Goal: Contribute content: Contribute content

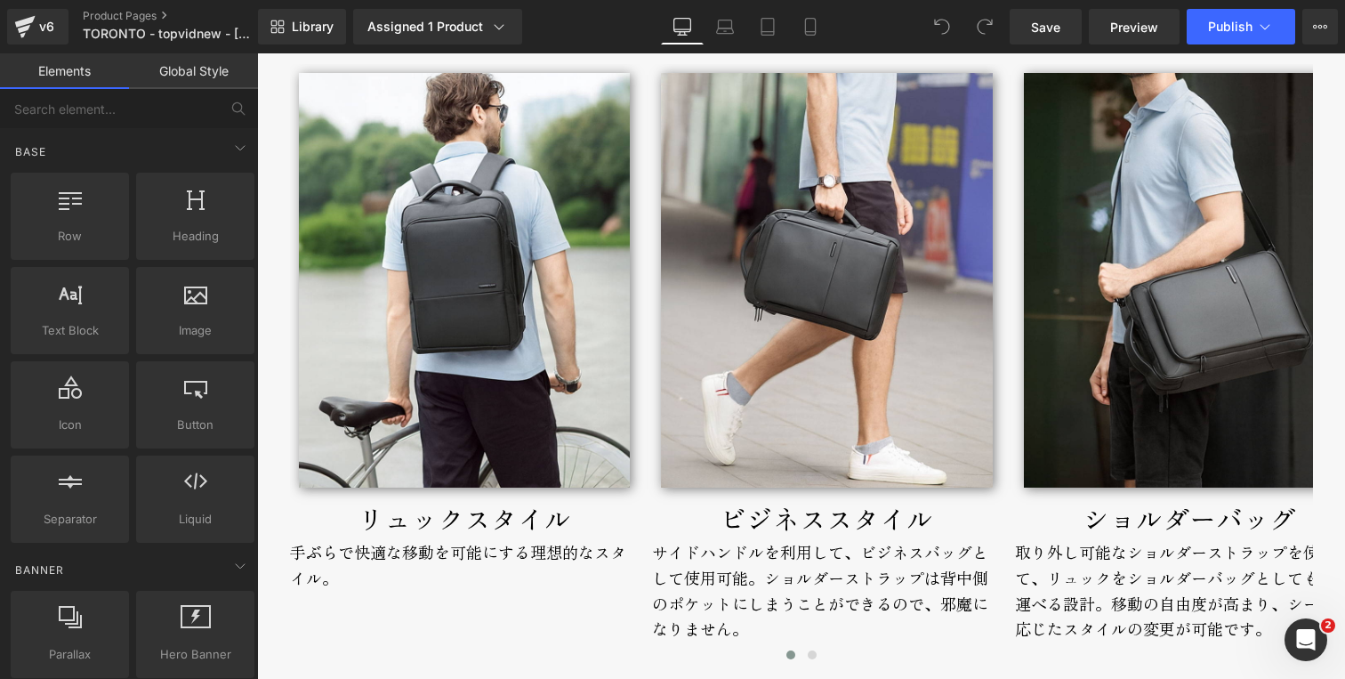
scroll to position [2621, 0]
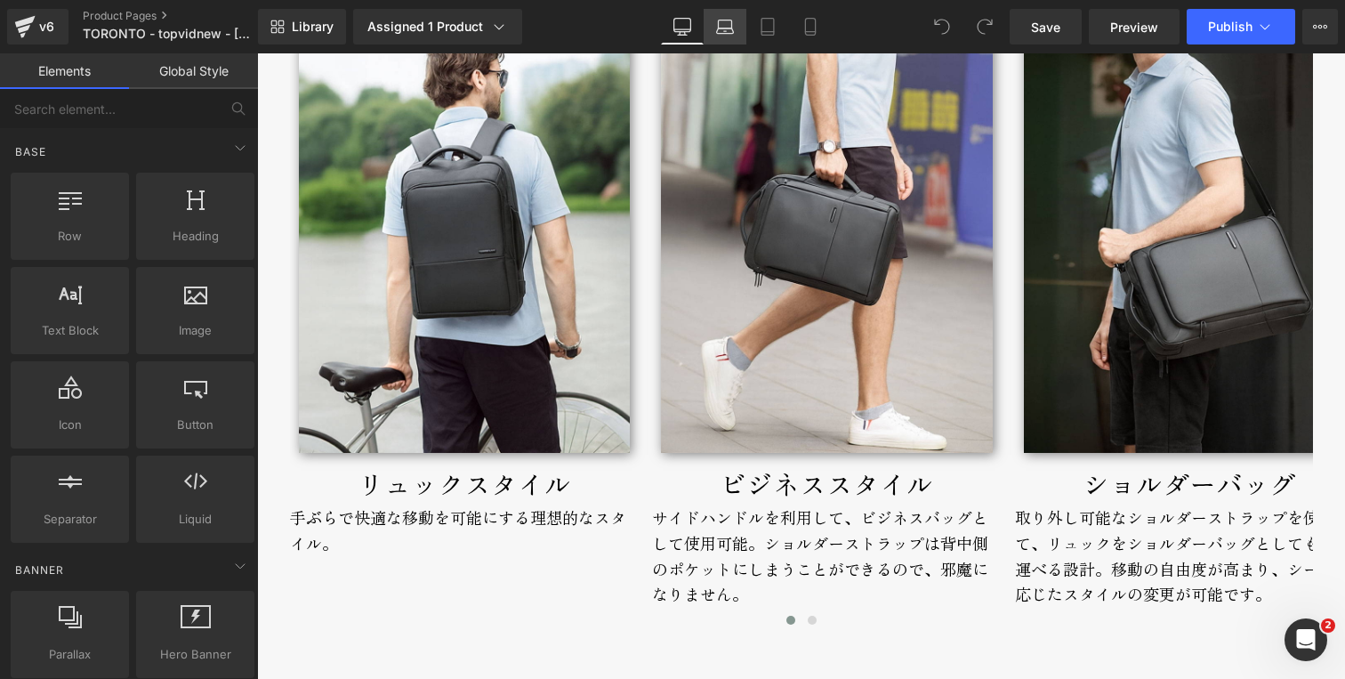
click at [722, 21] on icon at bounding box center [725, 27] width 18 height 18
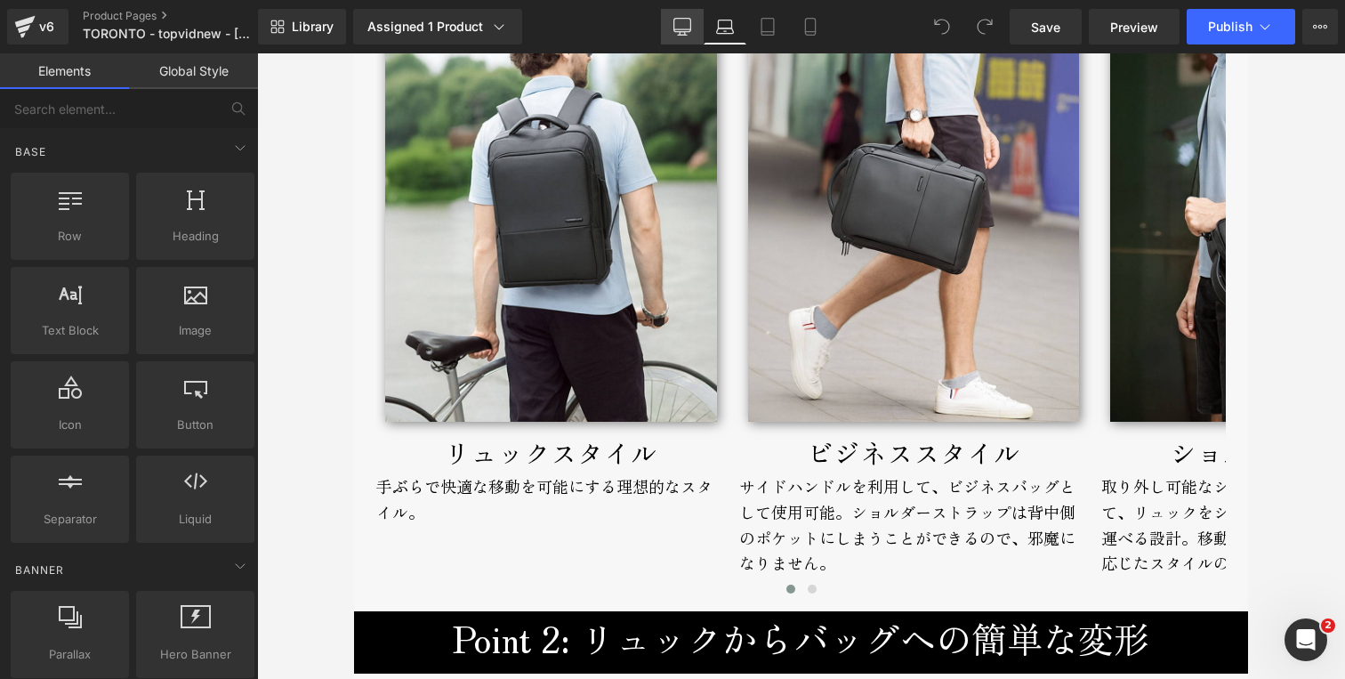
click at [697, 31] on link "Desktop" at bounding box center [682, 27] width 43 height 36
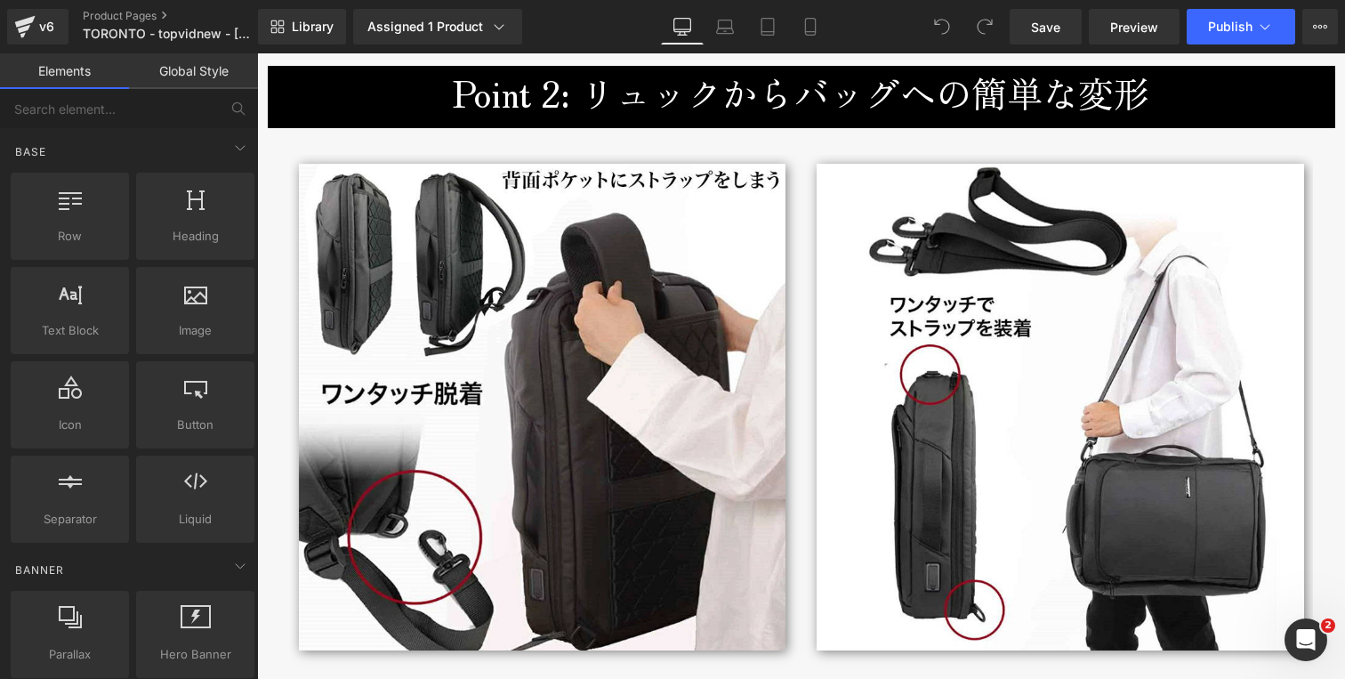
scroll to position [3169, 0]
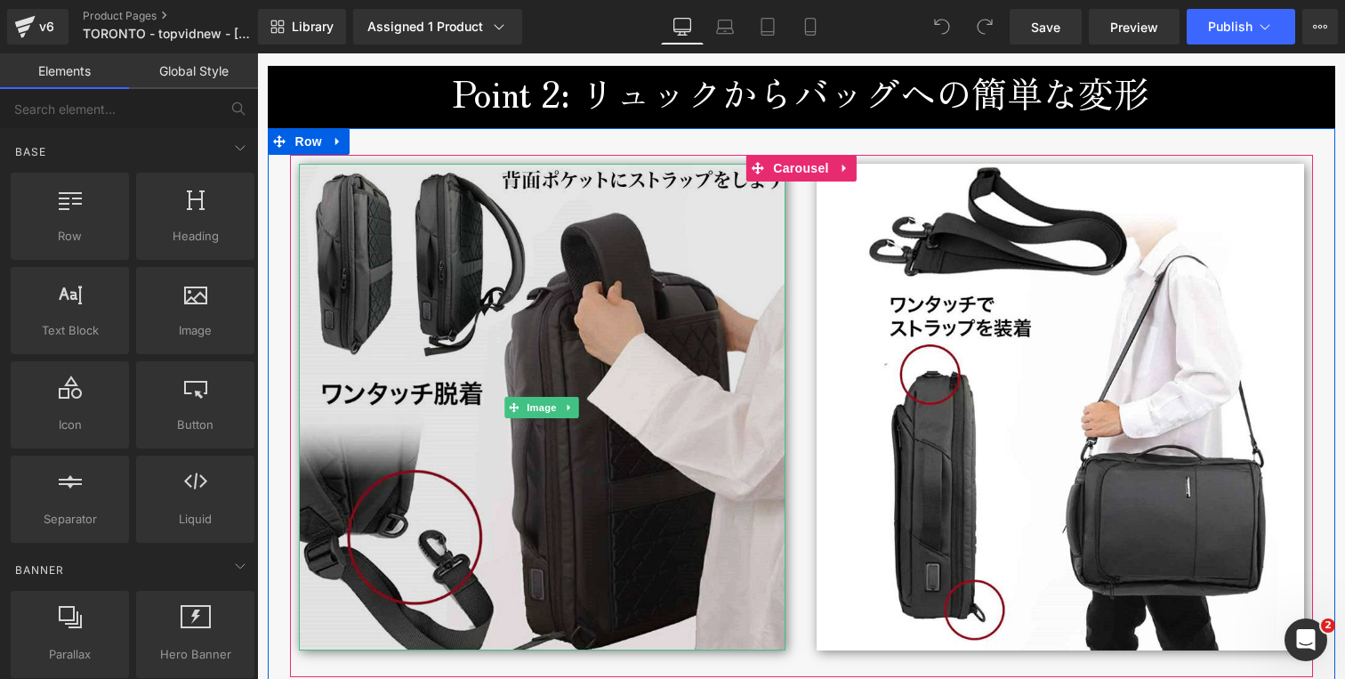
click at [534, 368] on img at bounding box center [543, 408] width 488 height 488
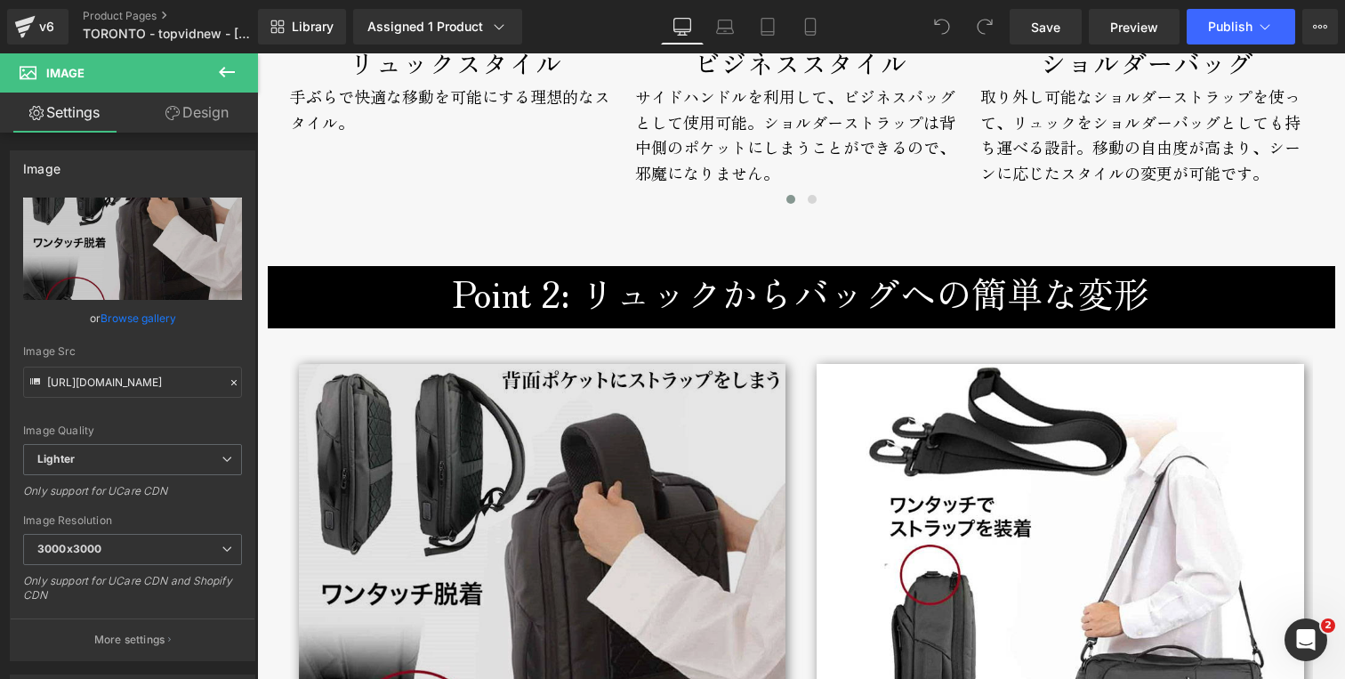
scroll to position [2944, 0]
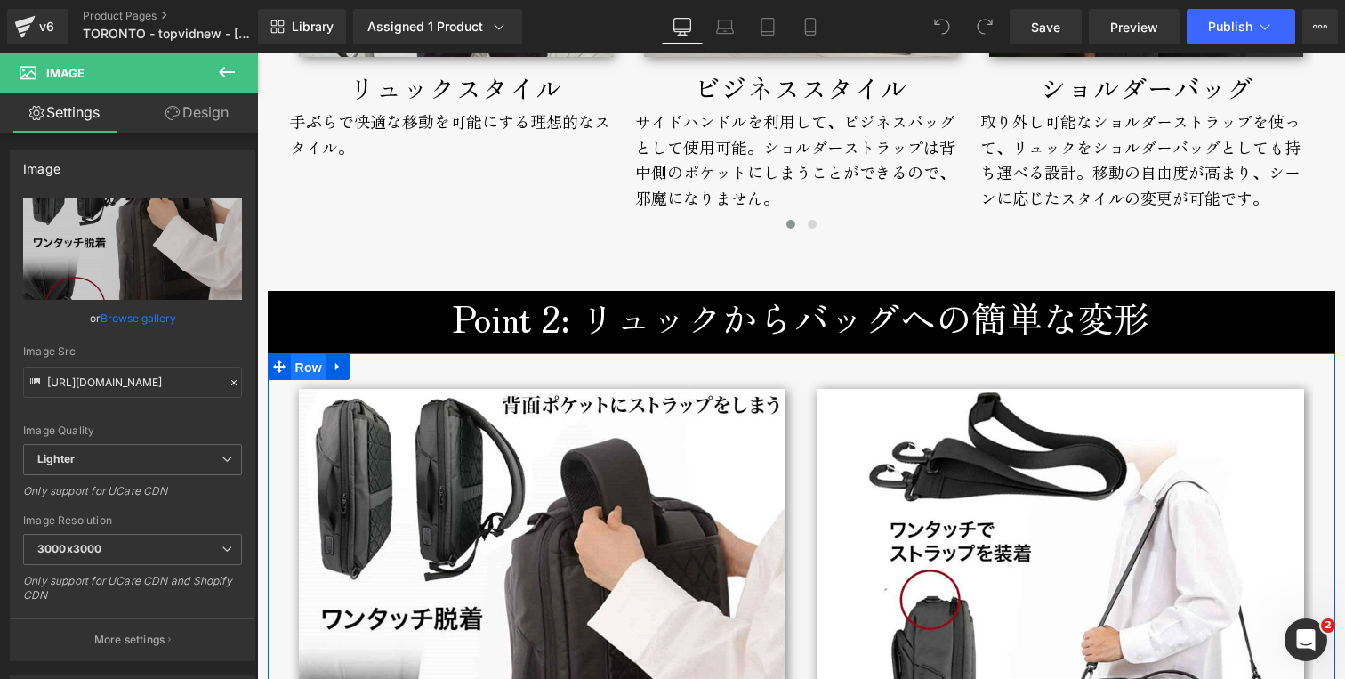
click at [306, 363] on span "Row" at bounding box center [309, 367] width 36 height 27
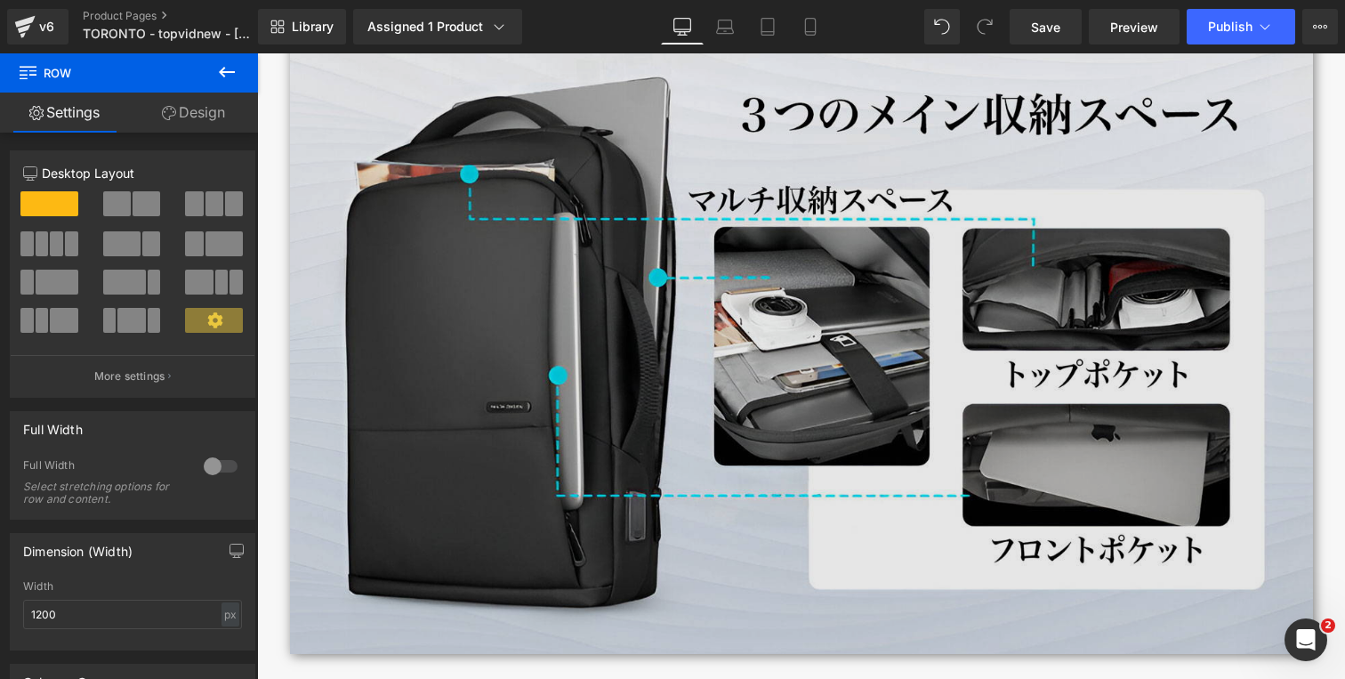
click at [477, 210] on img at bounding box center [801, 339] width 1023 height 628
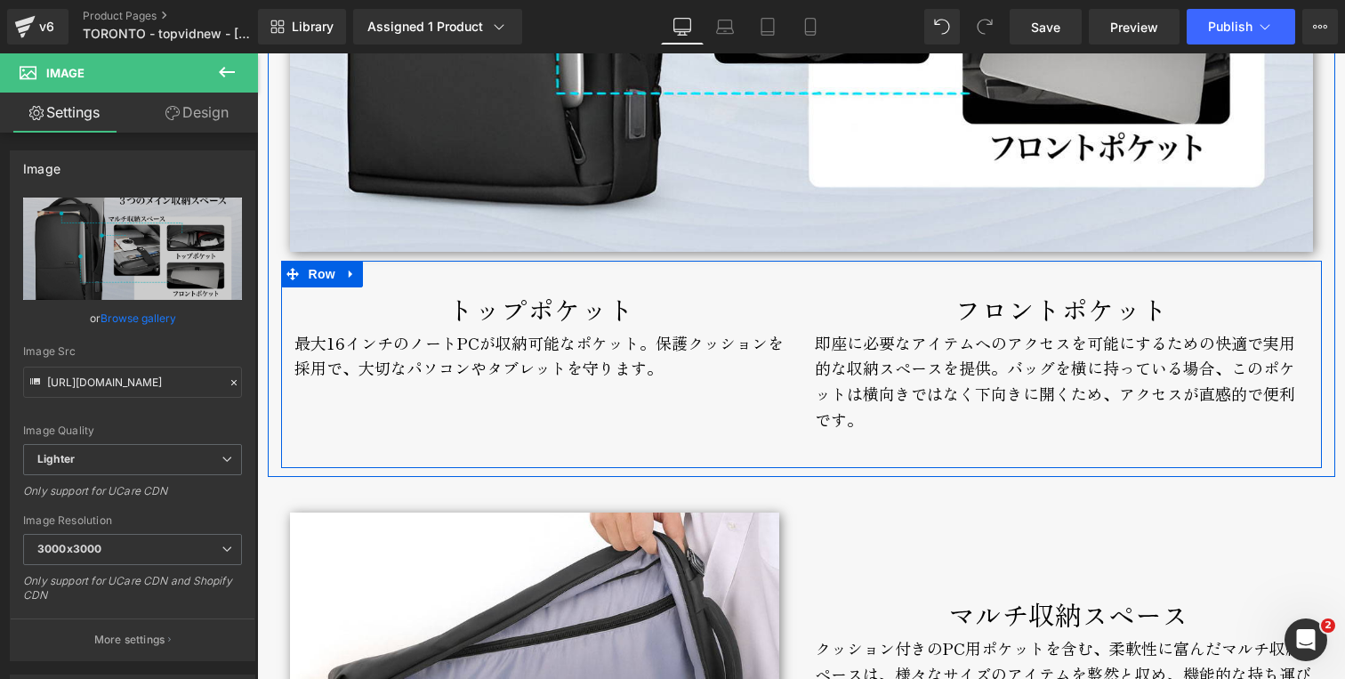
scroll to position [4364, 0]
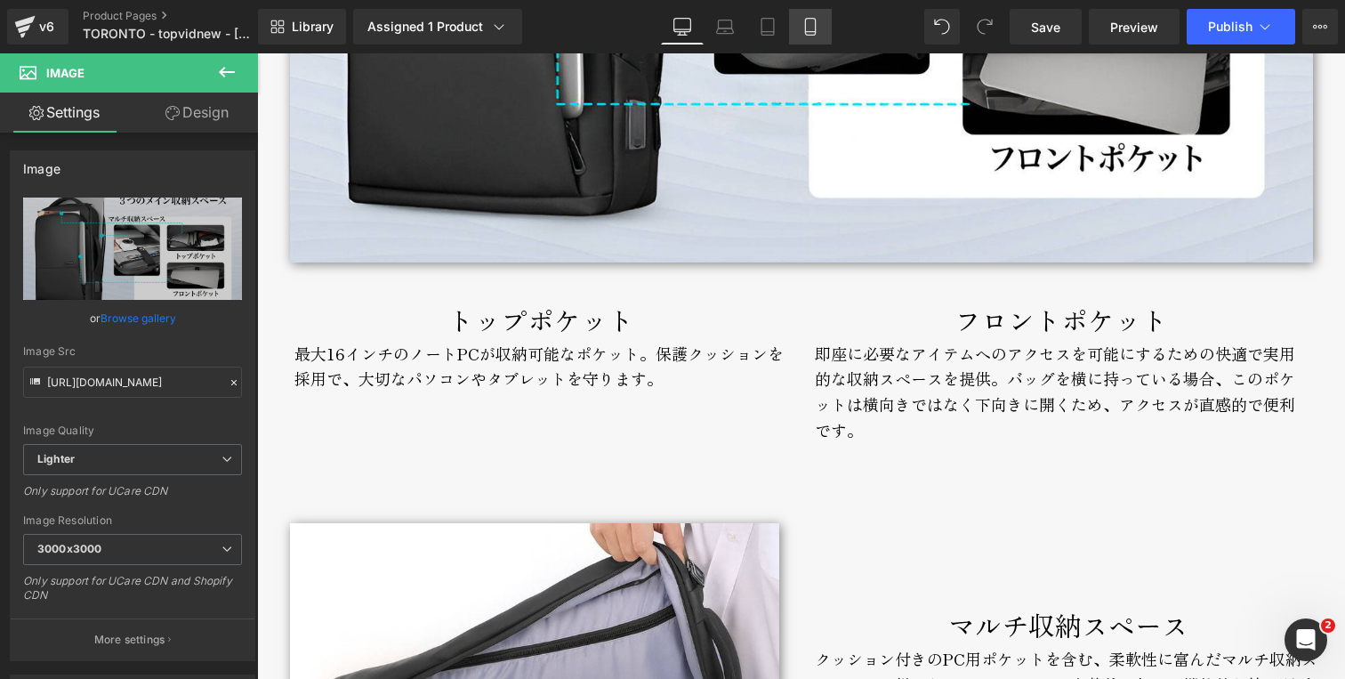
click at [796, 22] on link "Mobile" at bounding box center [810, 27] width 43 height 36
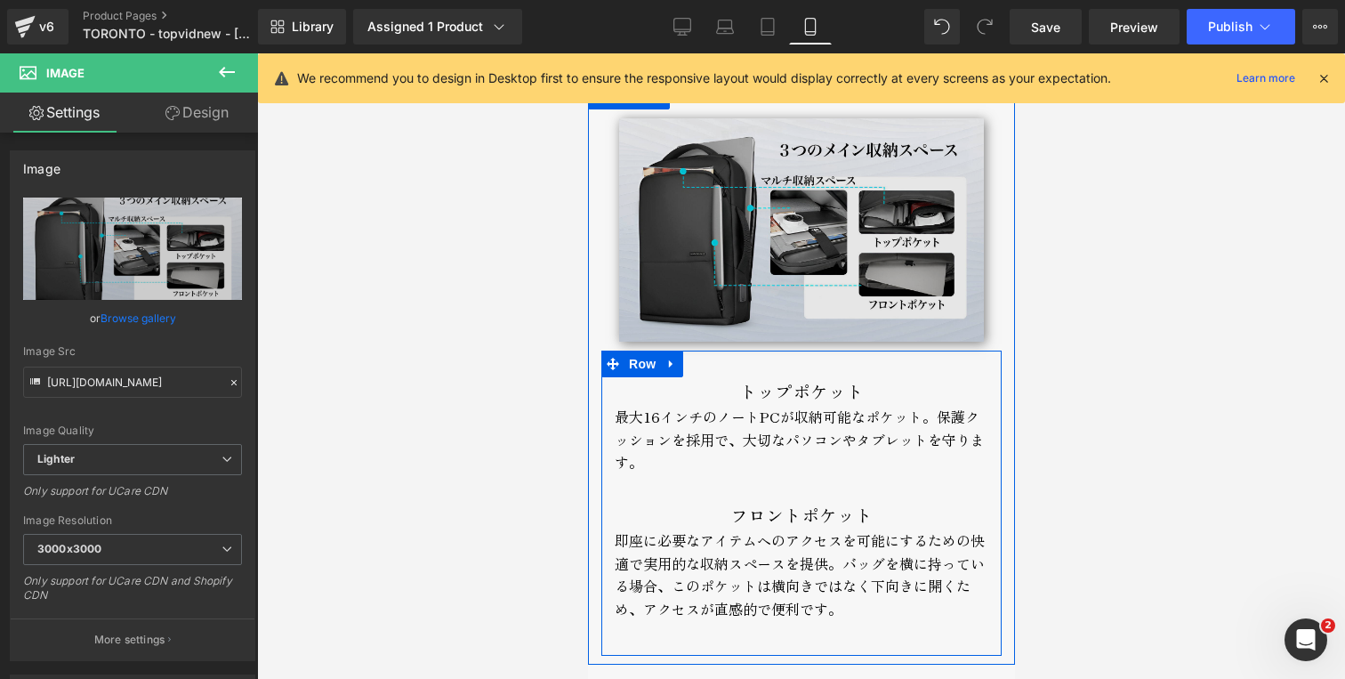
scroll to position [3304, 0]
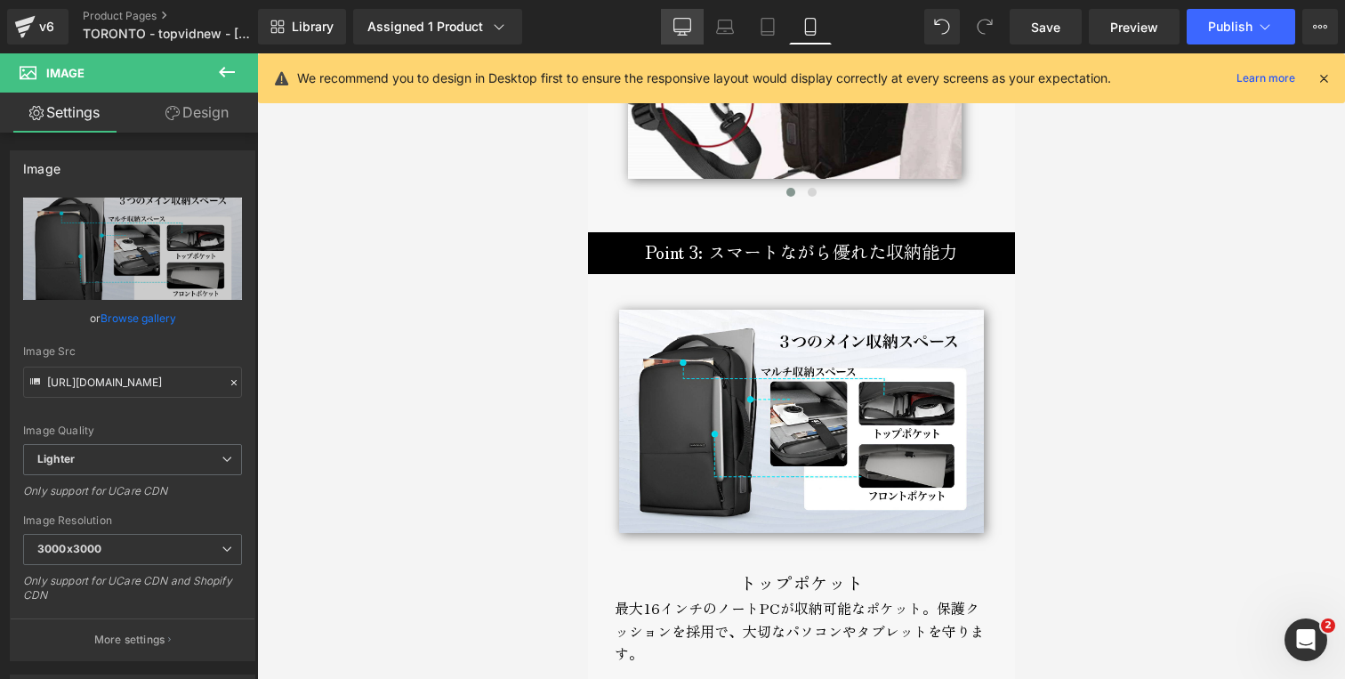
click at [688, 31] on icon at bounding box center [683, 25] width 17 height 13
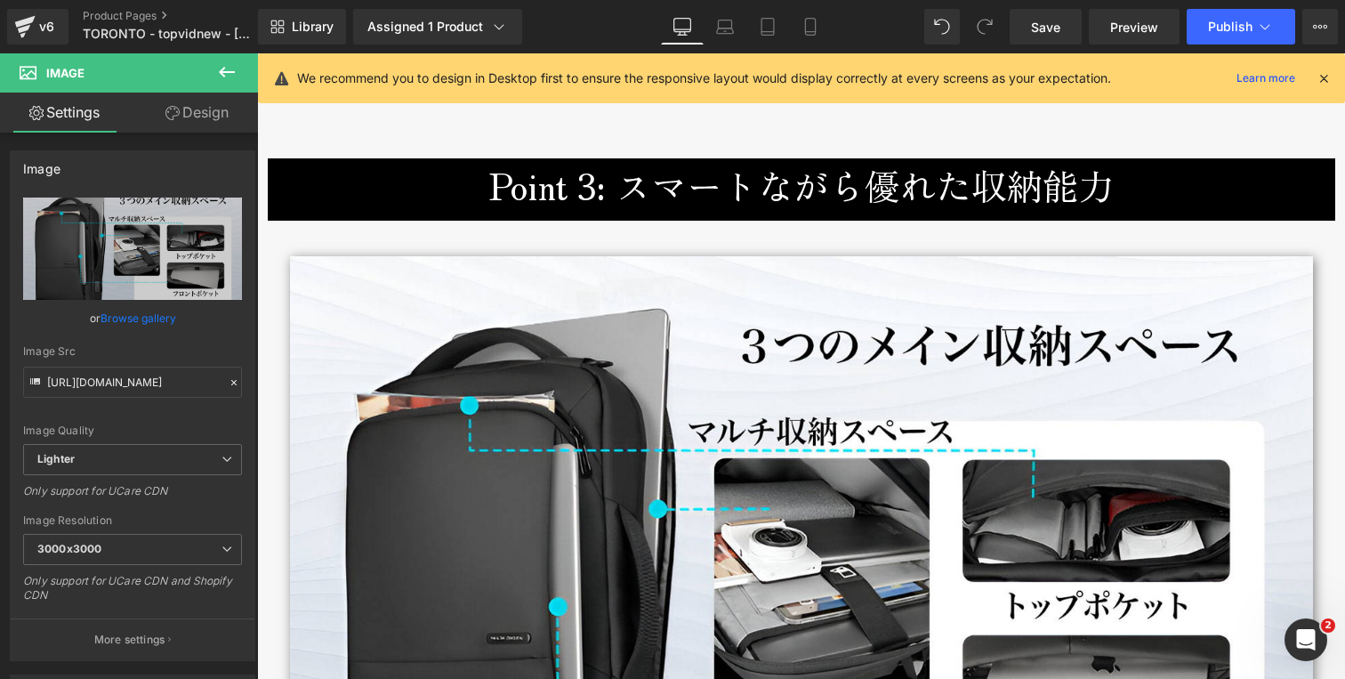
scroll to position [3738, 0]
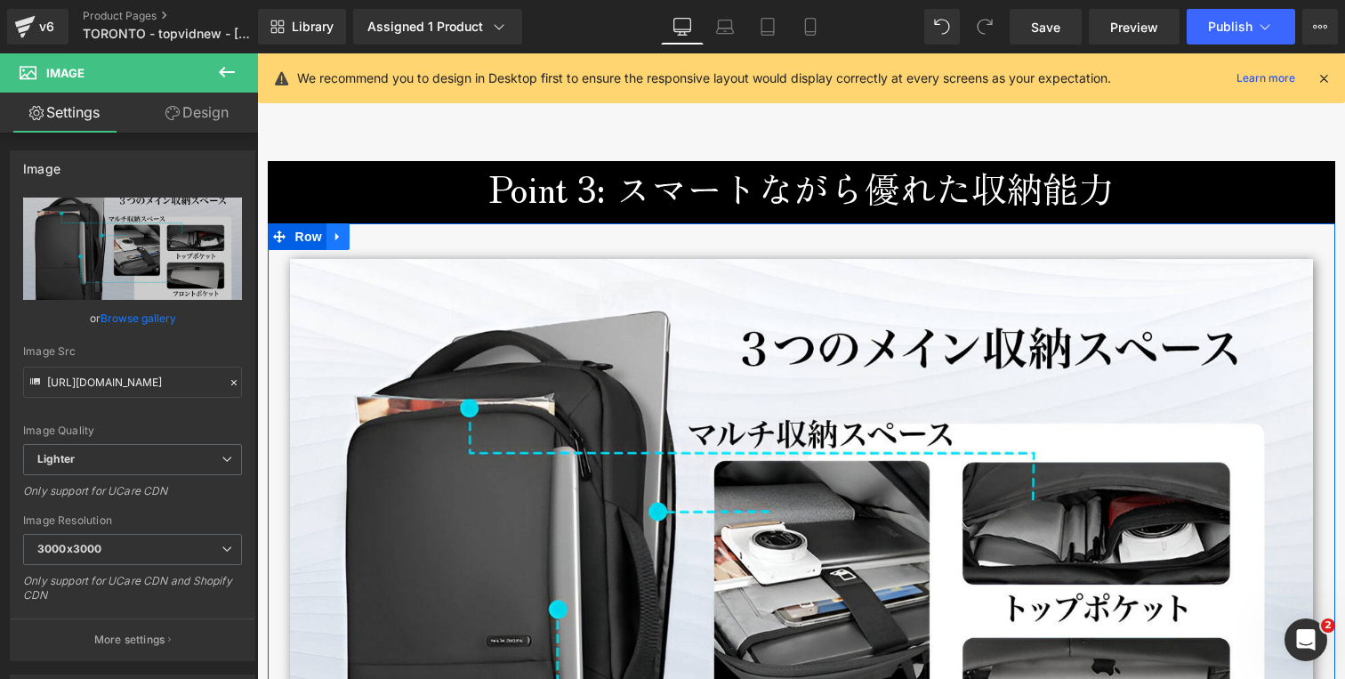
click at [335, 240] on icon at bounding box center [338, 236] width 12 height 13
click at [356, 235] on icon at bounding box center [361, 236] width 12 height 12
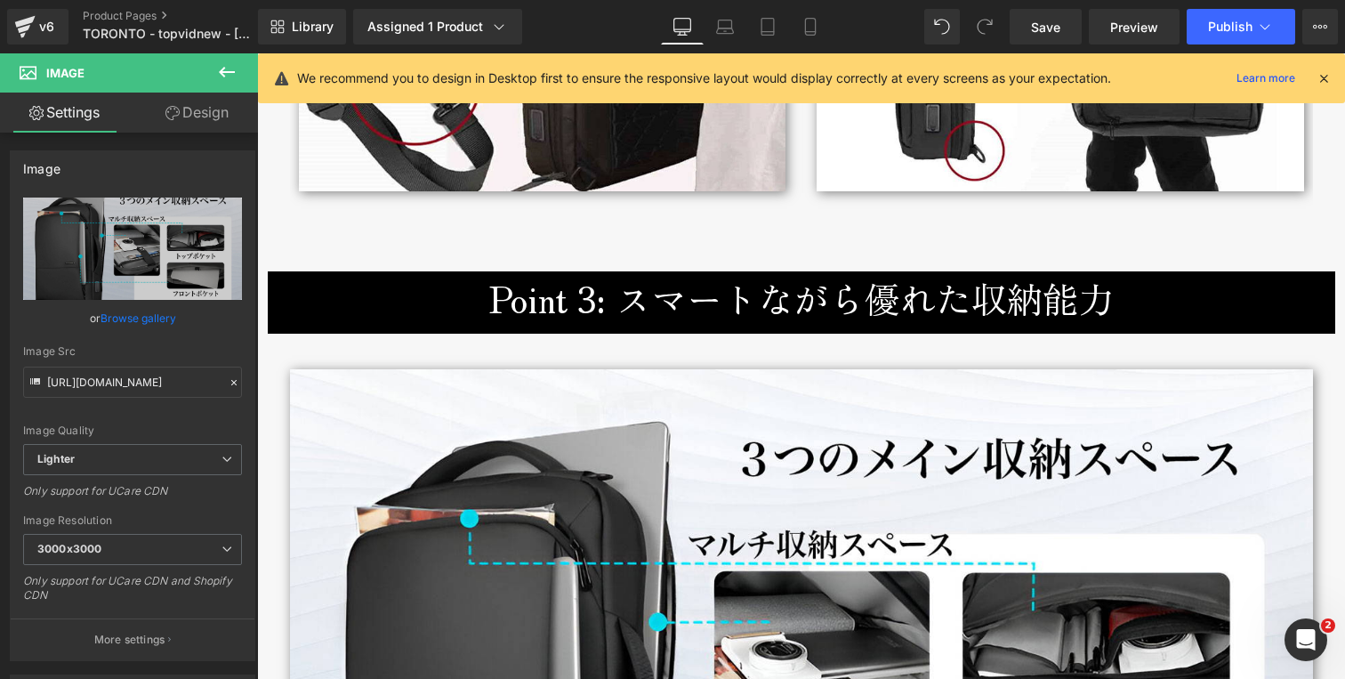
scroll to position [3612, 0]
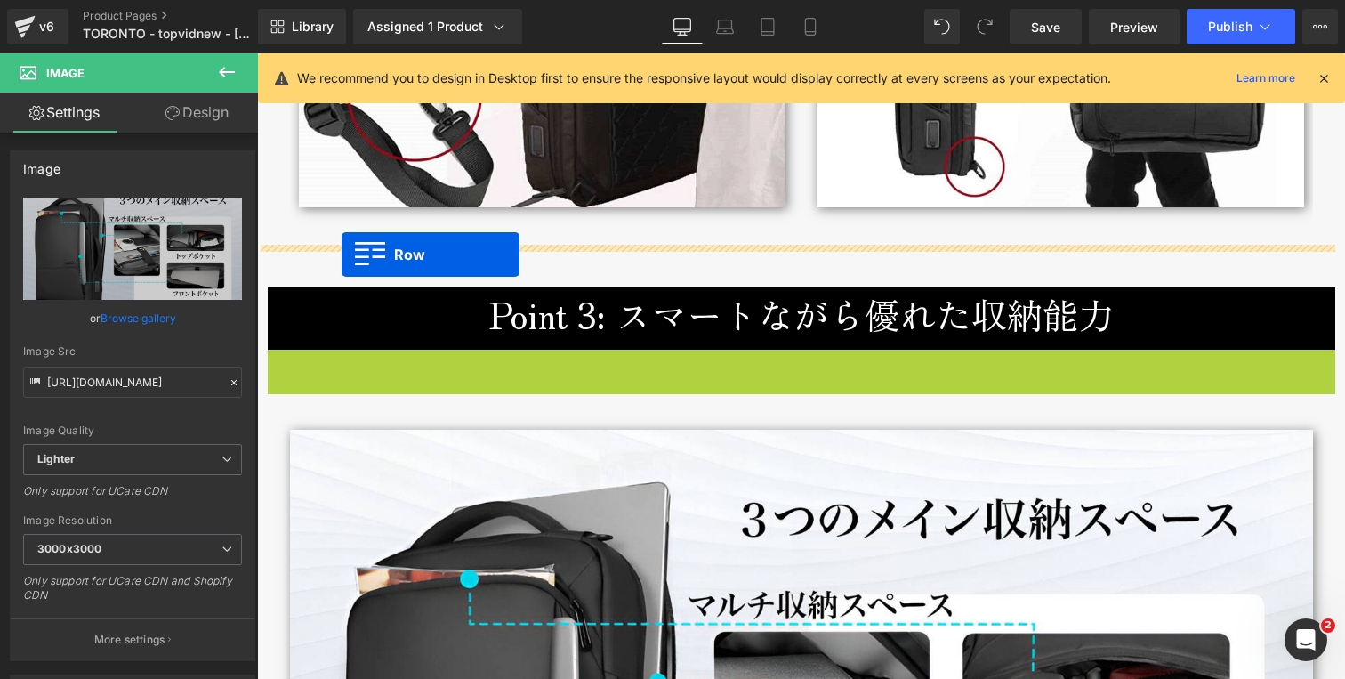
drag, startPoint x: 269, startPoint y: 363, endPoint x: 342, endPoint y: 254, distance: 130.8
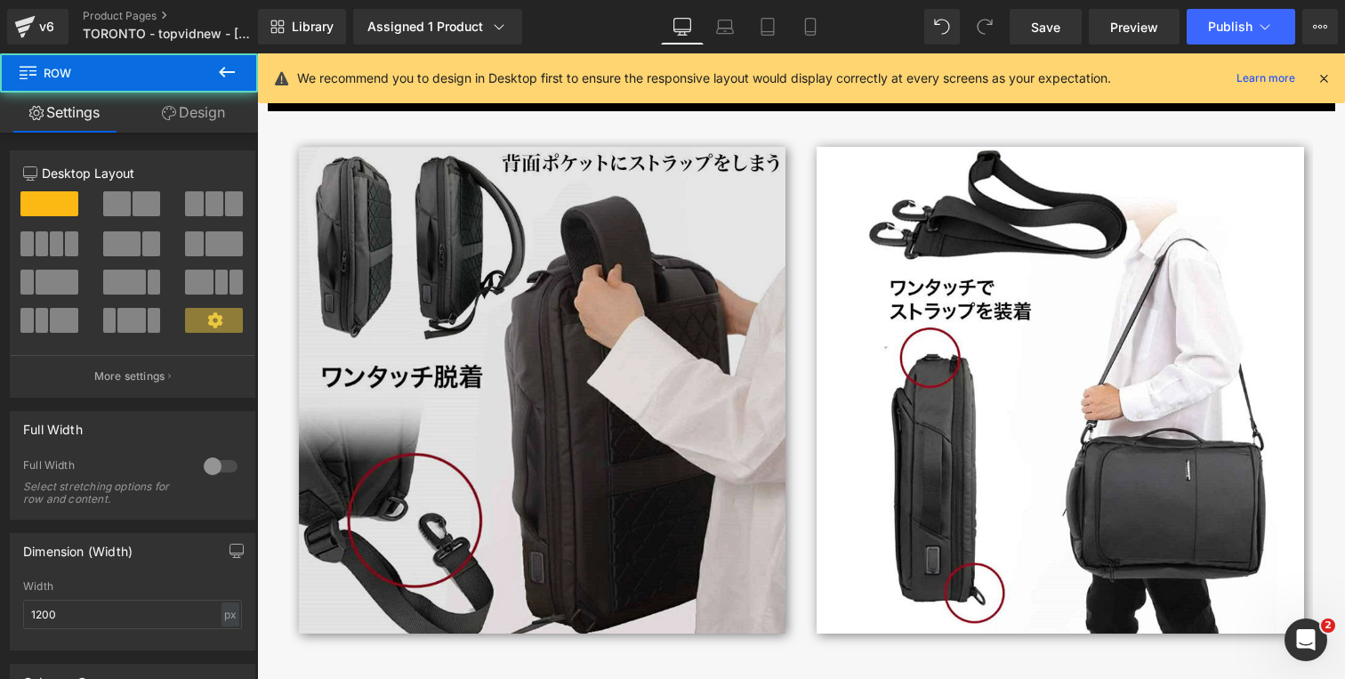
scroll to position [3168, 0]
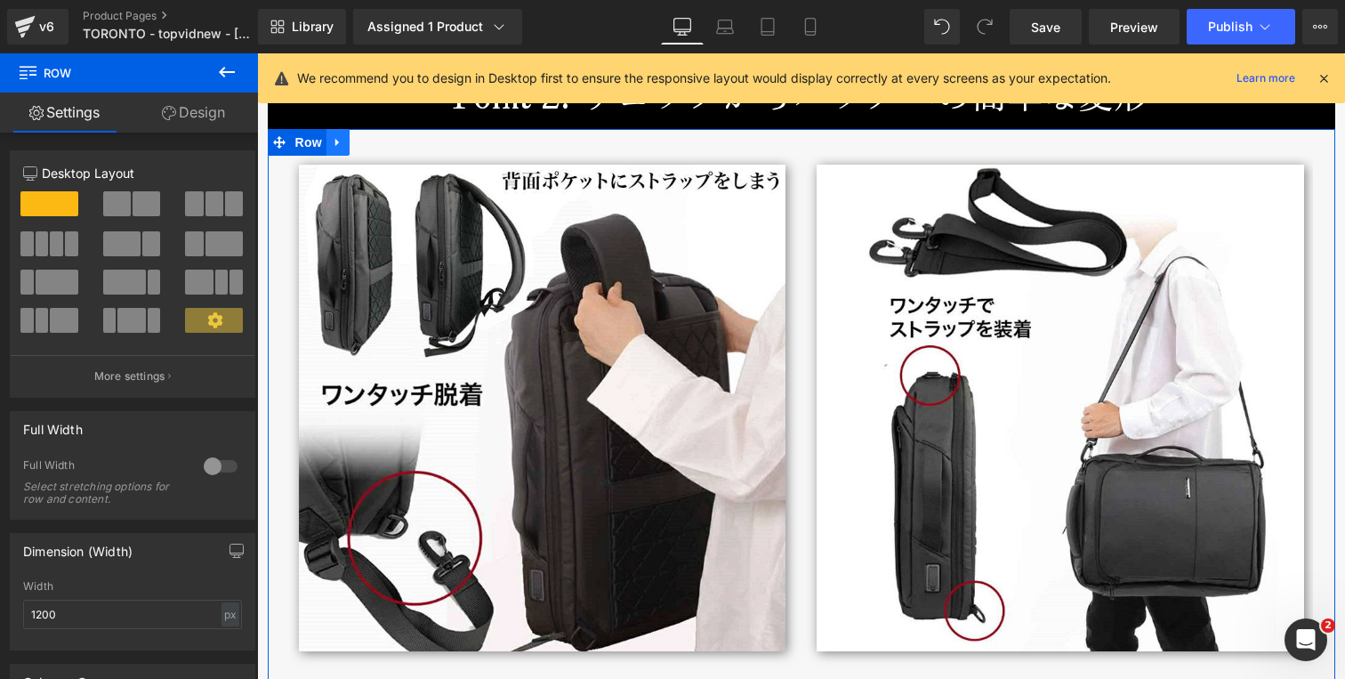
click at [334, 141] on icon at bounding box center [338, 141] width 12 height 13
click at [382, 144] on icon at bounding box center [384, 142] width 12 height 12
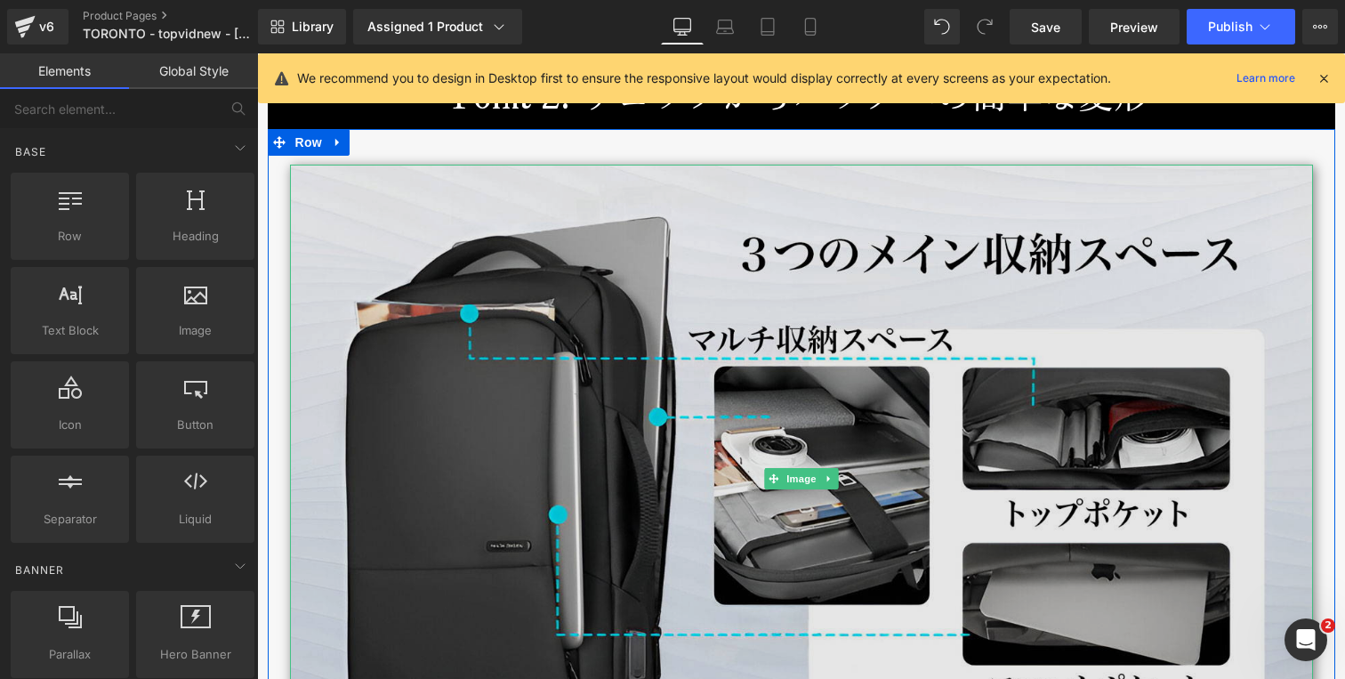
click at [449, 273] on img at bounding box center [801, 479] width 1023 height 628
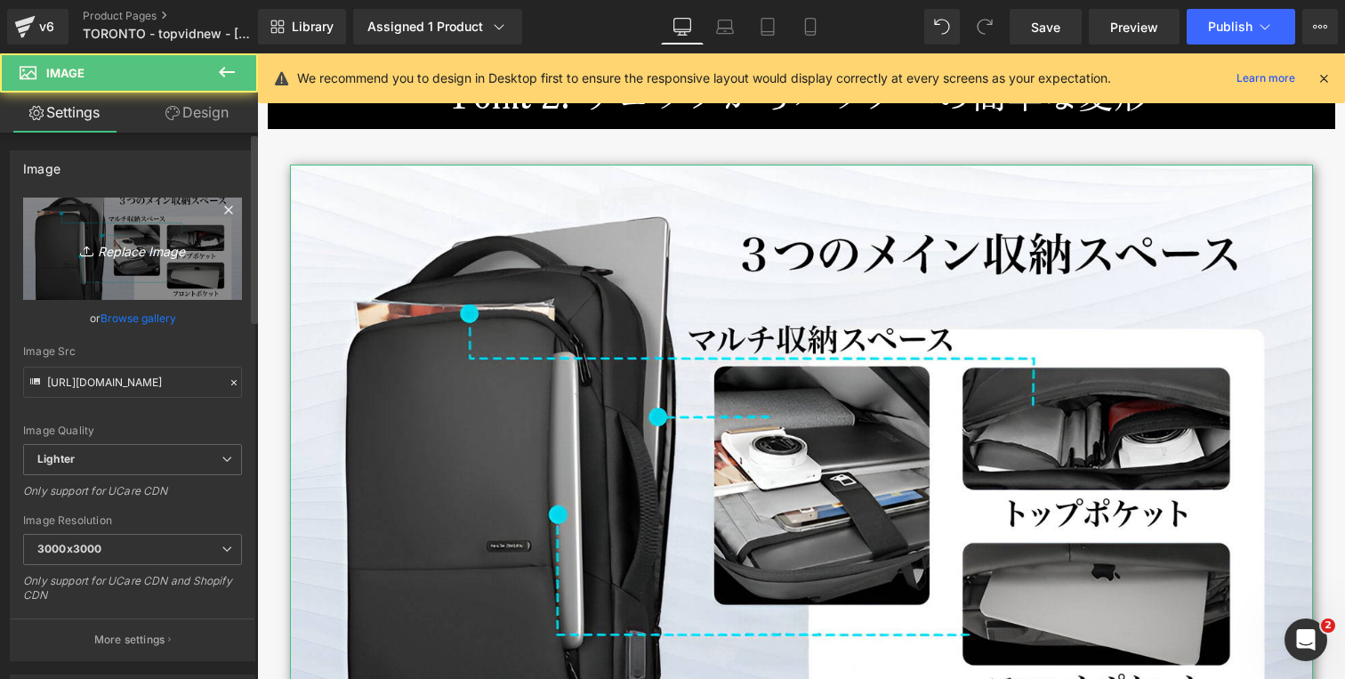
click at [104, 248] on icon "Replace Image" at bounding box center [132, 249] width 142 height 22
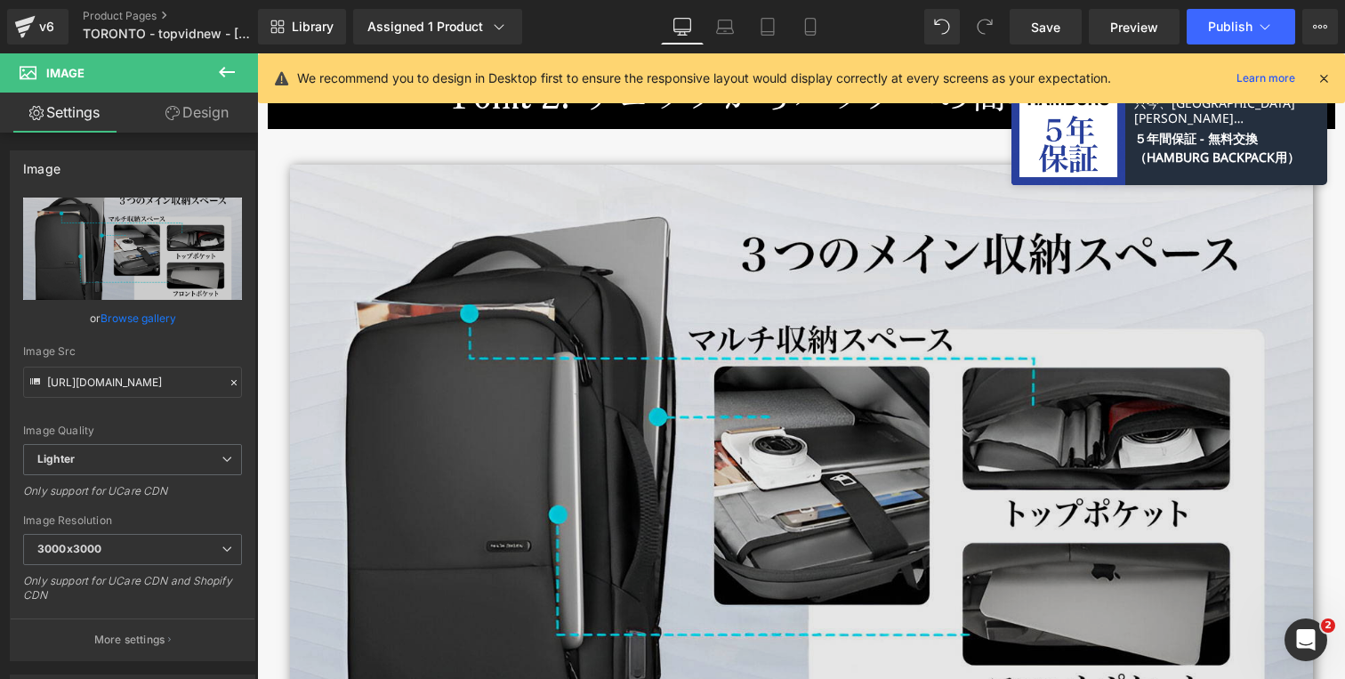
type input "C:\fakepath\toronto-backpack-attachmentsteps-dt-1440x800.jpg"
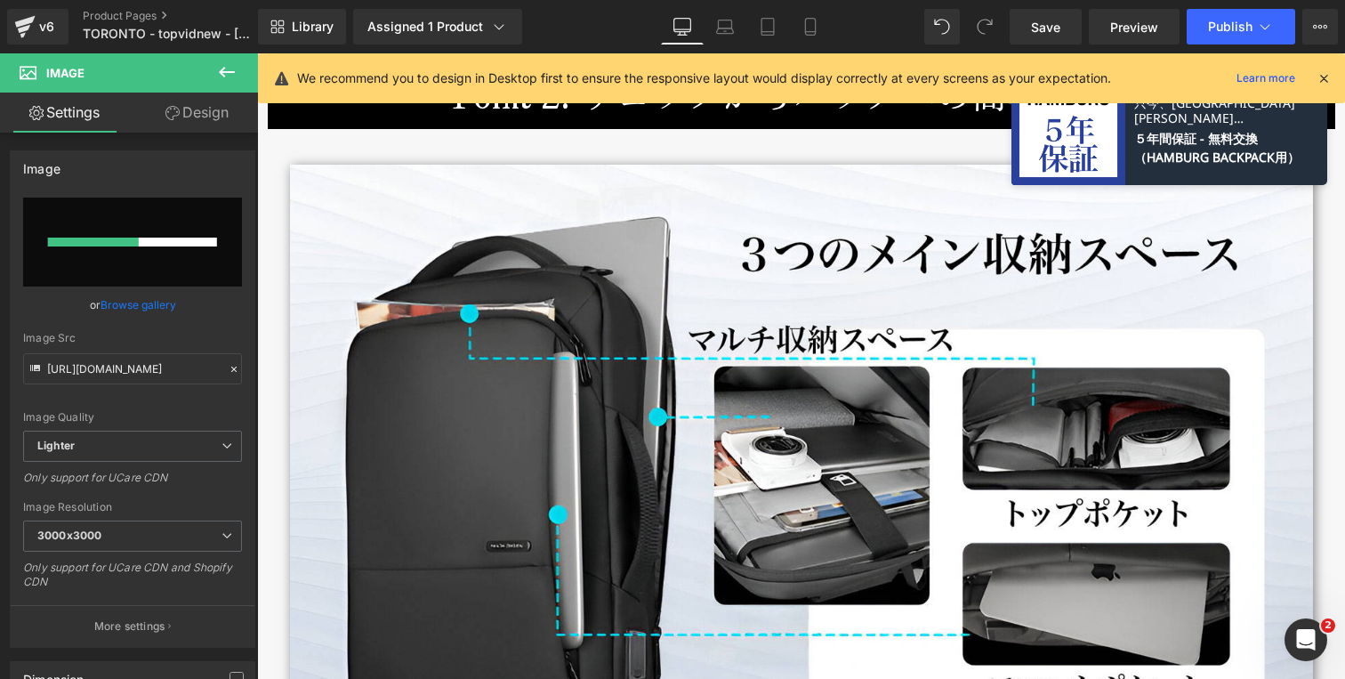
click at [1323, 79] on icon at bounding box center [1324, 78] width 16 height 16
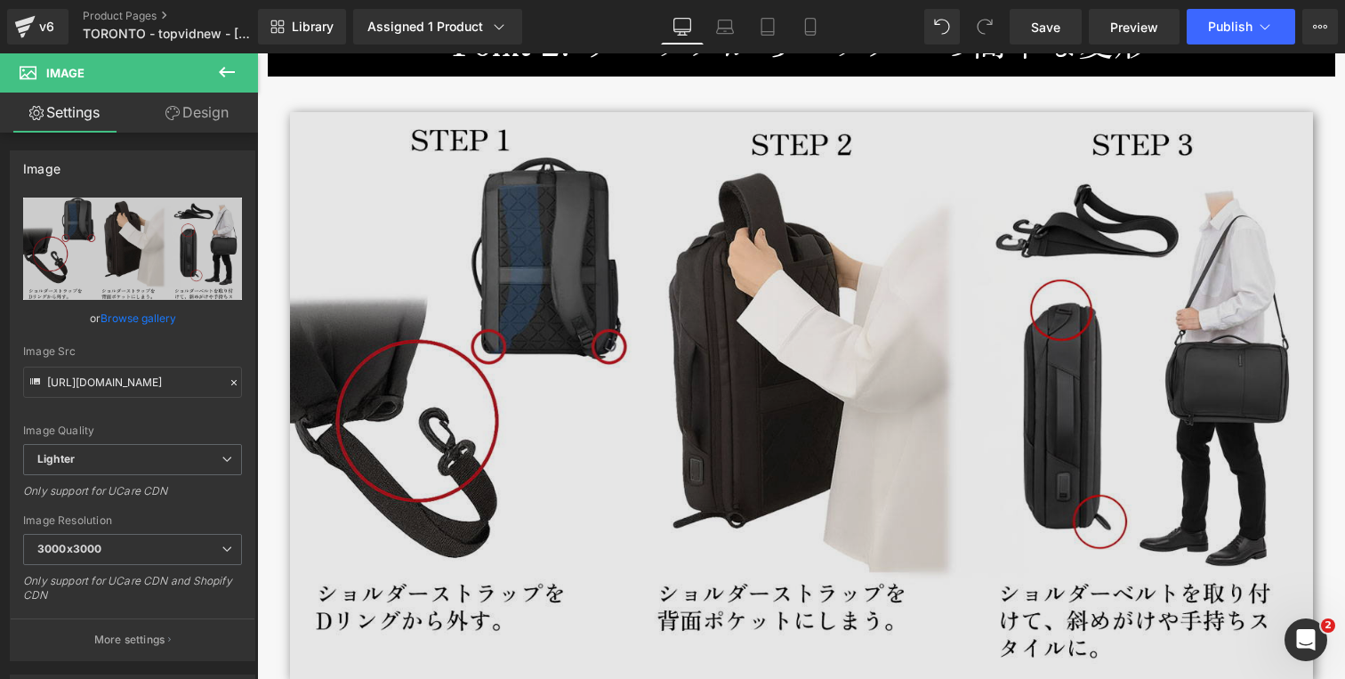
scroll to position [3282, 0]
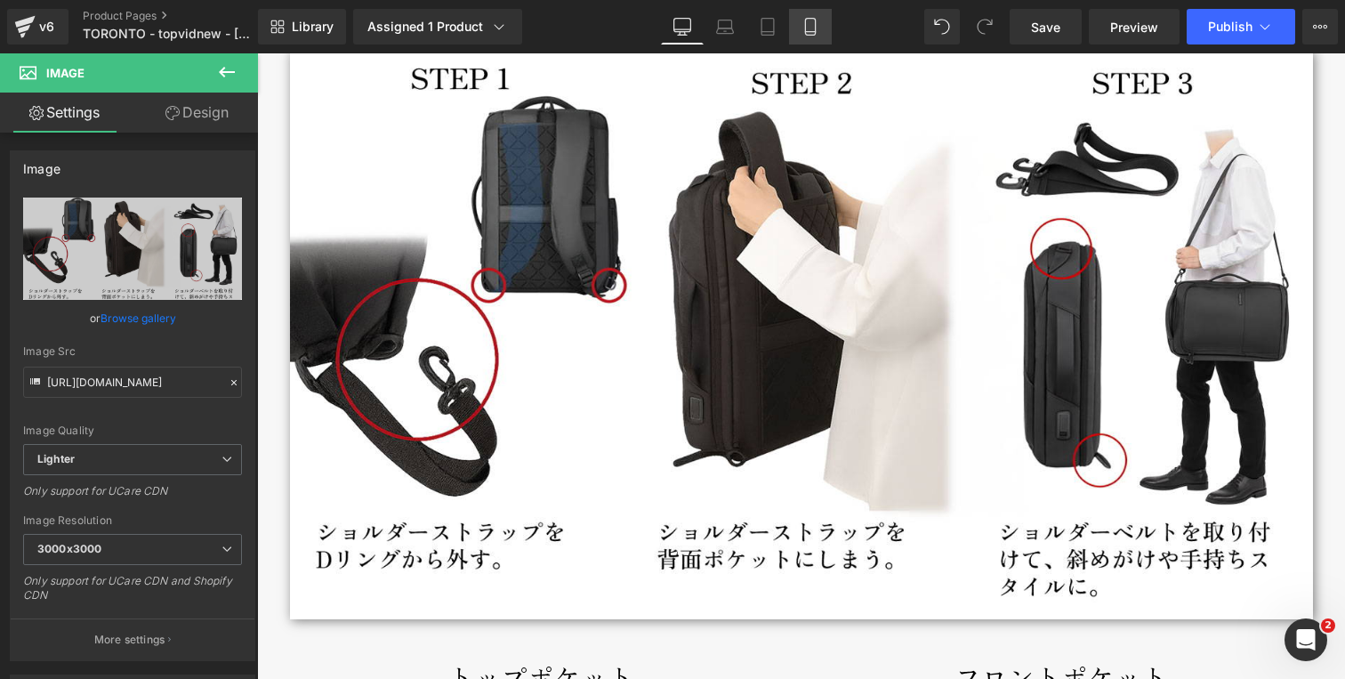
click at [812, 20] on icon at bounding box center [811, 27] width 18 height 18
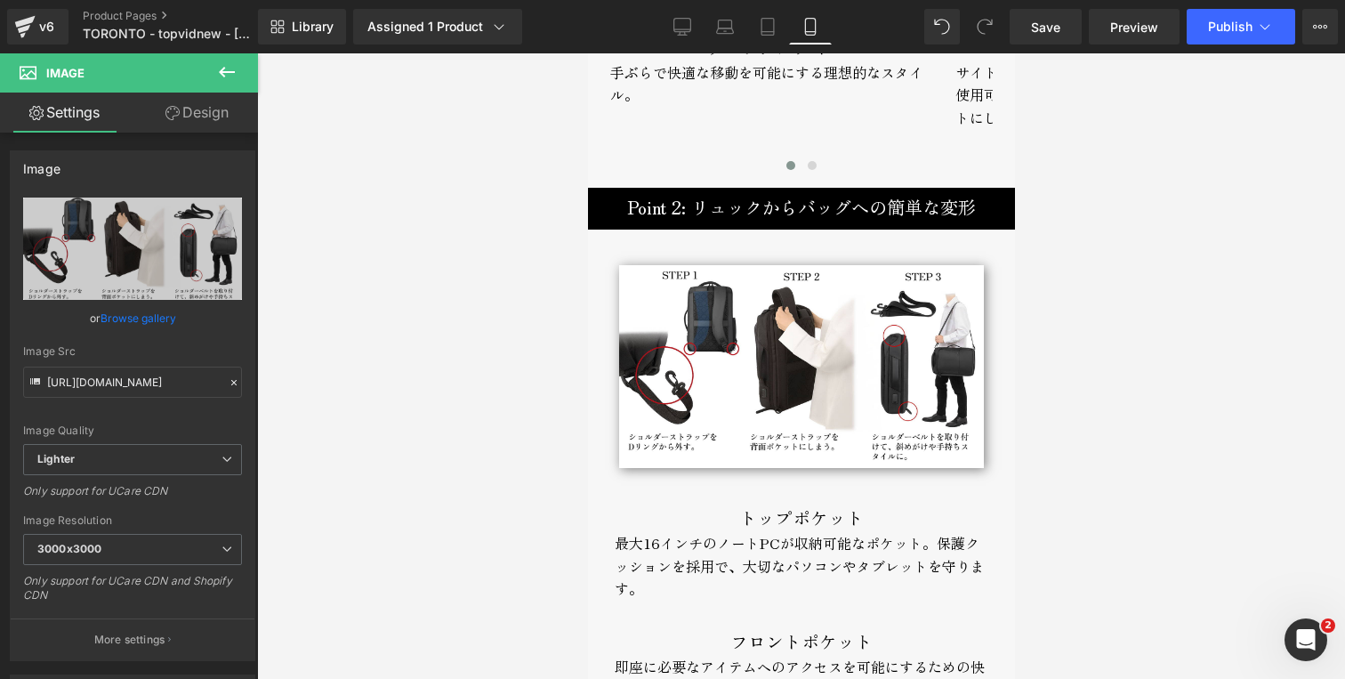
scroll to position [2837, 0]
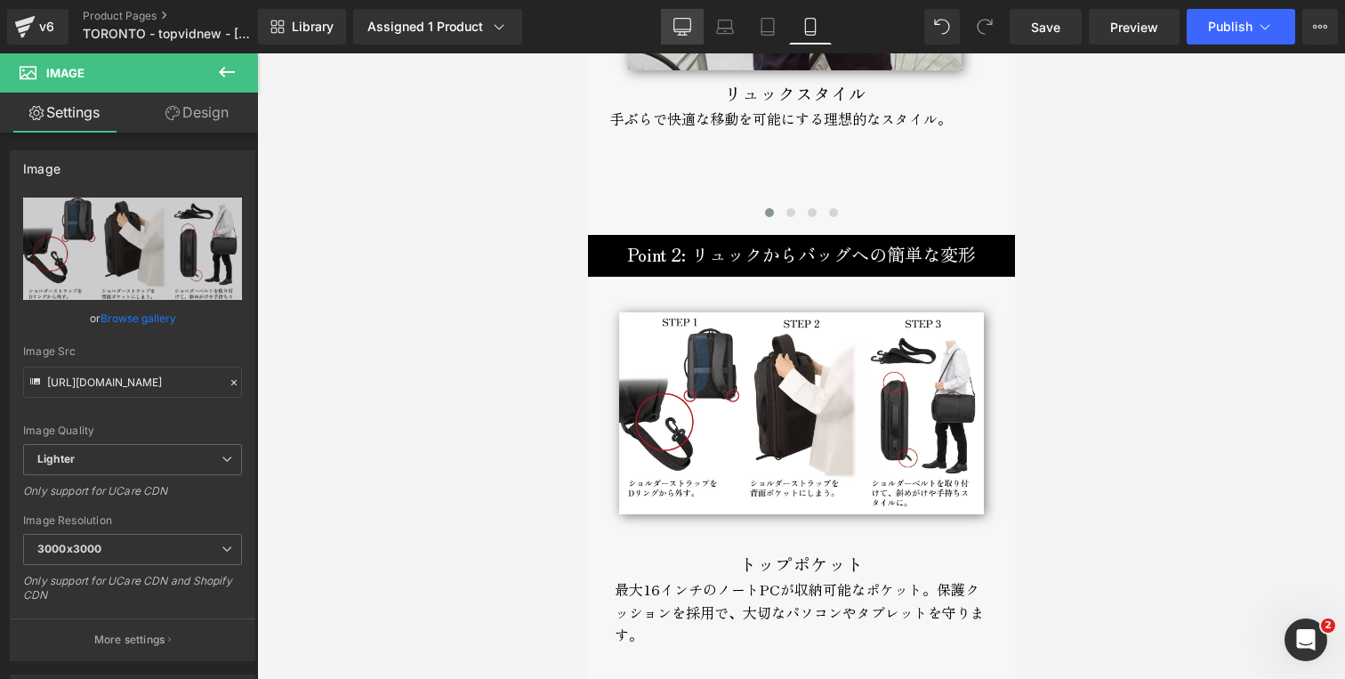
click at [689, 26] on icon at bounding box center [683, 27] width 18 height 18
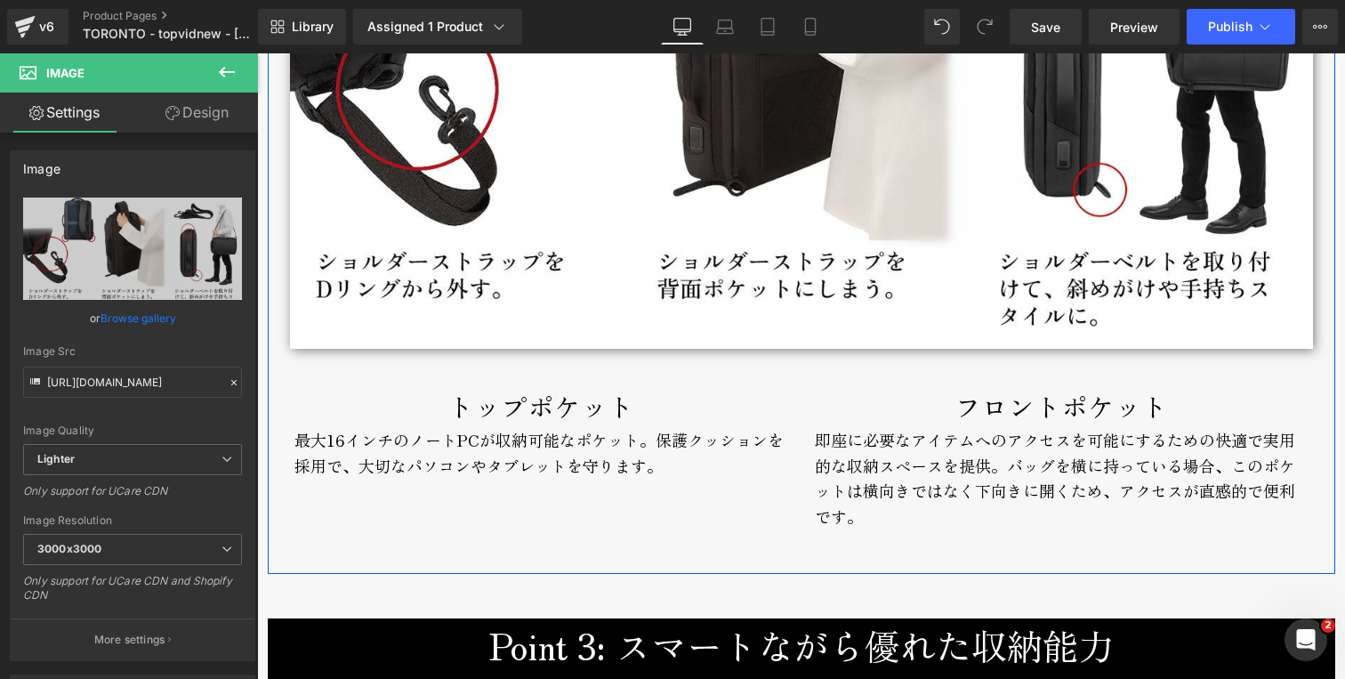
scroll to position [3560, 0]
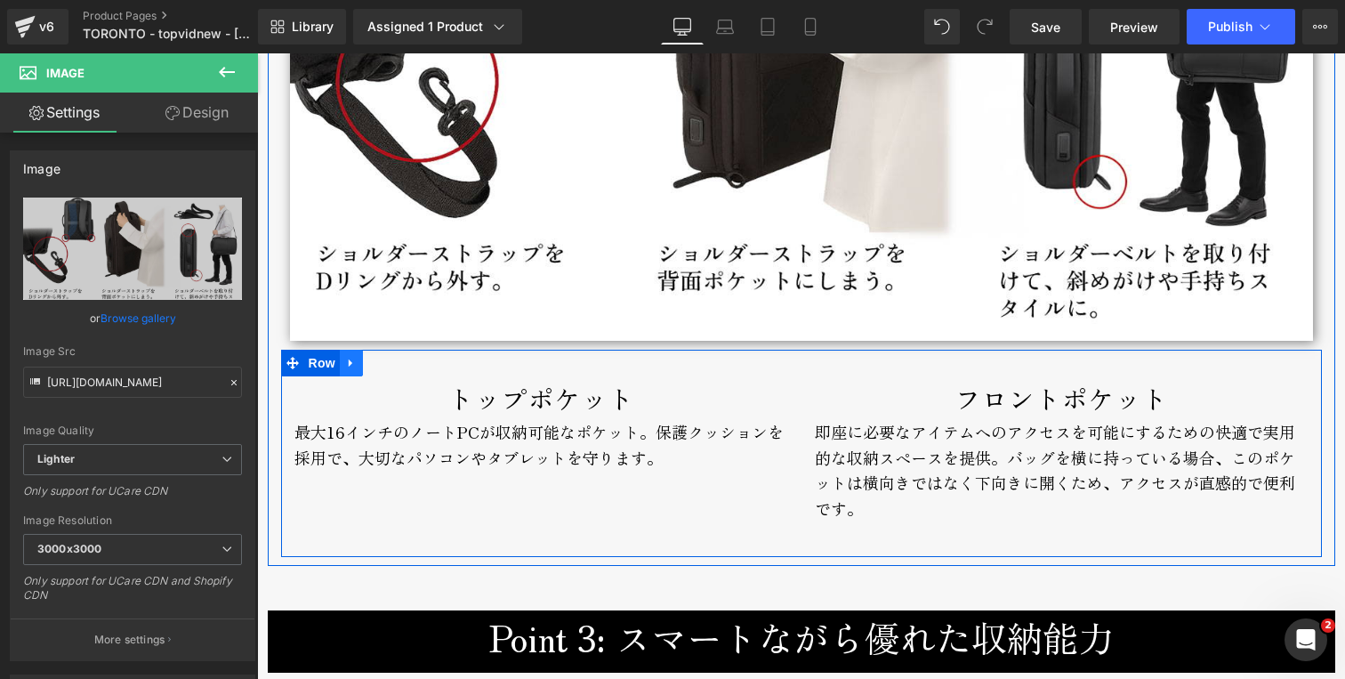
click at [350, 359] on icon at bounding box center [351, 362] width 12 height 13
click at [394, 362] on icon at bounding box center [398, 363] width 12 height 12
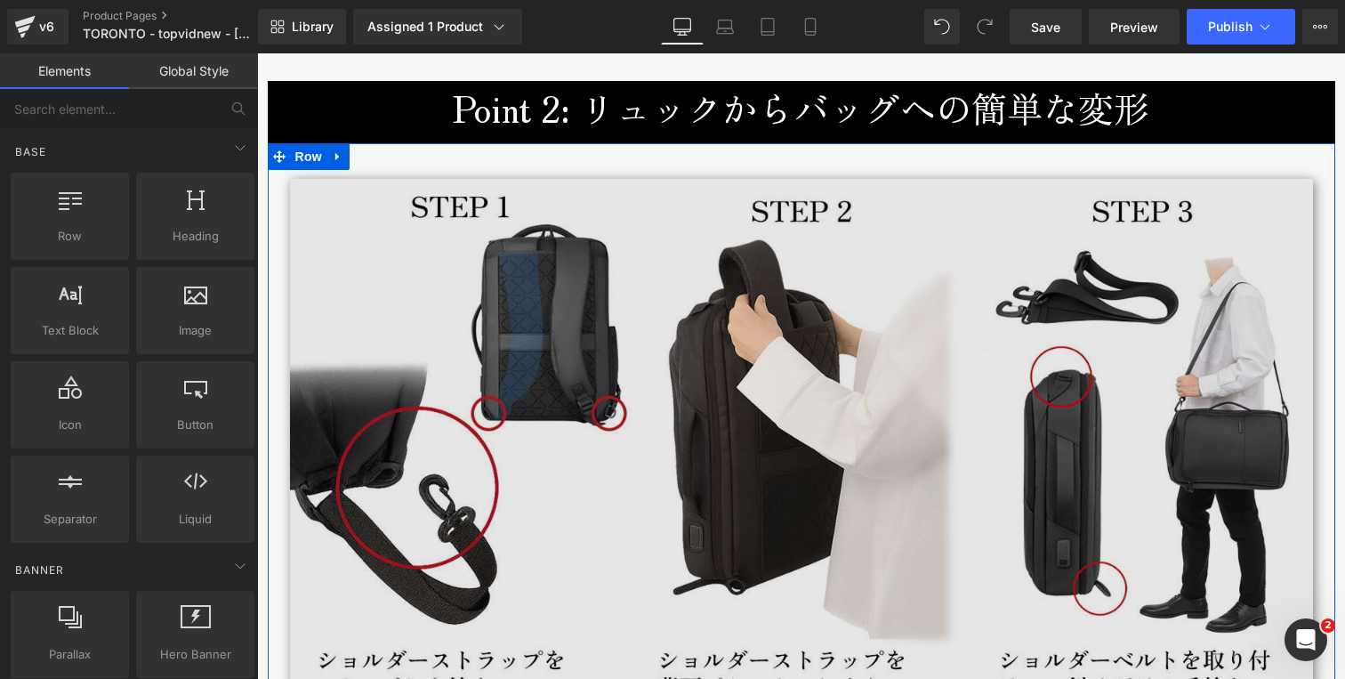
scroll to position [3219, 0]
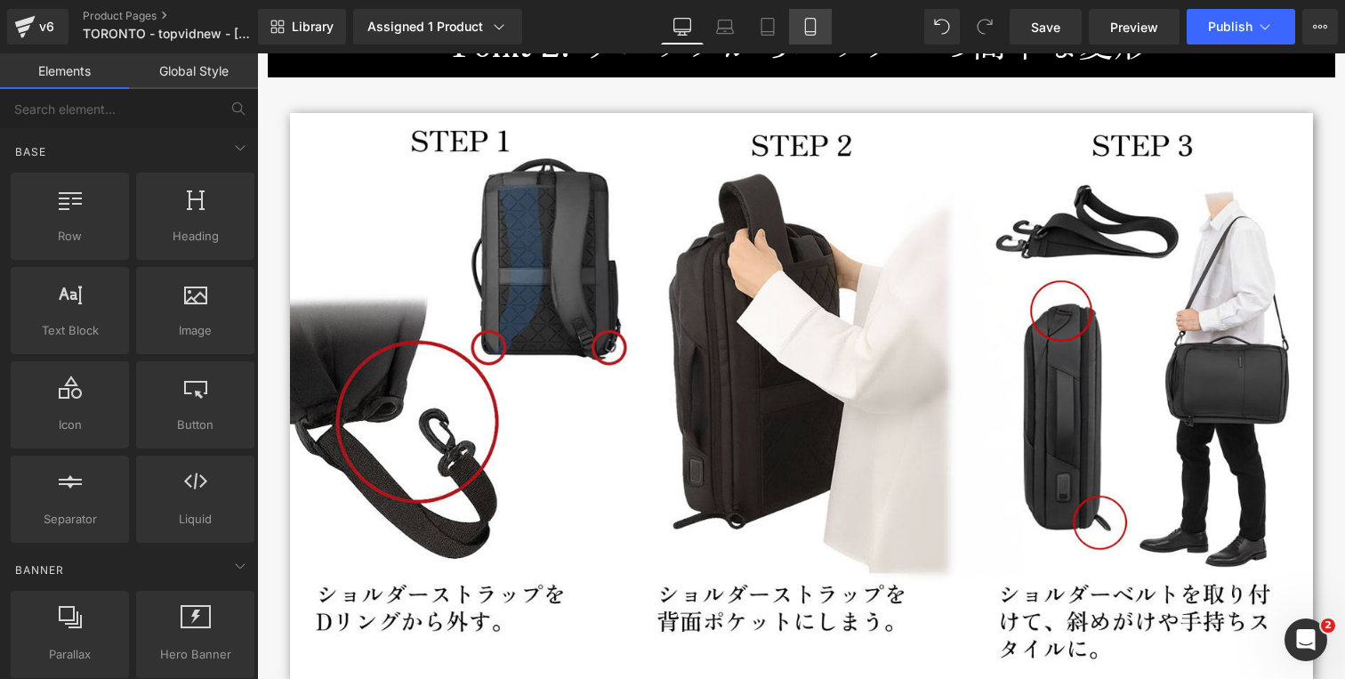
click at [812, 27] on icon at bounding box center [811, 27] width 18 height 18
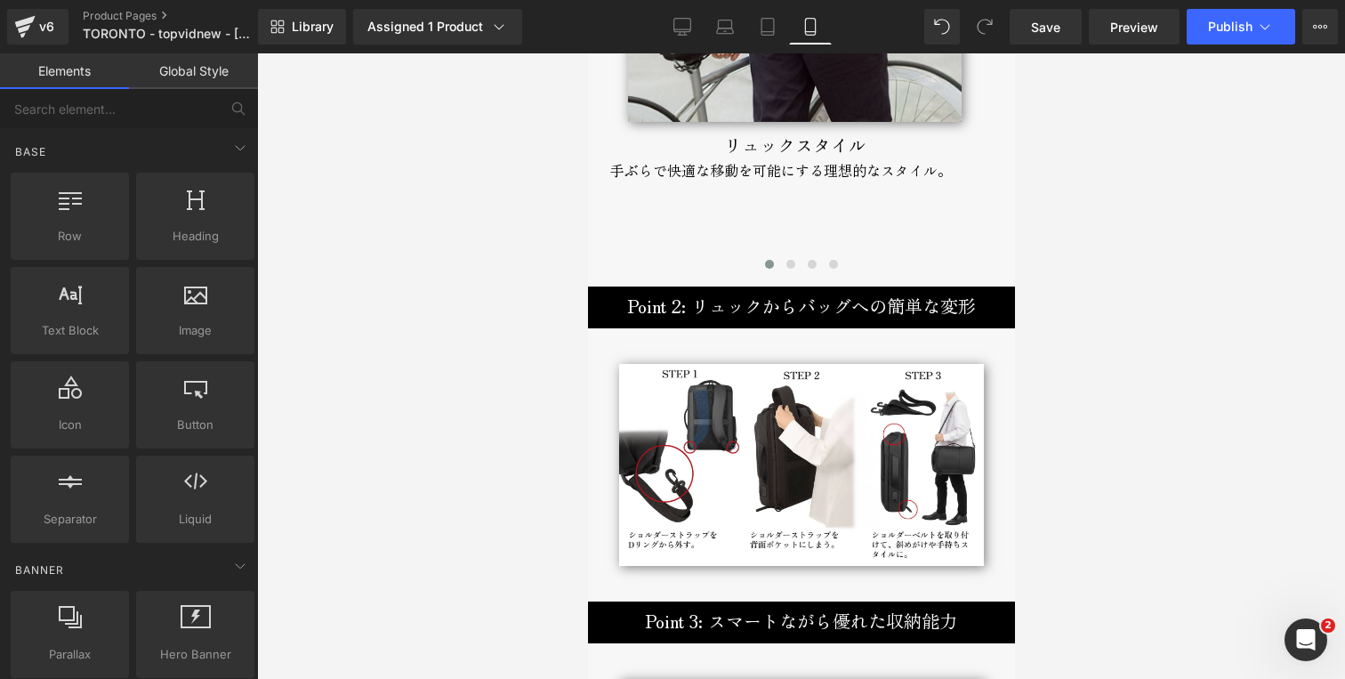
scroll to position [2782, 0]
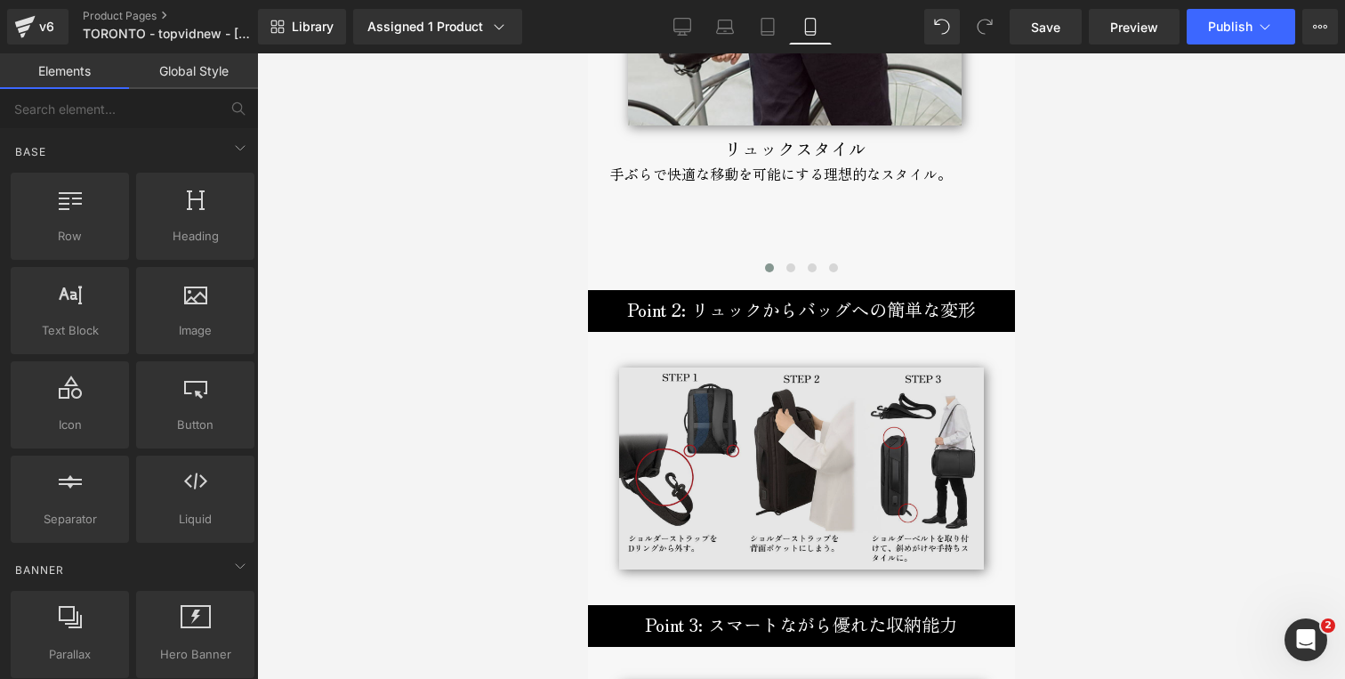
click at [692, 376] on img at bounding box center [800, 469] width 365 height 203
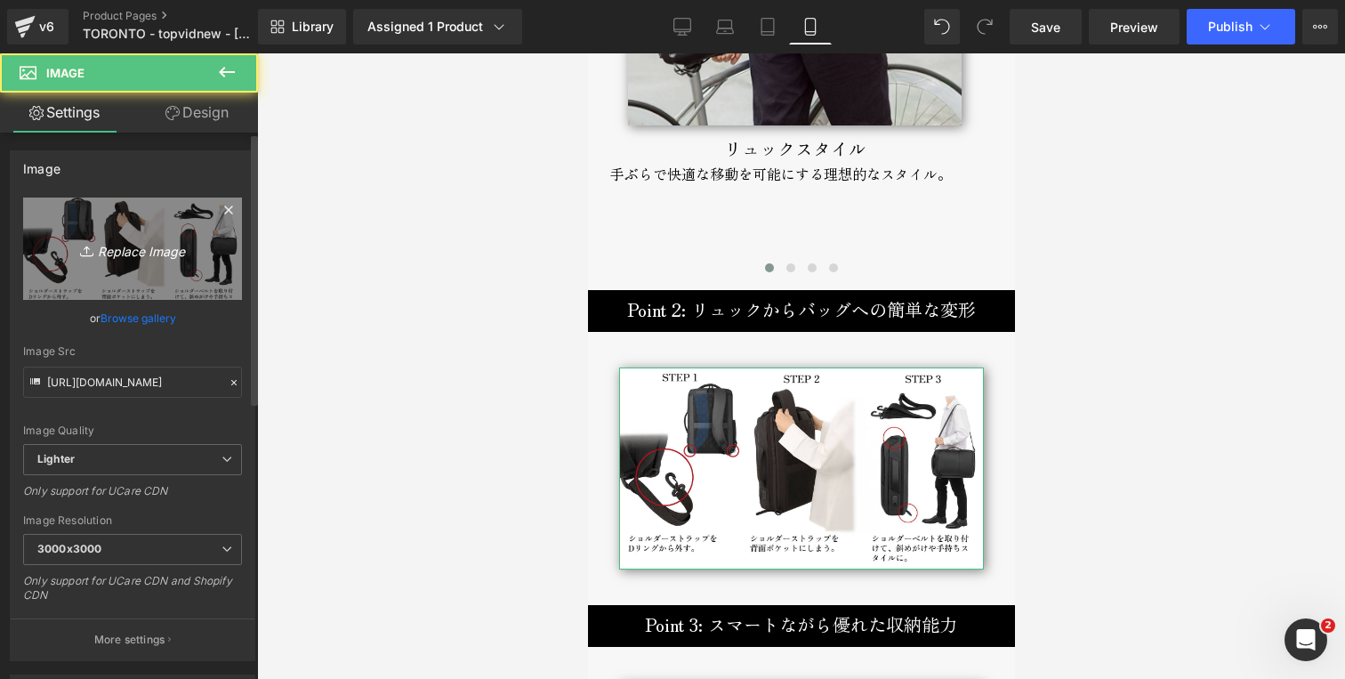
click at [149, 254] on icon "Replace Image" at bounding box center [132, 249] width 142 height 22
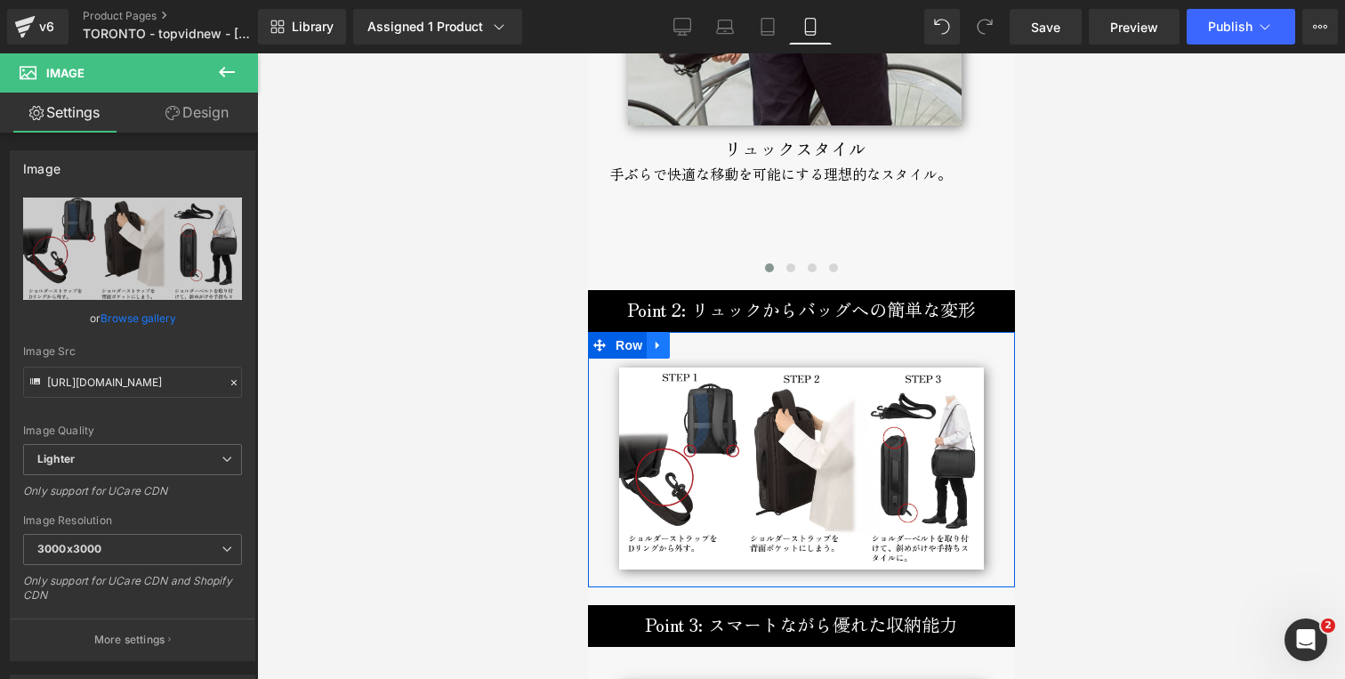
click at [663, 341] on icon at bounding box center [657, 344] width 12 height 13
click at [680, 344] on icon at bounding box center [681, 345] width 12 height 12
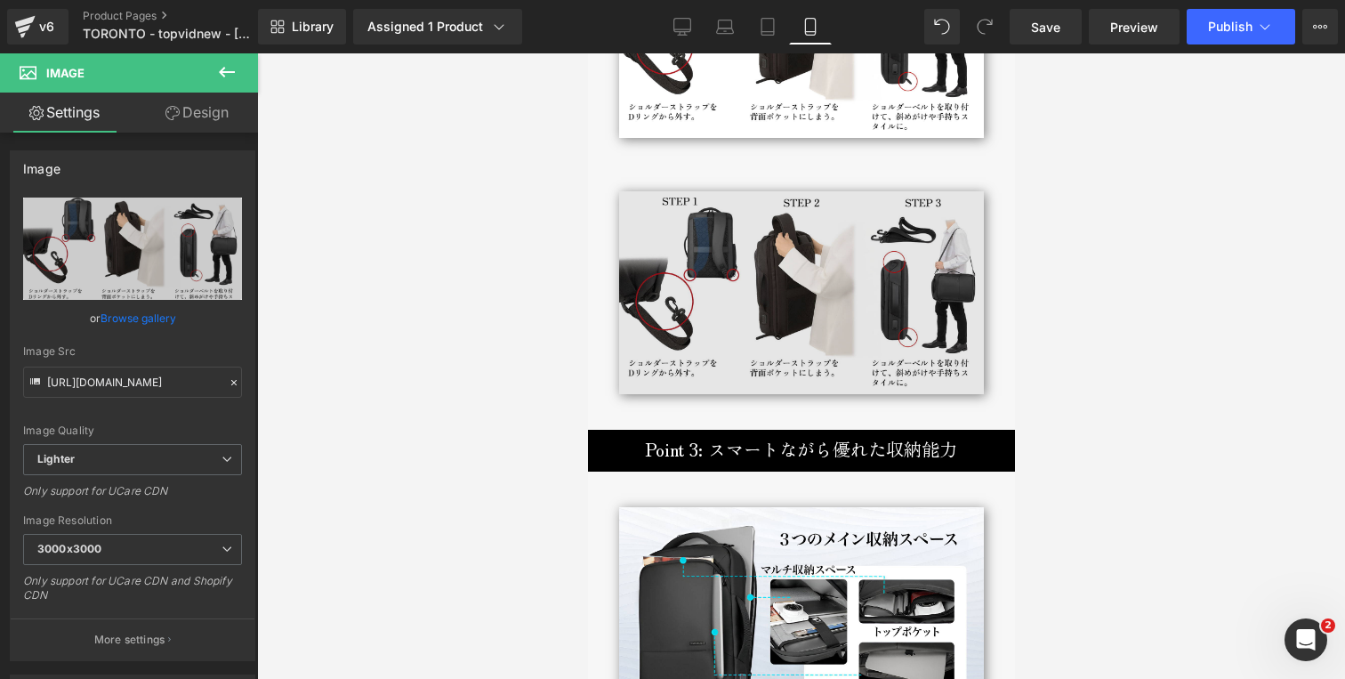
scroll to position [3236, 0]
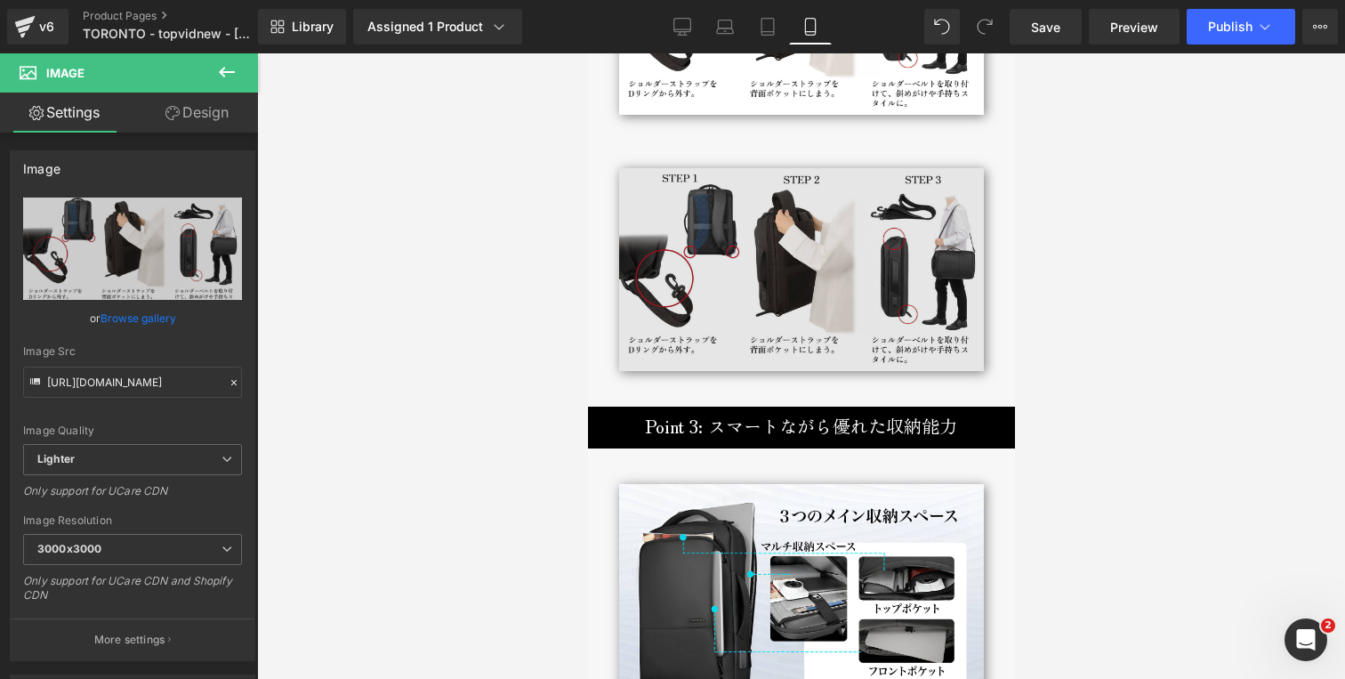
click at [761, 220] on img at bounding box center [800, 269] width 365 height 203
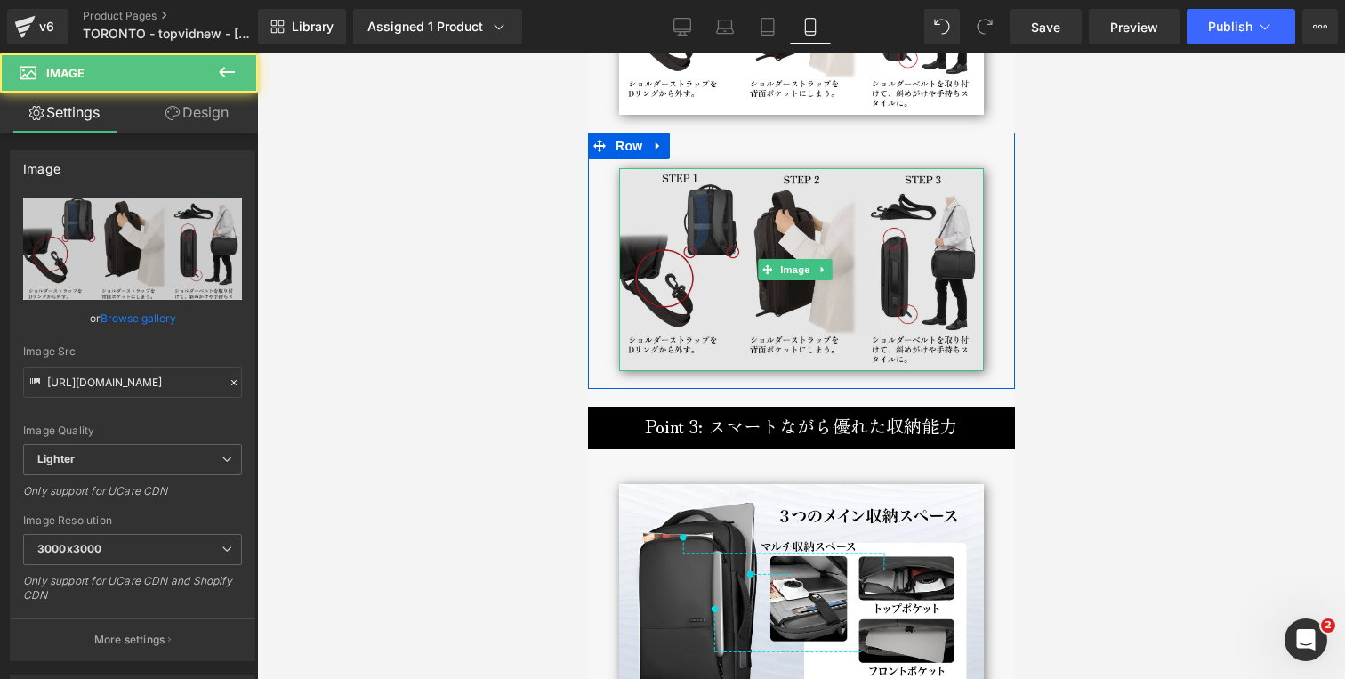
click at [693, 244] on img at bounding box center [800, 269] width 365 height 203
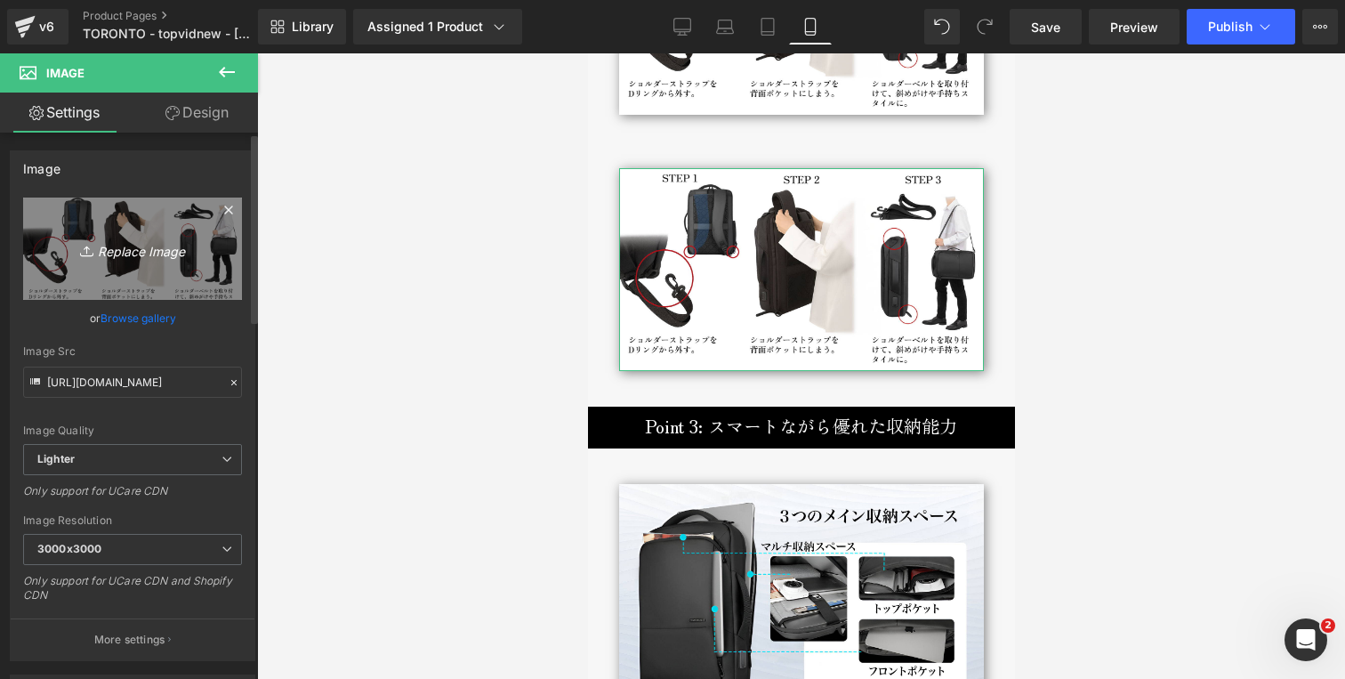
click at [139, 247] on icon "Replace Image" at bounding box center [132, 249] width 142 height 22
type input "C:\fakepath\toronto-backpack-attachmentsteps-mb-800x1440.jpg"
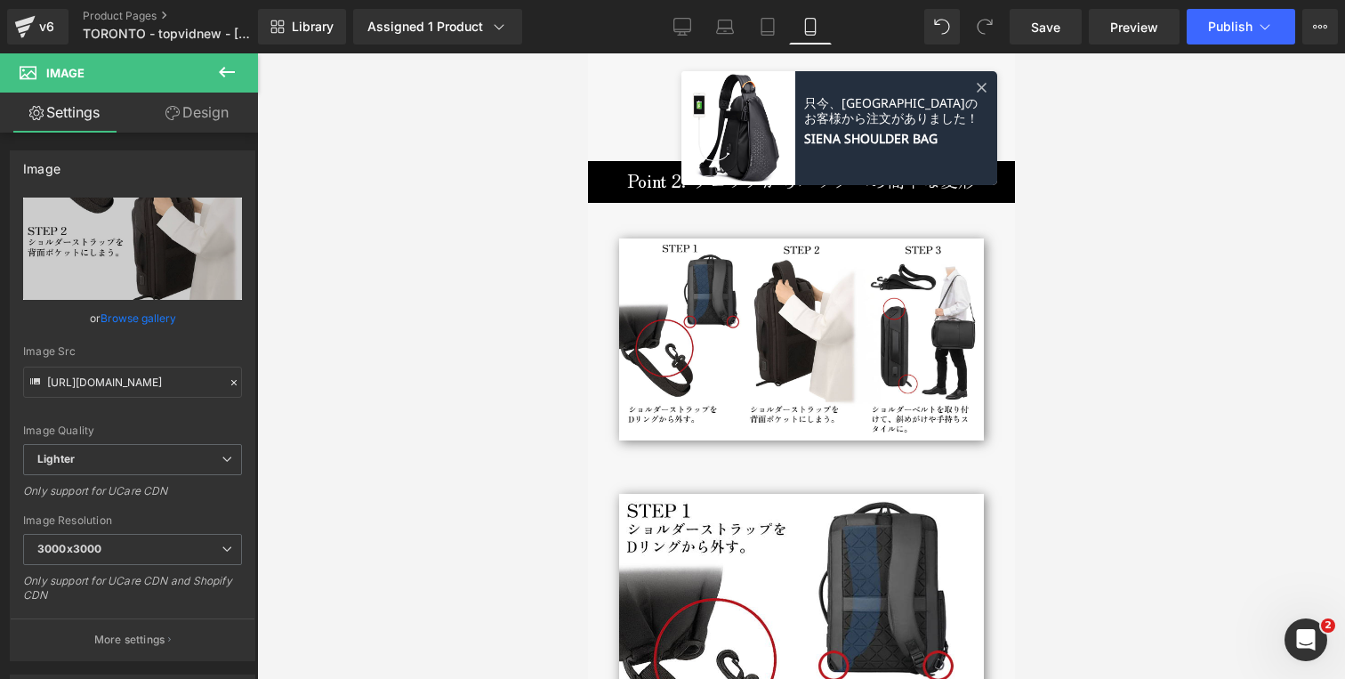
scroll to position [2823, 0]
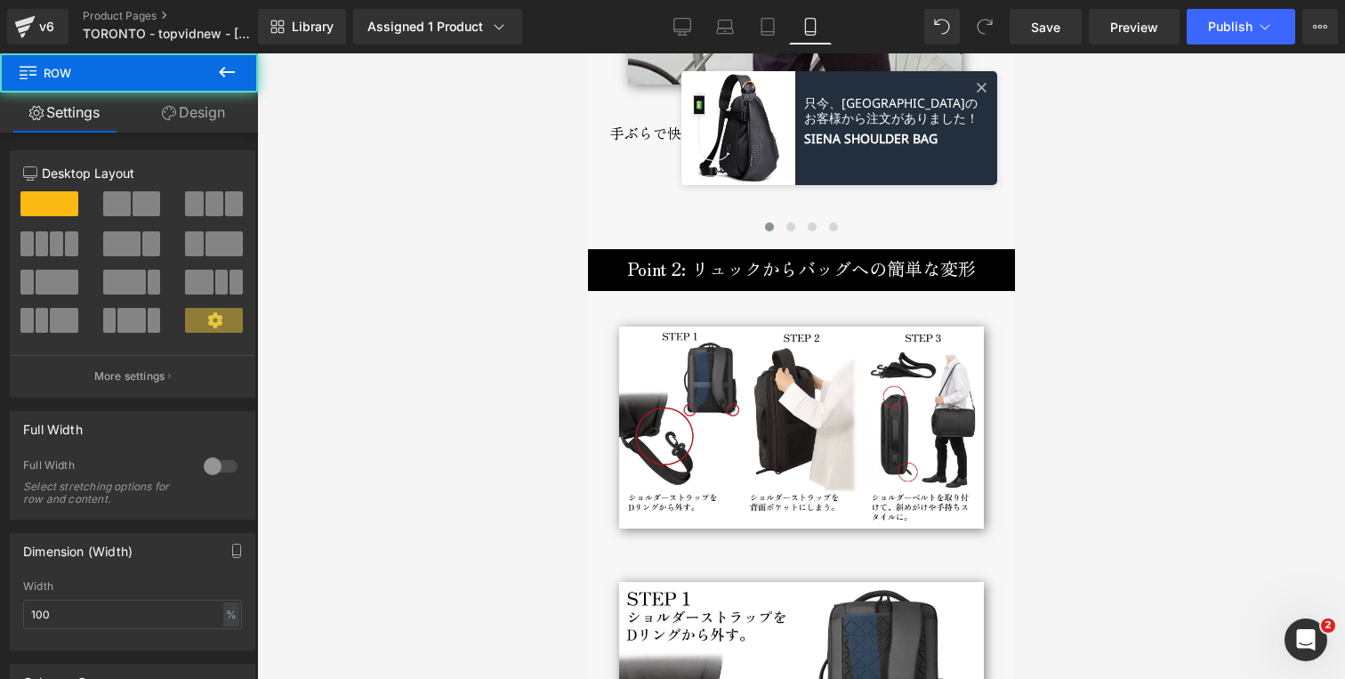
click at [627, 302] on div "Image Row" at bounding box center [800, 419] width 427 height 256
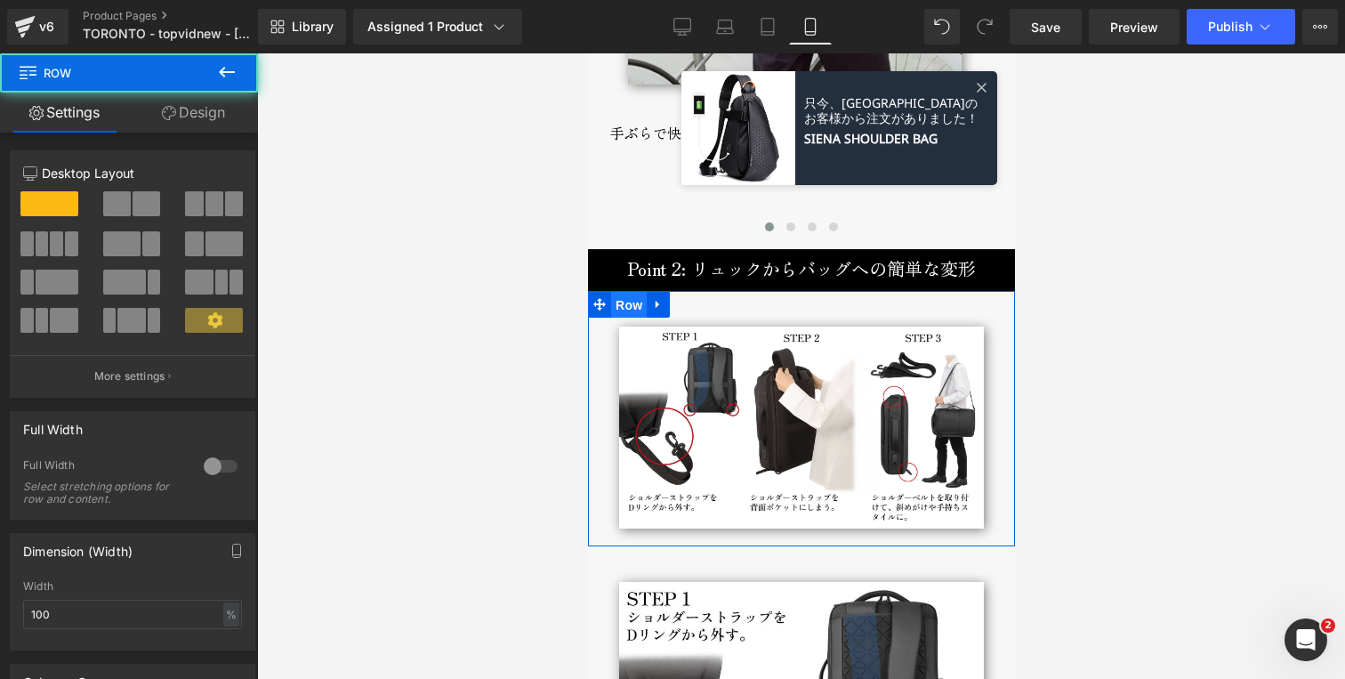
click at [627, 302] on span "Row" at bounding box center [628, 305] width 36 height 27
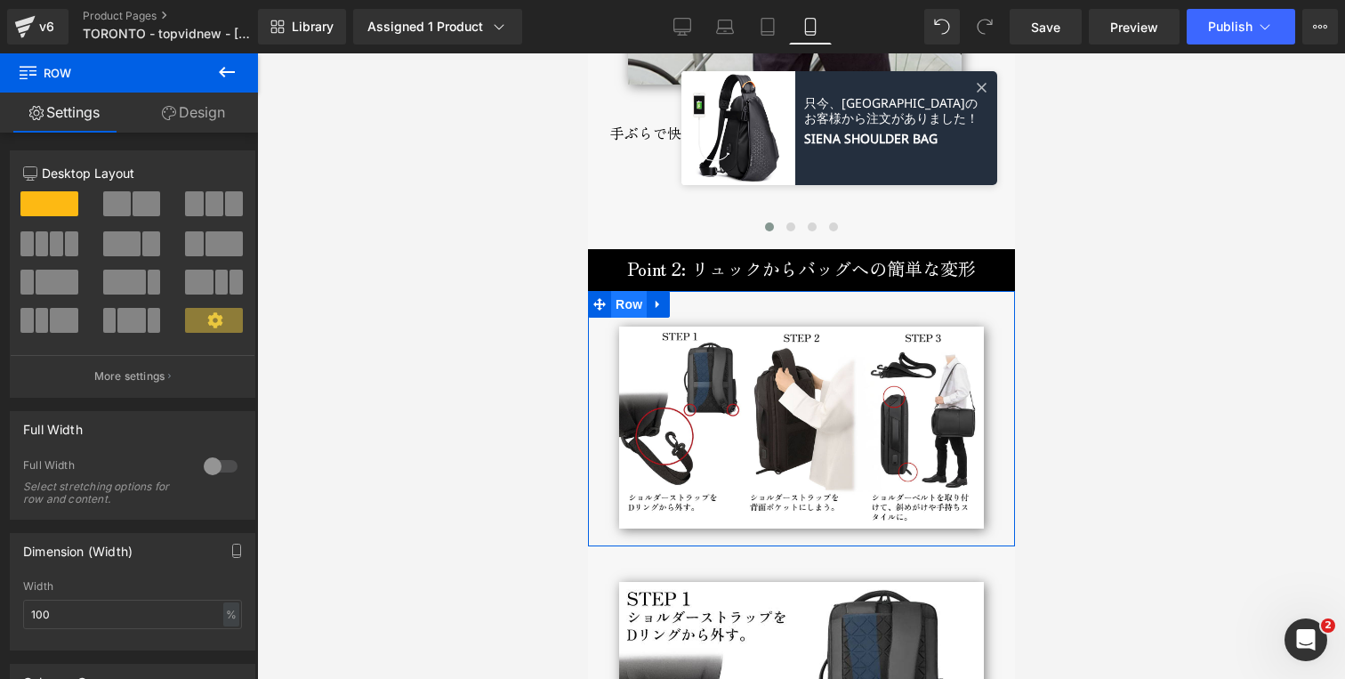
click at [626, 300] on span "Row" at bounding box center [628, 304] width 36 height 27
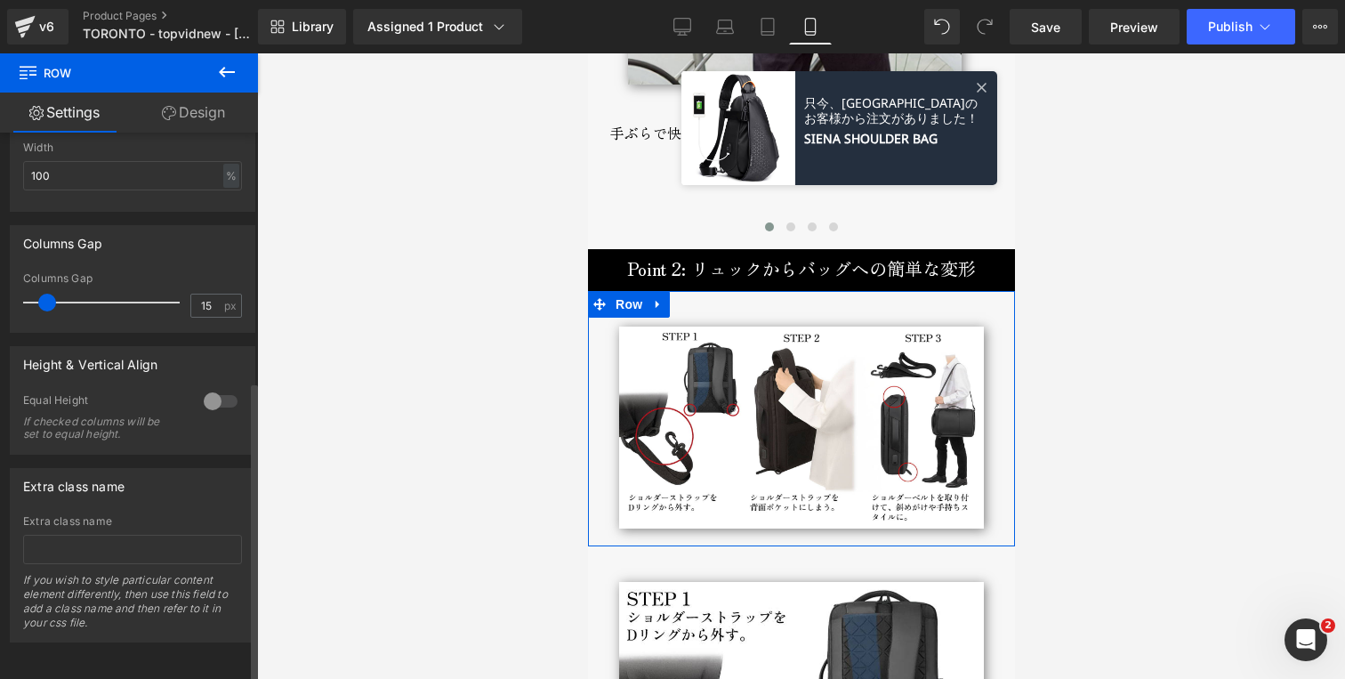
scroll to position [0, 0]
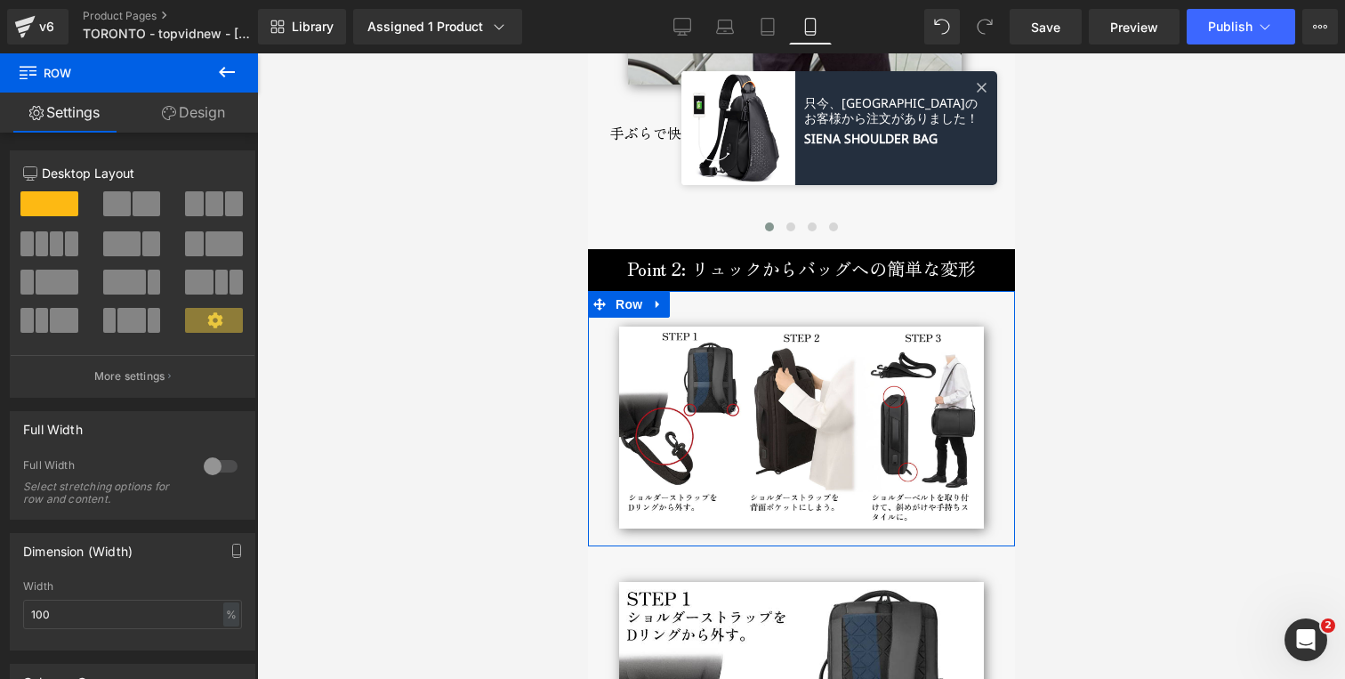
click at [193, 116] on link "Design" at bounding box center [193, 113] width 129 height 40
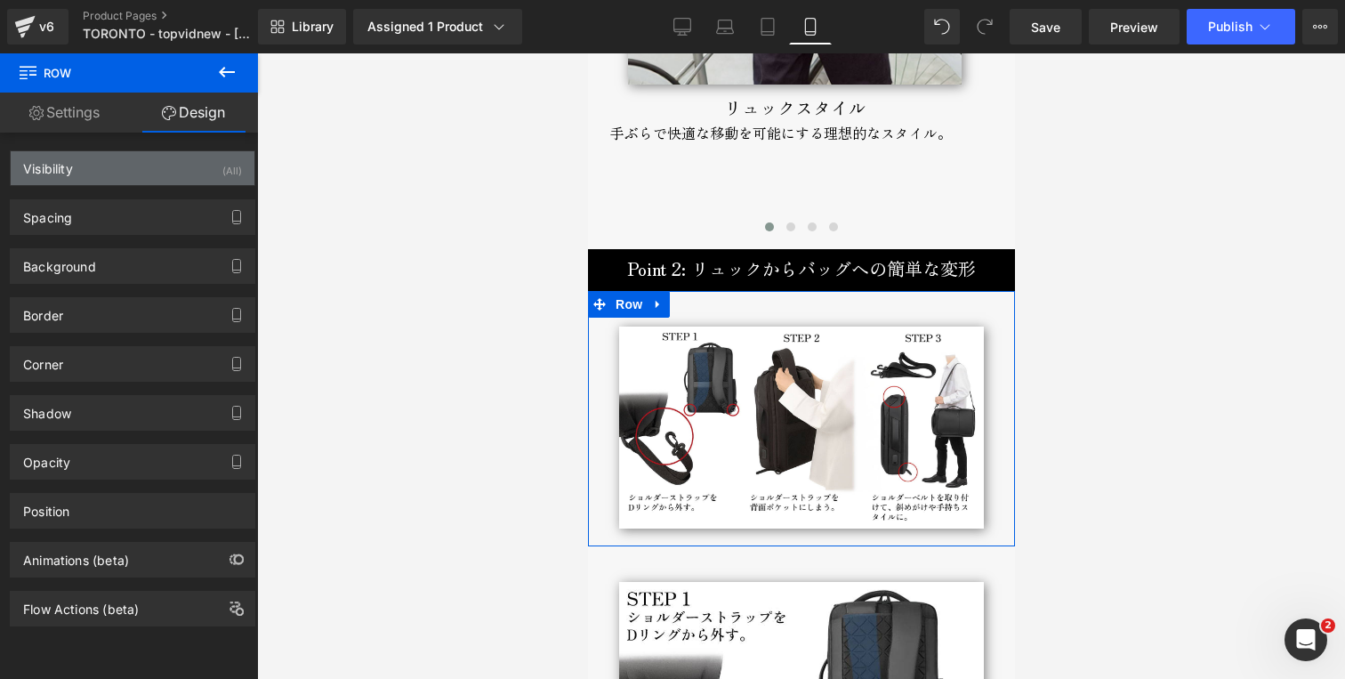
click at [117, 168] on div "Visibility (All)" at bounding box center [133, 168] width 244 height 34
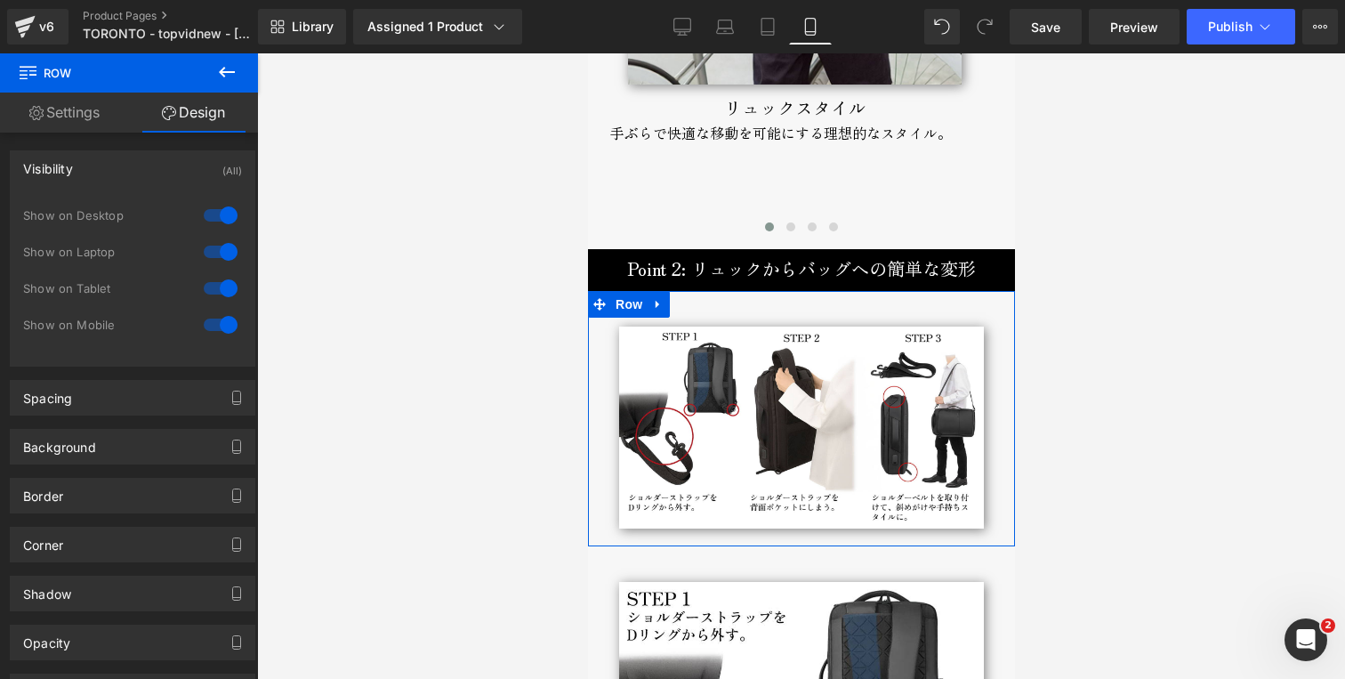
click at [220, 321] on div at bounding box center [220, 325] width 43 height 28
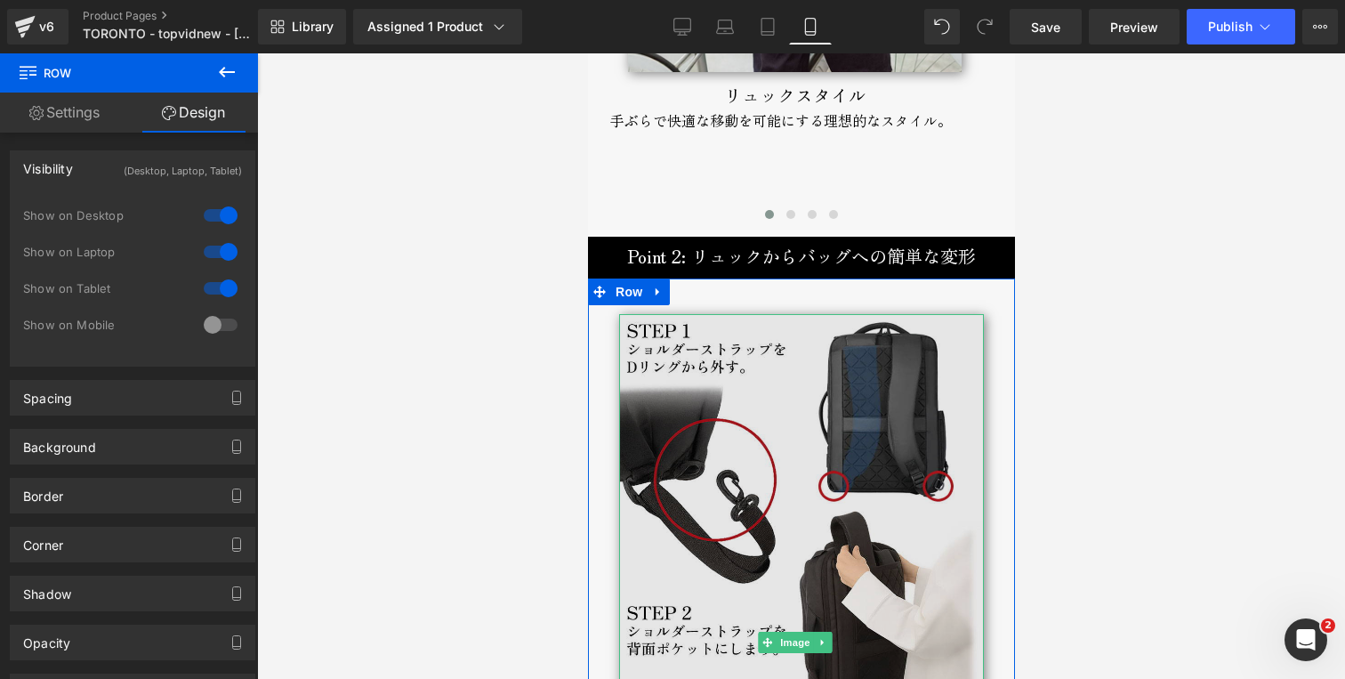
scroll to position [2833, 0]
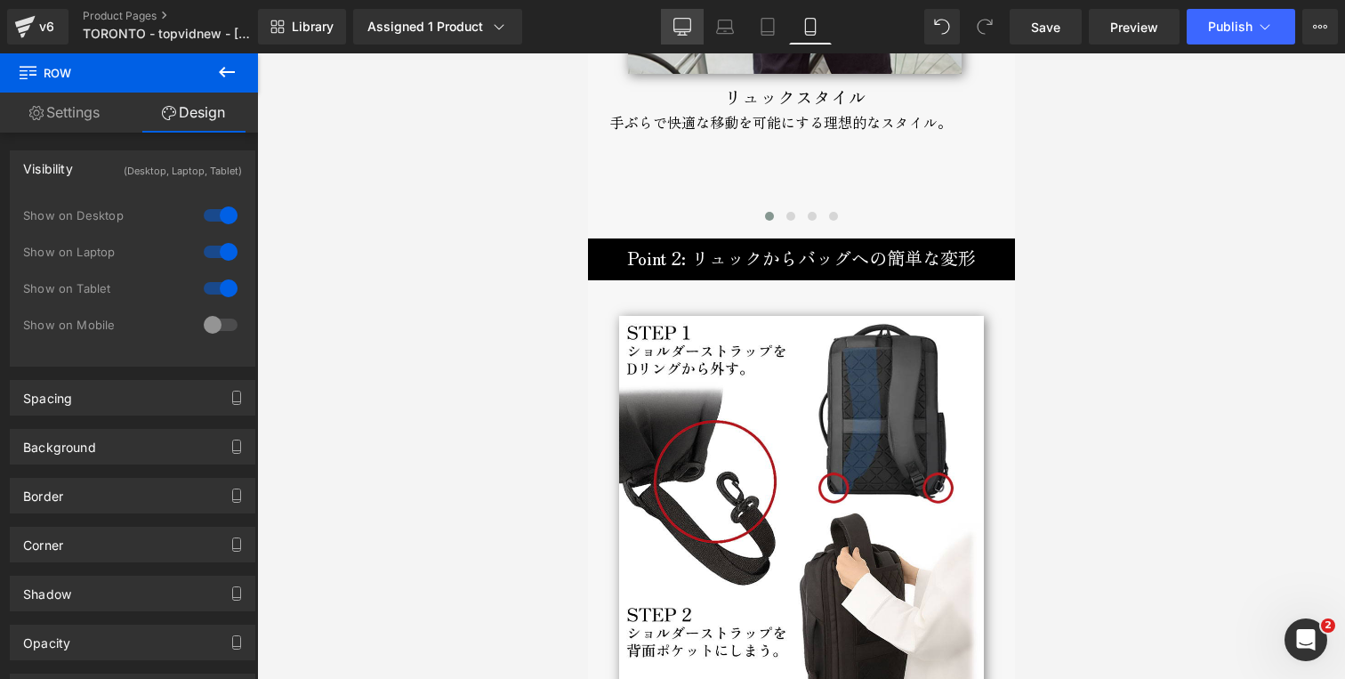
click at [679, 27] on icon at bounding box center [683, 27] width 18 height 18
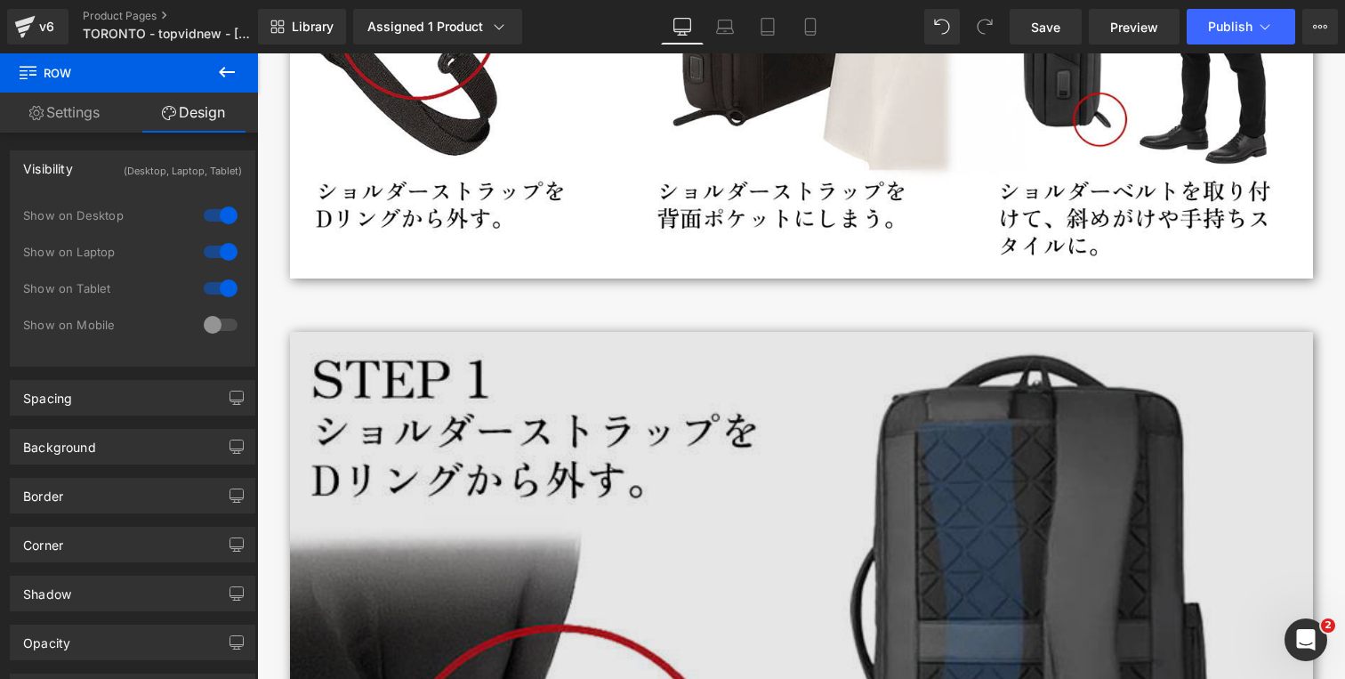
scroll to position [3641, 0]
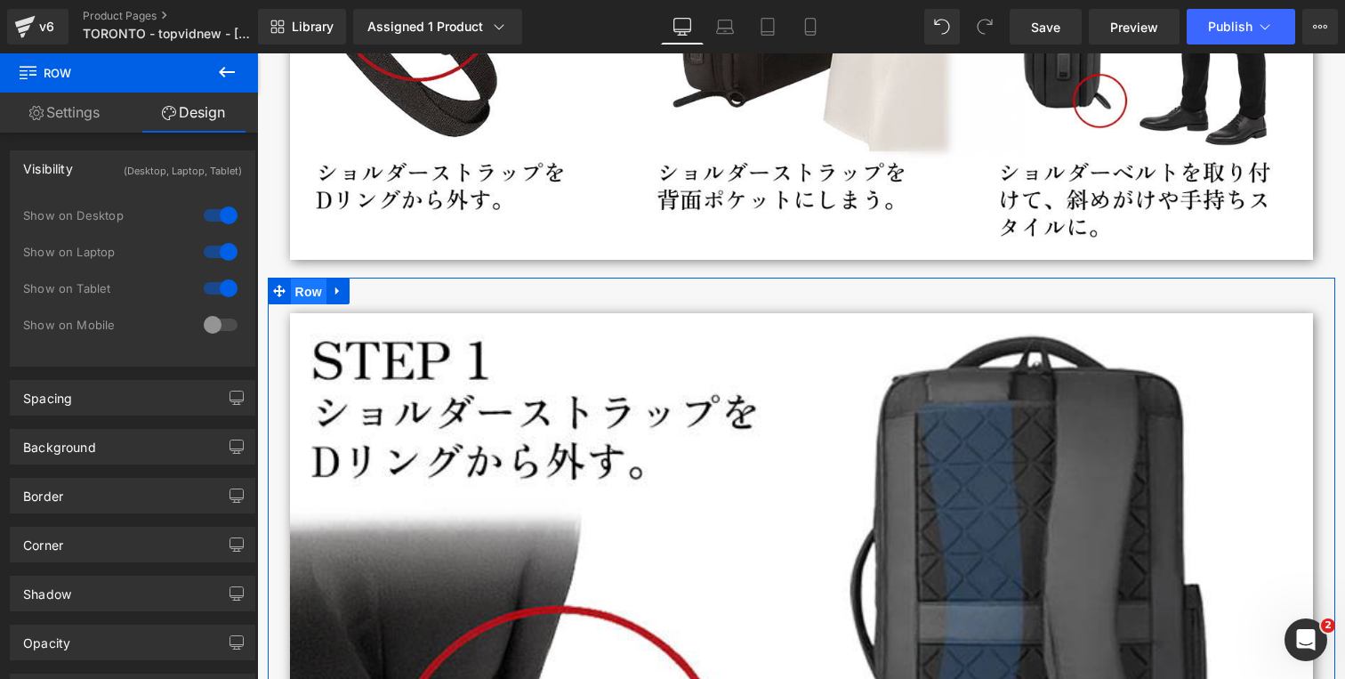
click at [304, 293] on span "Row" at bounding box center [309, 292] width 36 height 27
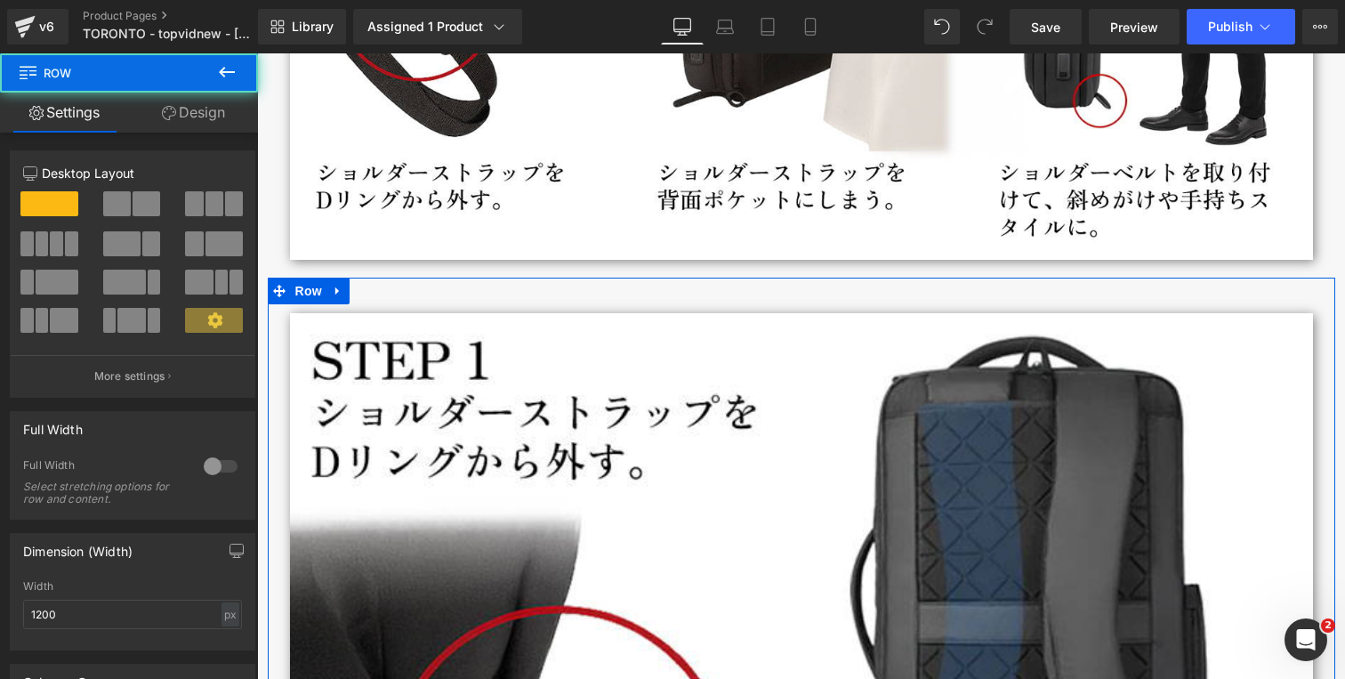
click at [213, 110] on link "Design" at bounding box center [193, 113] width 129 height 40
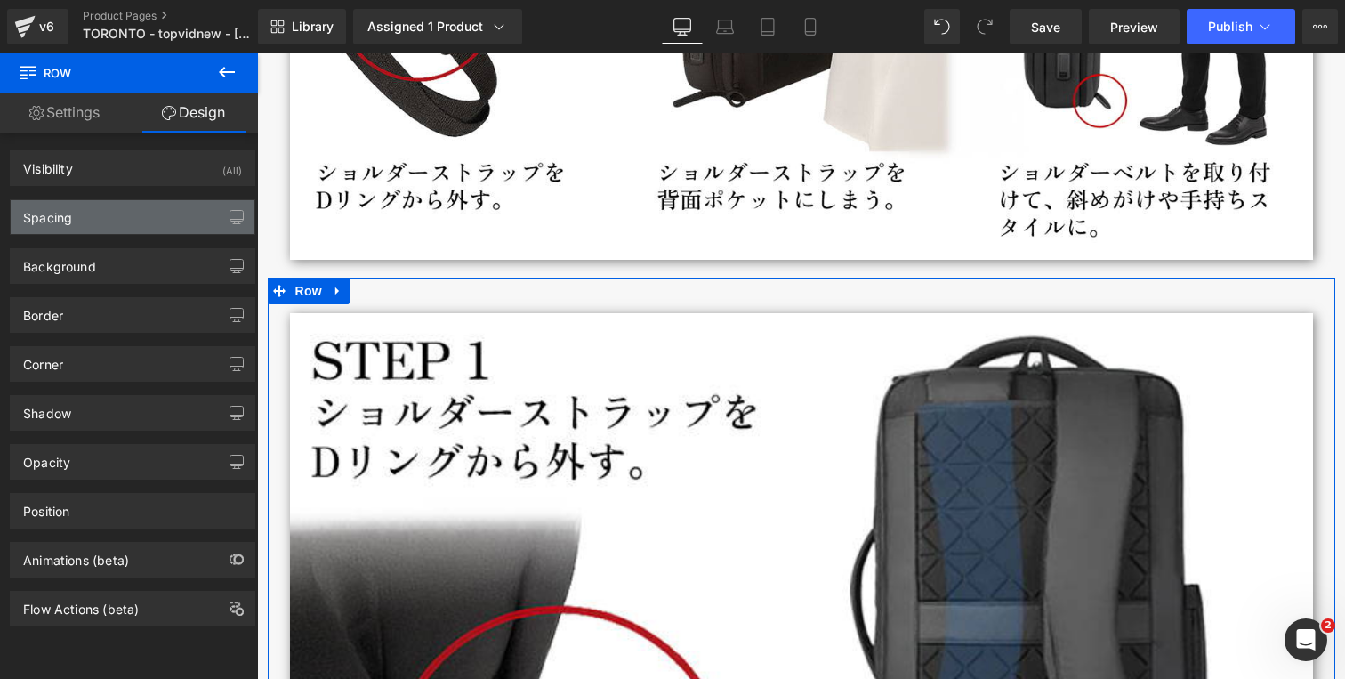
click at [45, 223] on div "Spacing" at bounding box center [47, 212] width 49 height 25
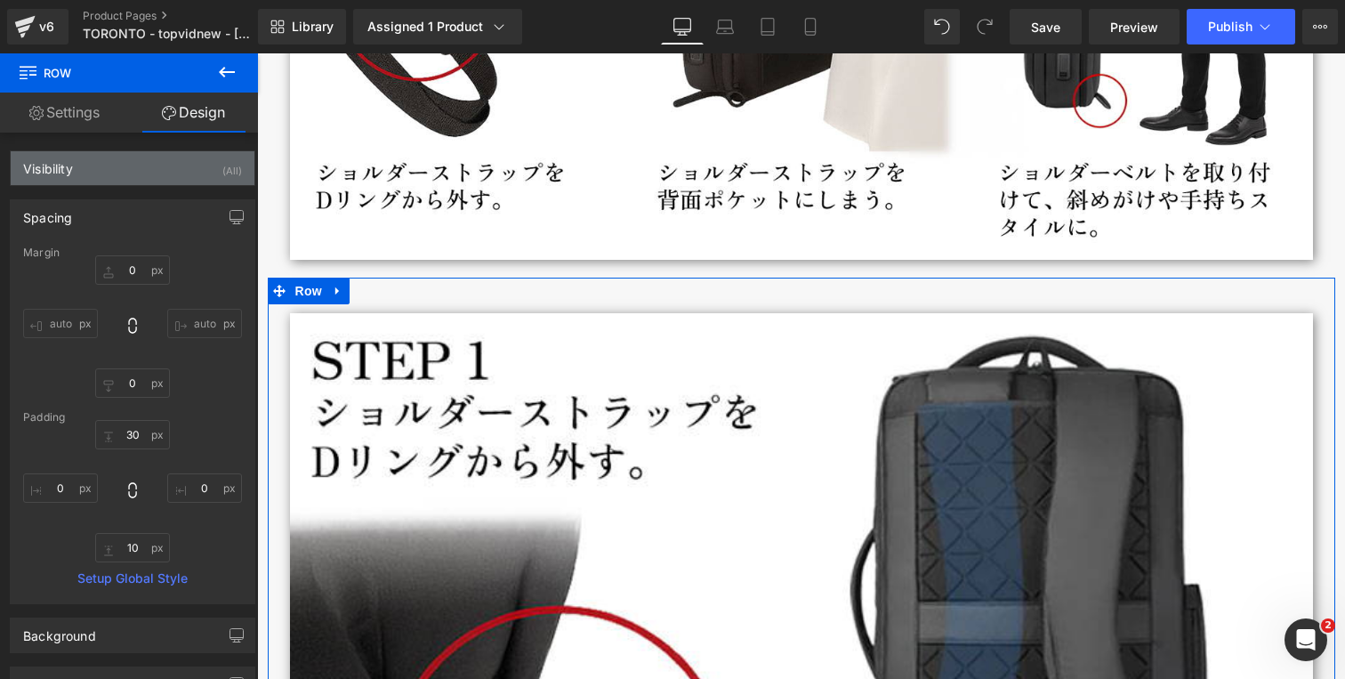
click at [72, 172] on div "Visibility" at bounding box center [48, 163] width 50 height 25
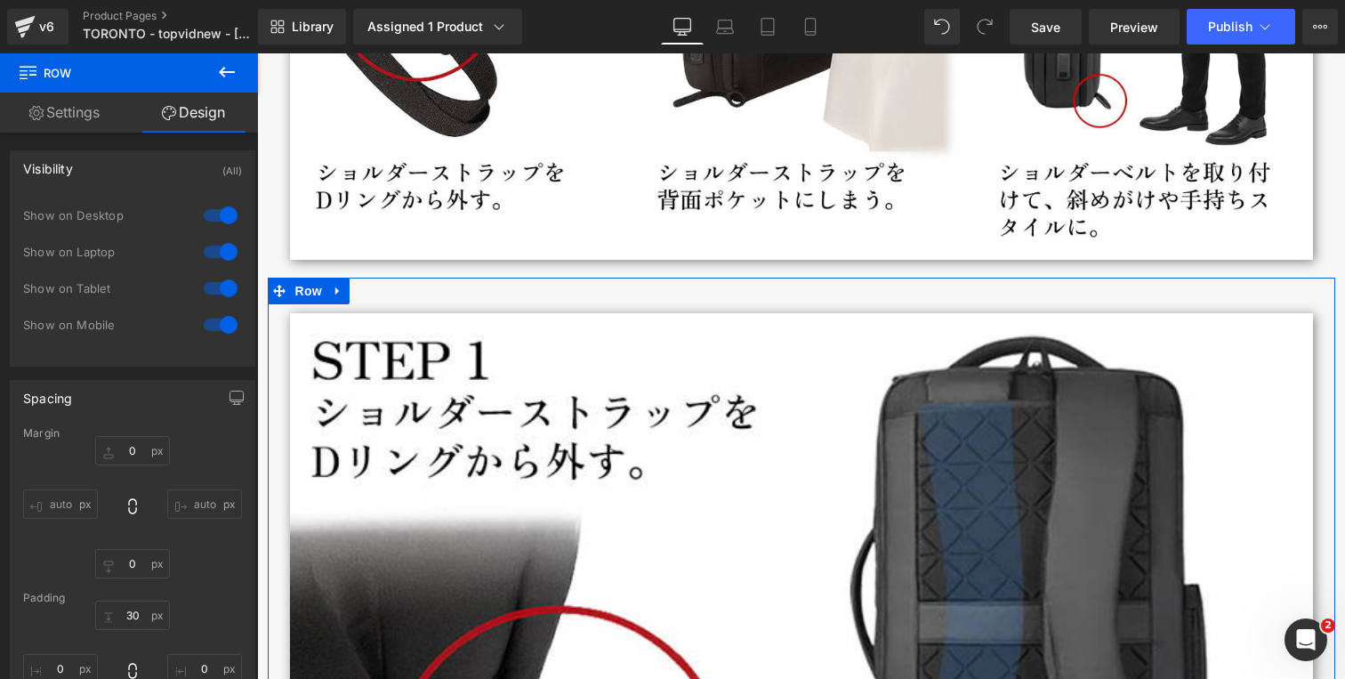
click at [209, 288] on div at bounding box center [220, 288] width 43 height 28
click at [216, 250] on div at bounding box center [220, 252] width 43 height 28
click at [216, 212] on div at bounding box center [220, 215] width 43 height 28
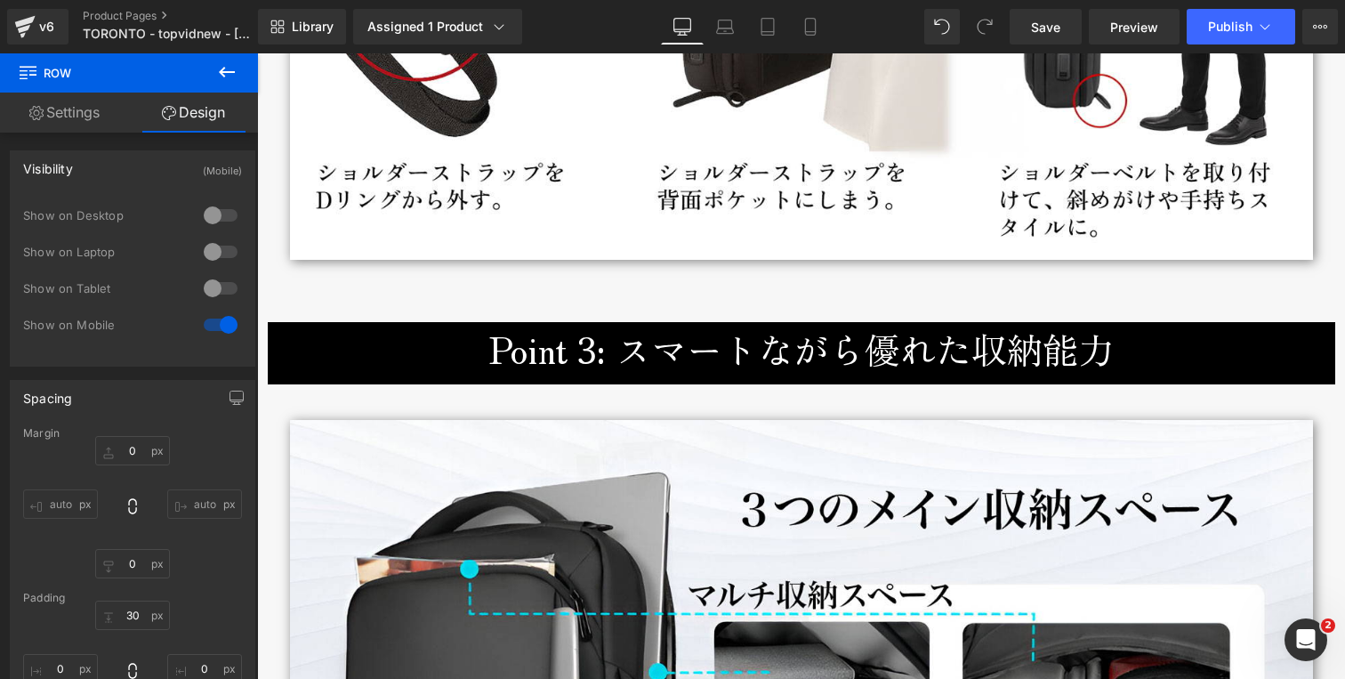
click at [220, 285] on div at bounding box center [220, 288] width 43 height 28
click at [223, 286] on div at bounding box center [220, 288] width 43 height 28
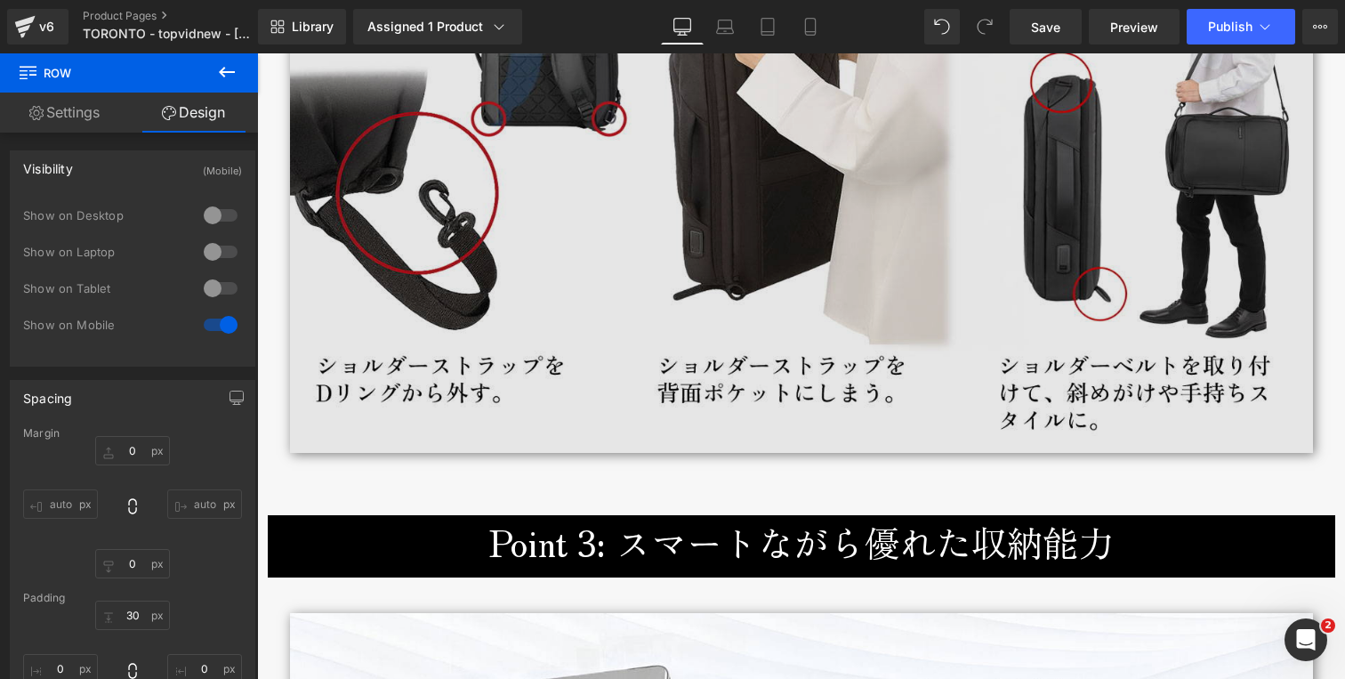
scroll to position [3424, 0]
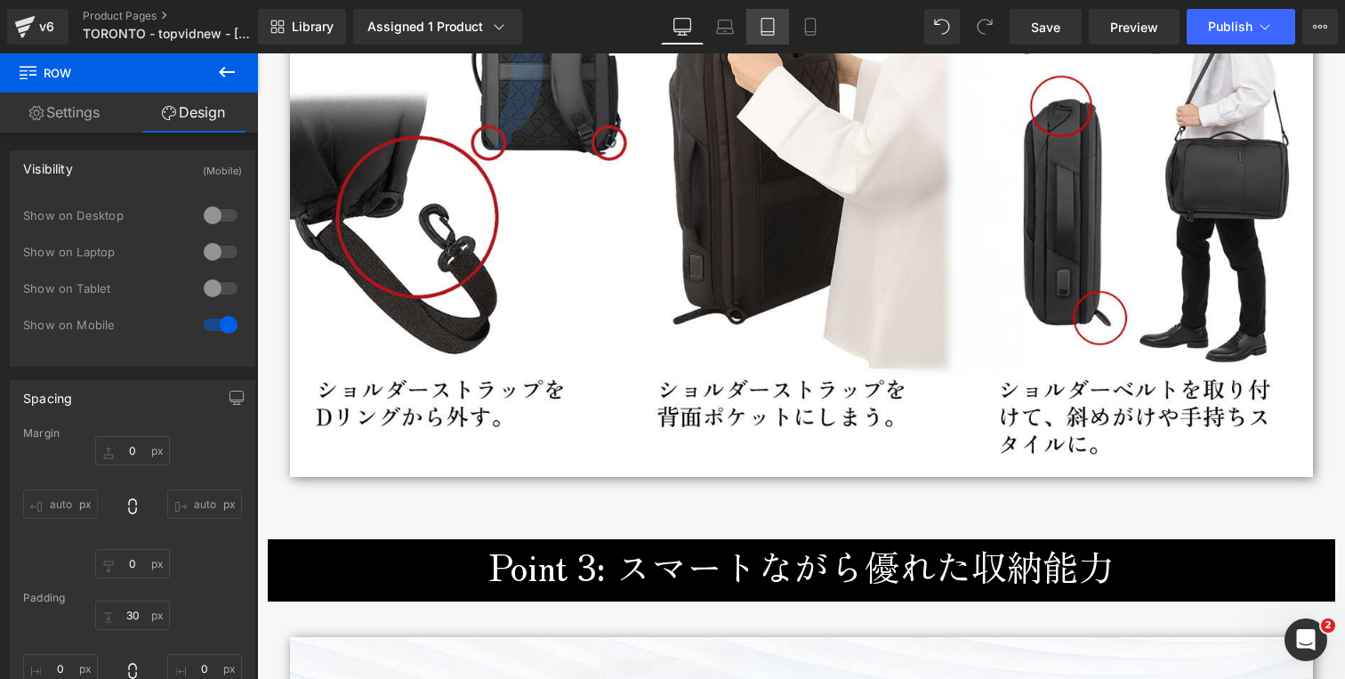
click at [771, 22] on icon at bounding box center [768, 27] width 18 height 18
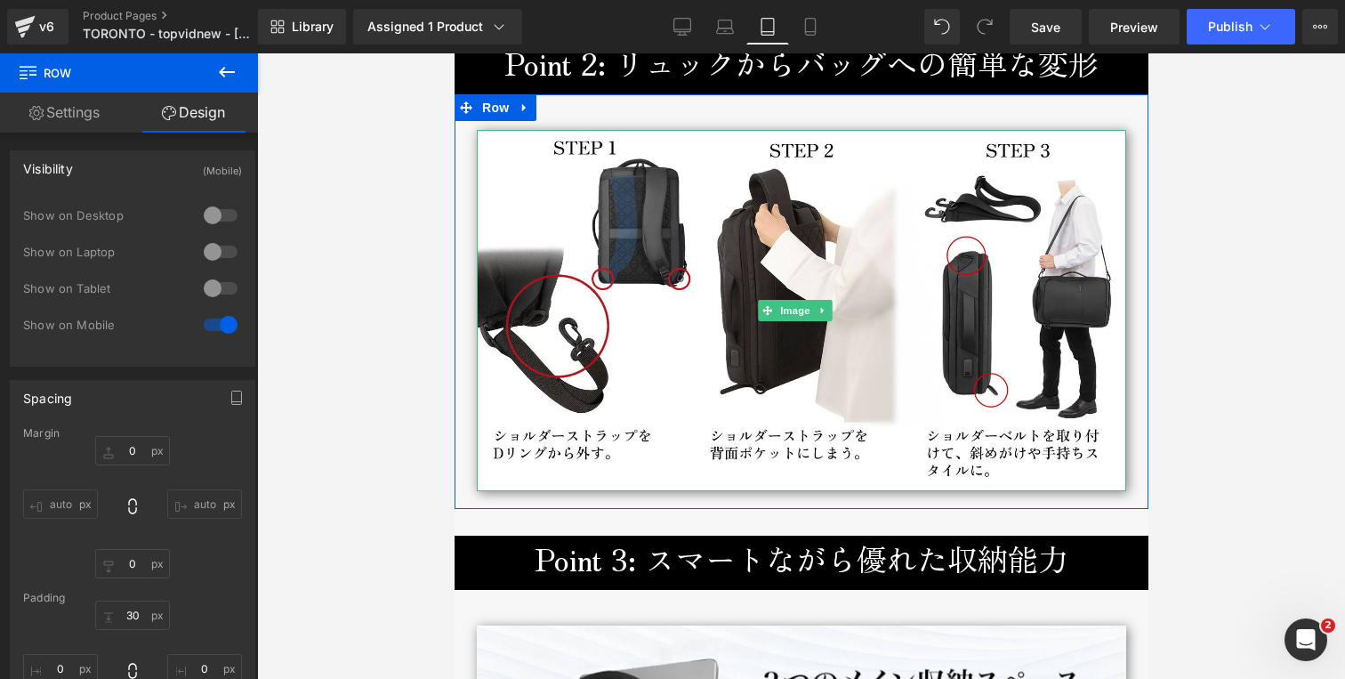
scroll to position [2436, 0]
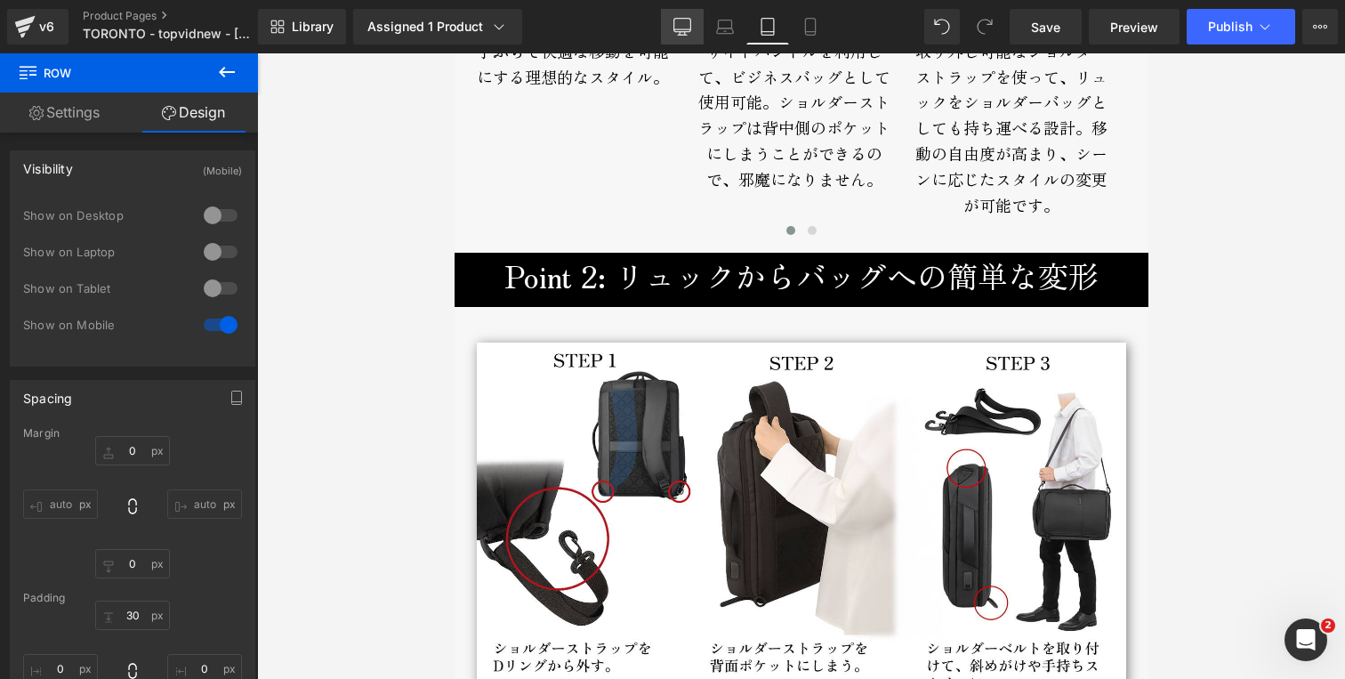
click at [676, 28] on icon at bounding box center [683, 27] width 18 height 18
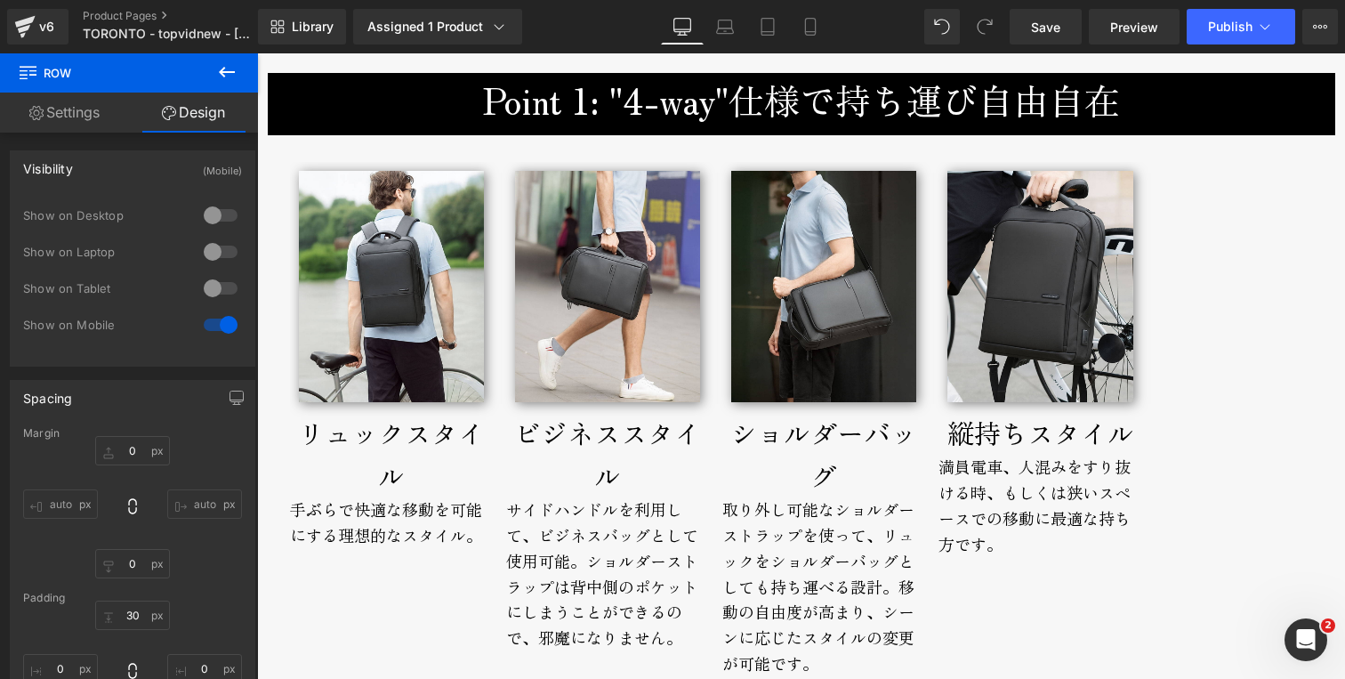
scroll to position [0, 0]
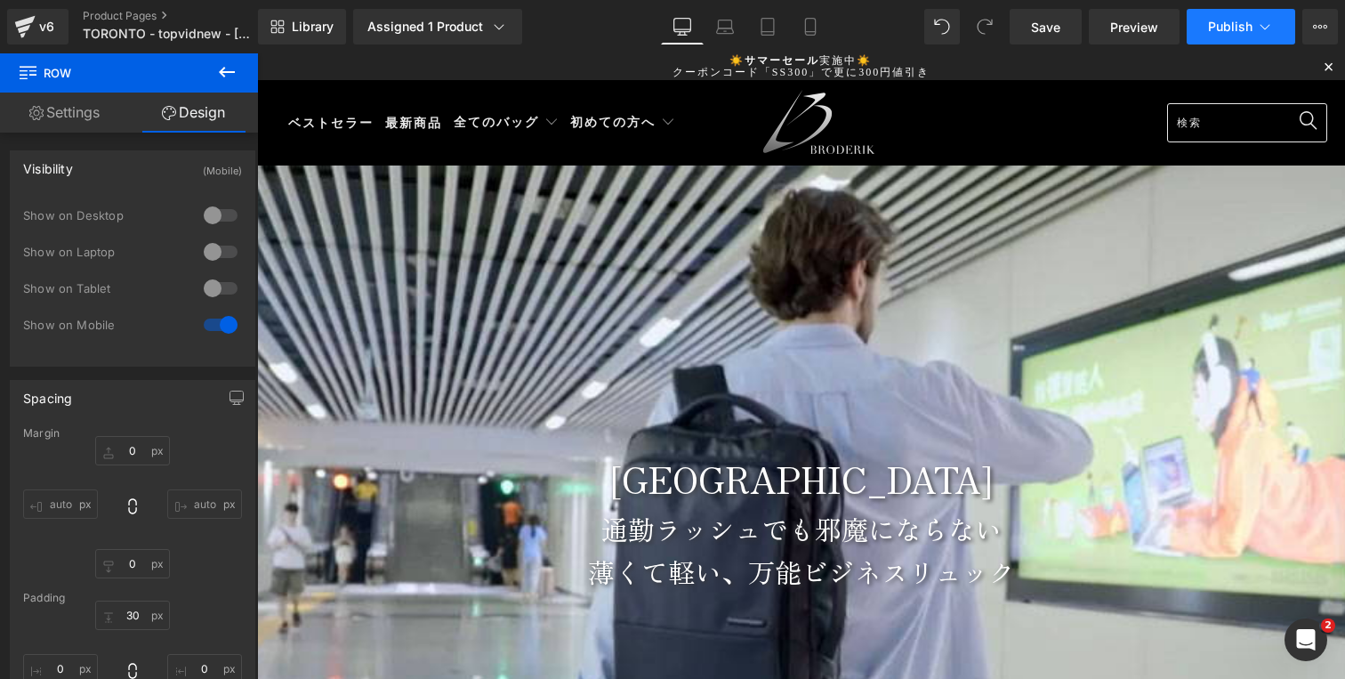
click at [1220, 33] on span "Publish" at bounding box center [1230, 27] width 44 height 14
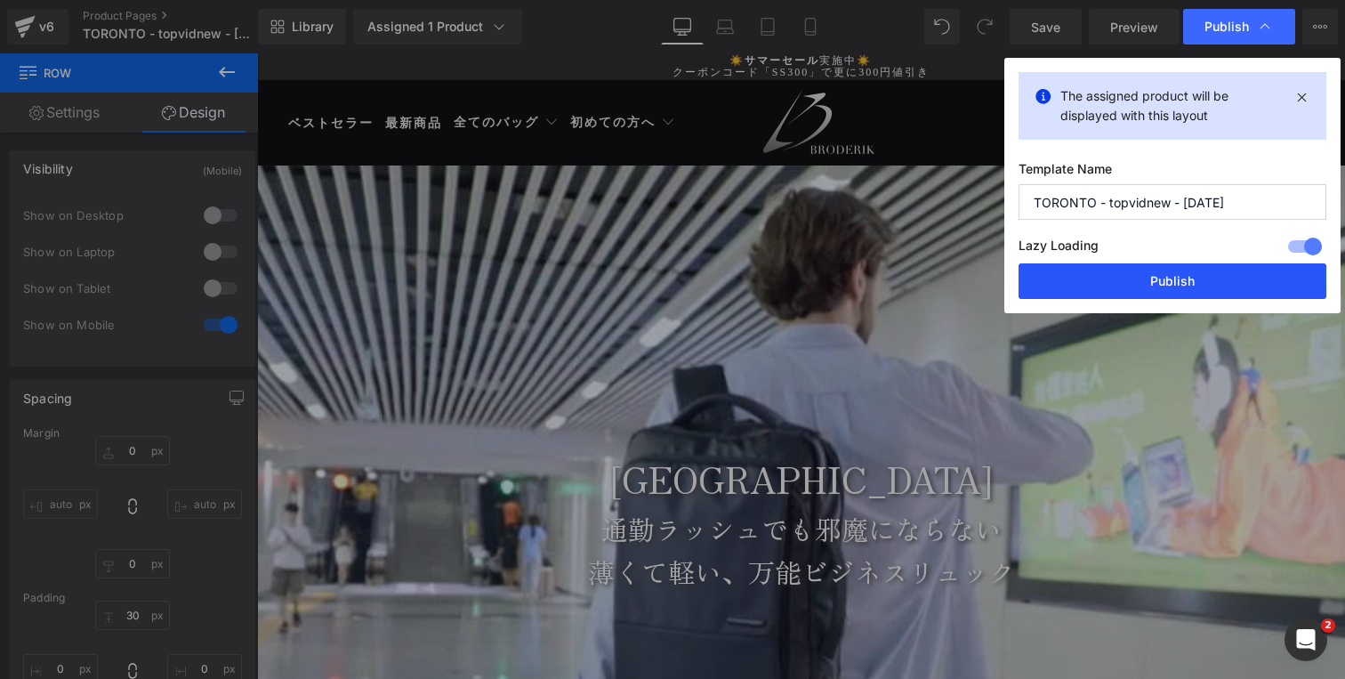
click at [1169, 284] on button "Publish" at bounding box center [1173, 281] width 308 height 36
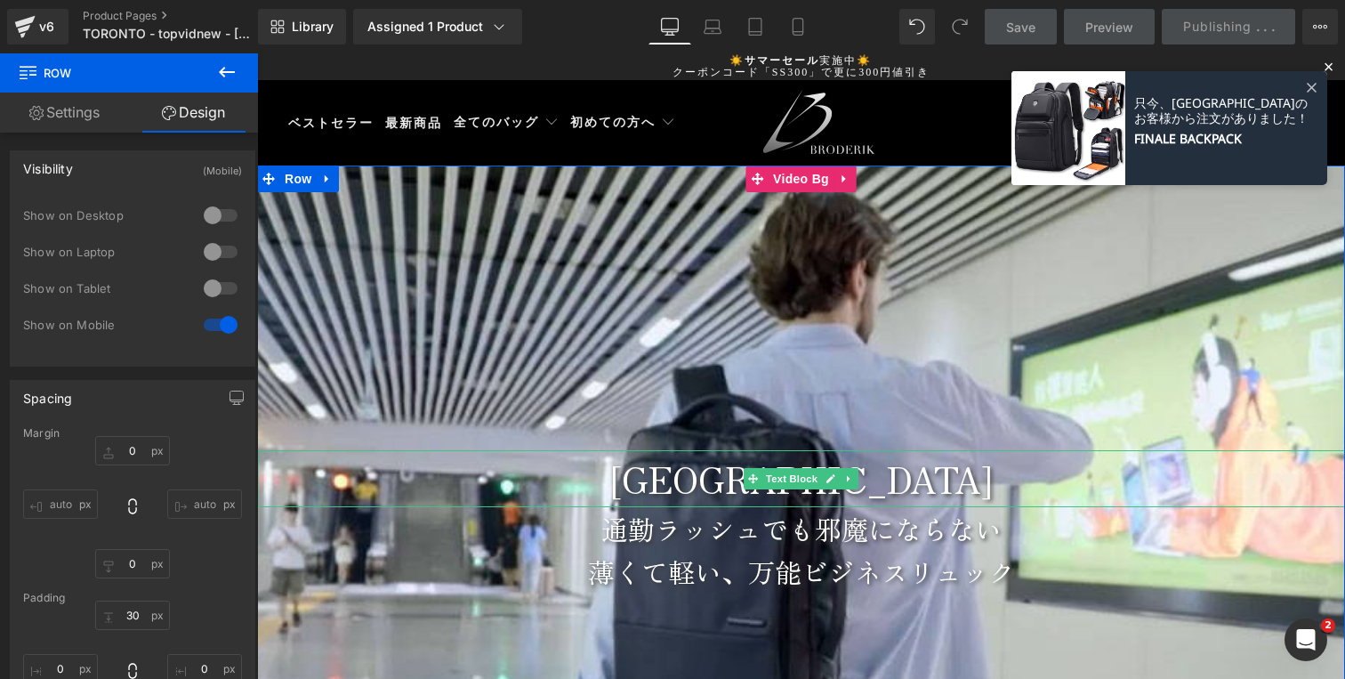
click at [731, 480] on p "[GEOGRAPHIC_DATA]" at bounding box center [801, 478] width 1088 height 57
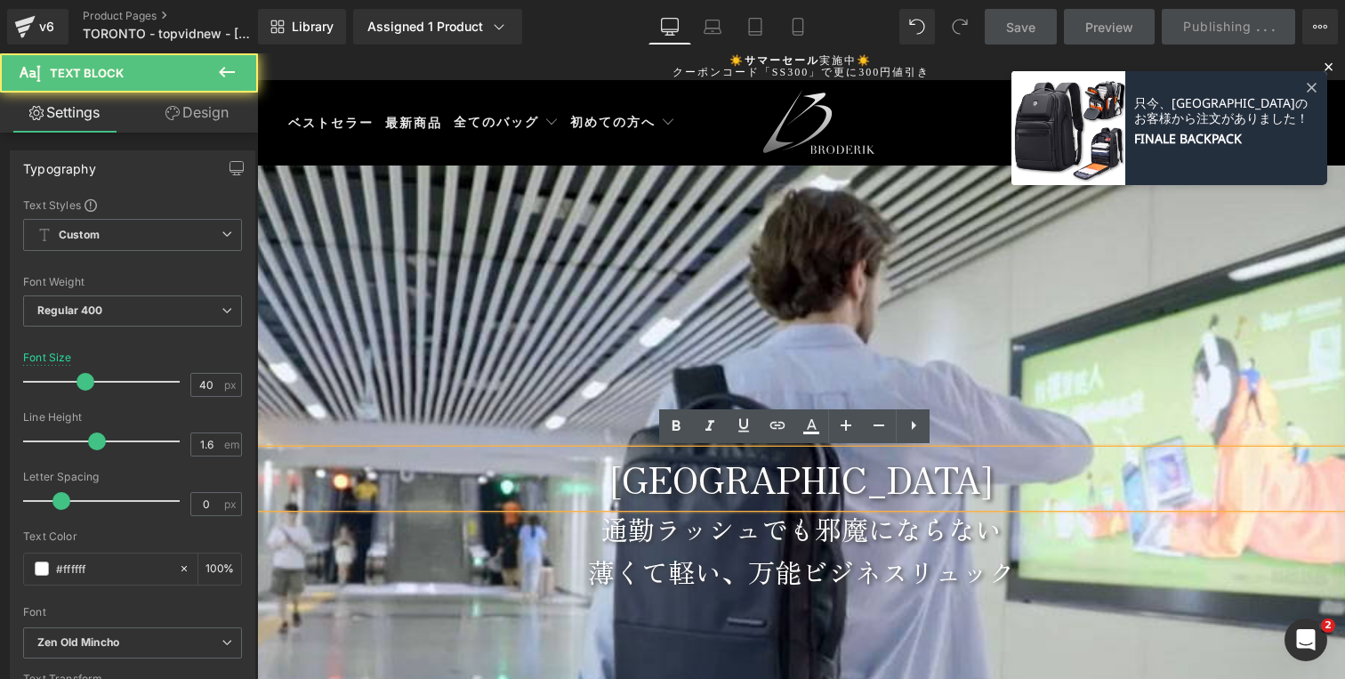
click at [713, 479] on p "[GEOGRAPHIC_DATA]" at bounding box center [801, 478] width 1088 height 57
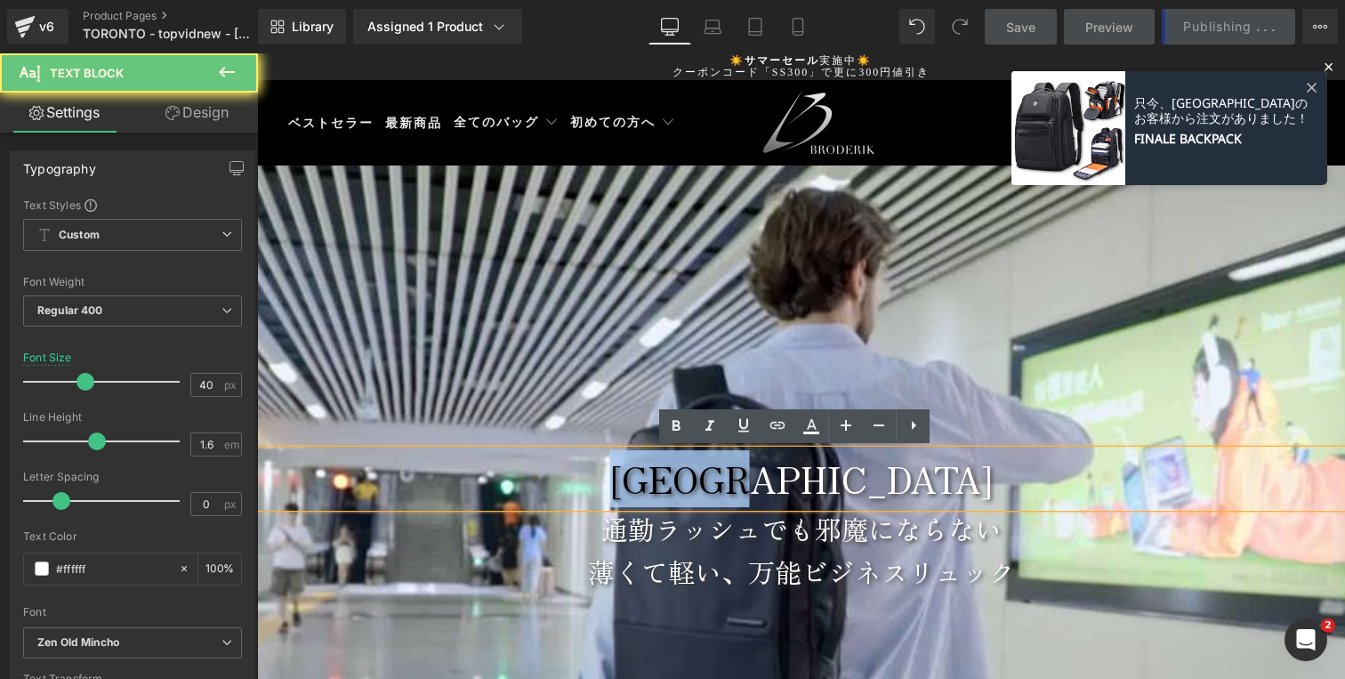
click at [713, 479] on p "[GEOGRAPHIC_DATA]" at bounding box center [801, 478] width 1088 height 57
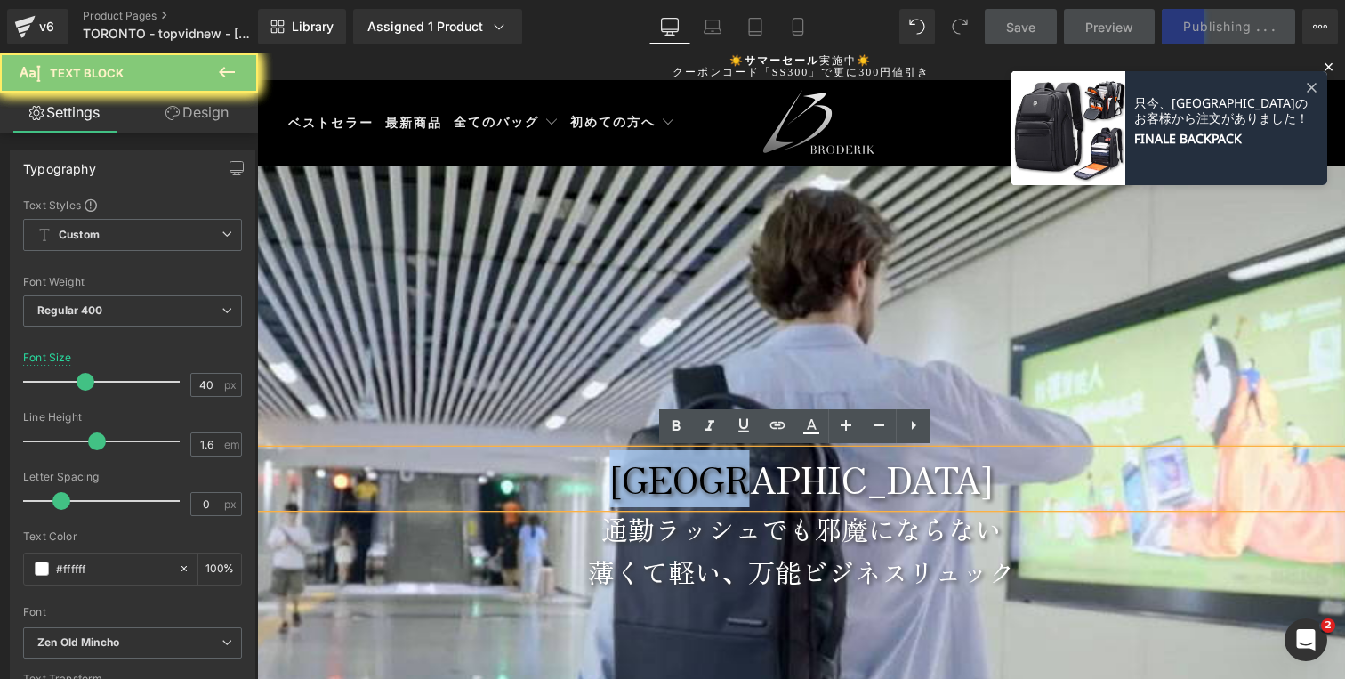
click at [713, 479] on p "[GEOGRAPHIC_DATA]" at bounding box center [801, 478] width 1088 height 57
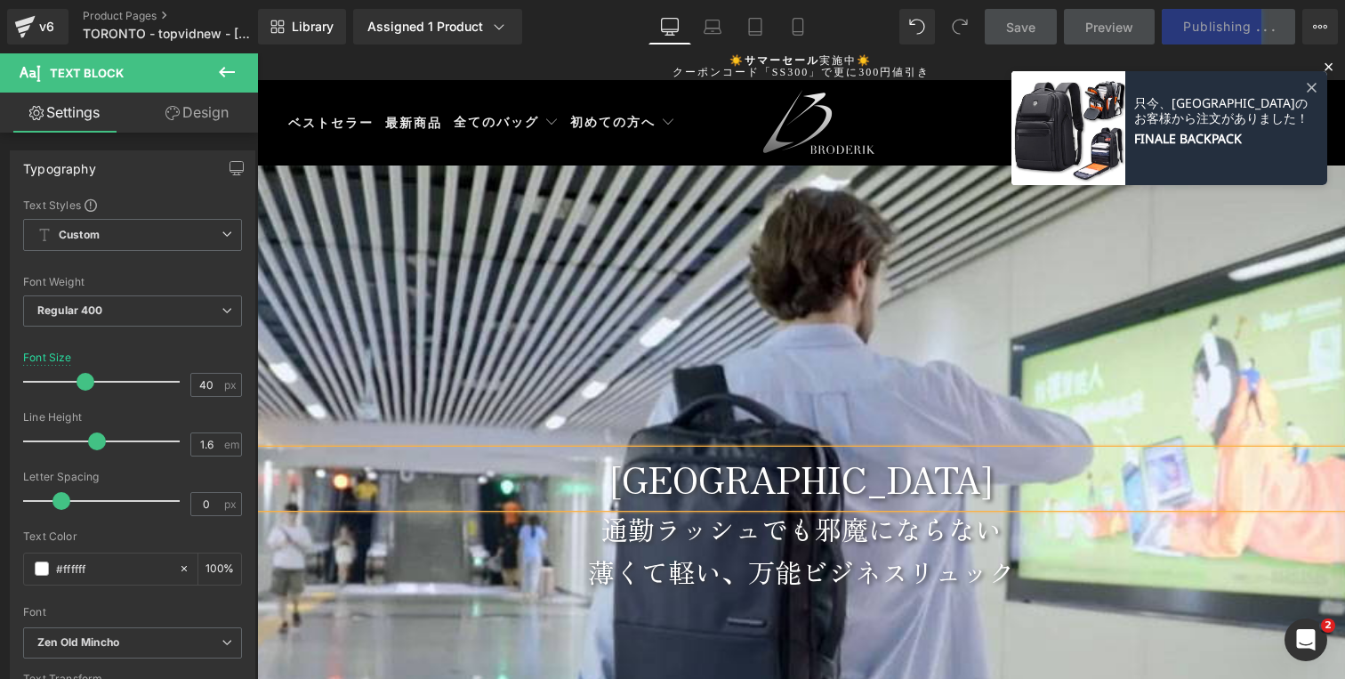
click at [466, 343] on div at bounding box center [801, 522] width 1088 height 712
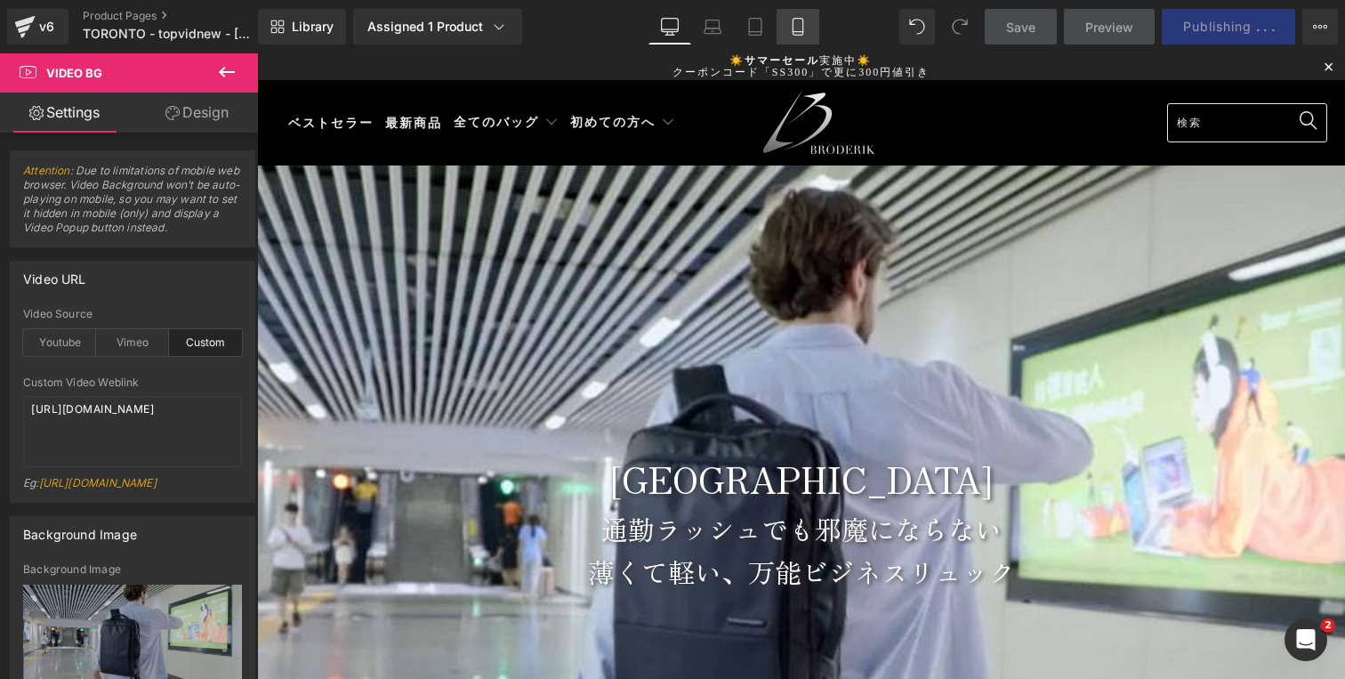
click at [795, 26] on icon at bounding box center [798, 27] width 18 height 18
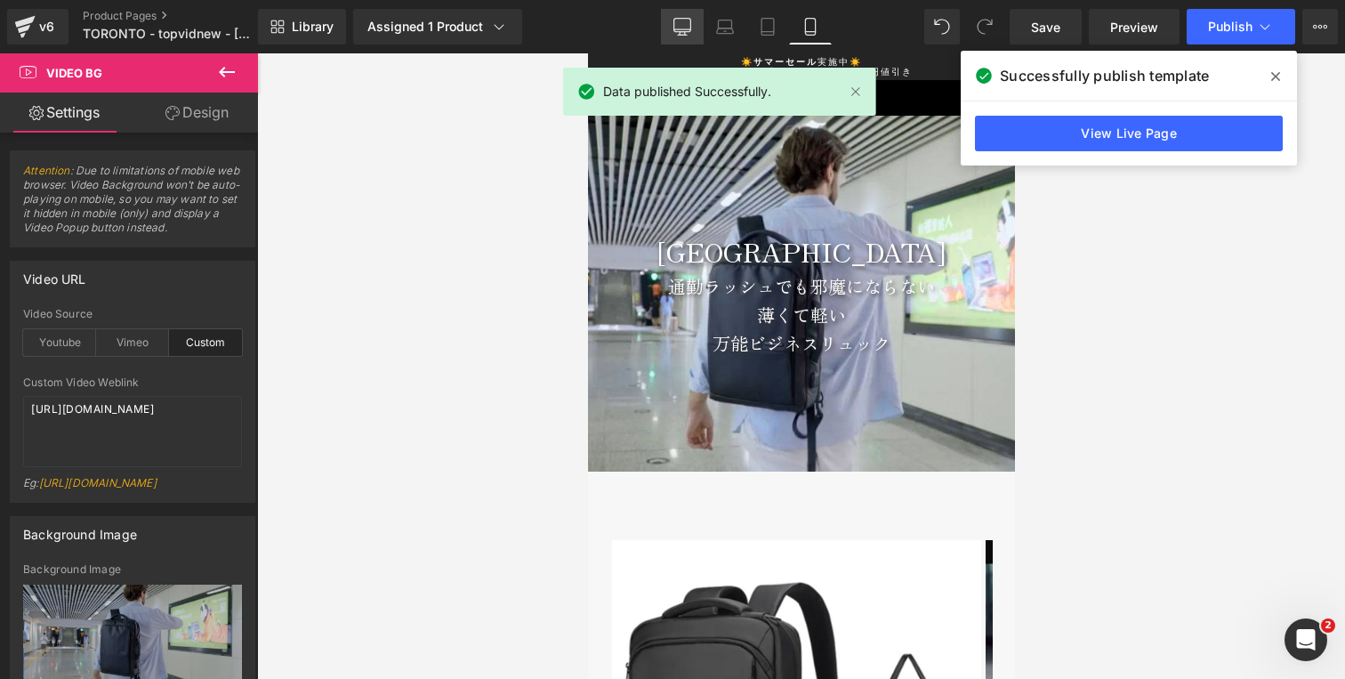
click at [681, 9] on link "Desktop" at bounding box center [682, 27] width 43 height 36
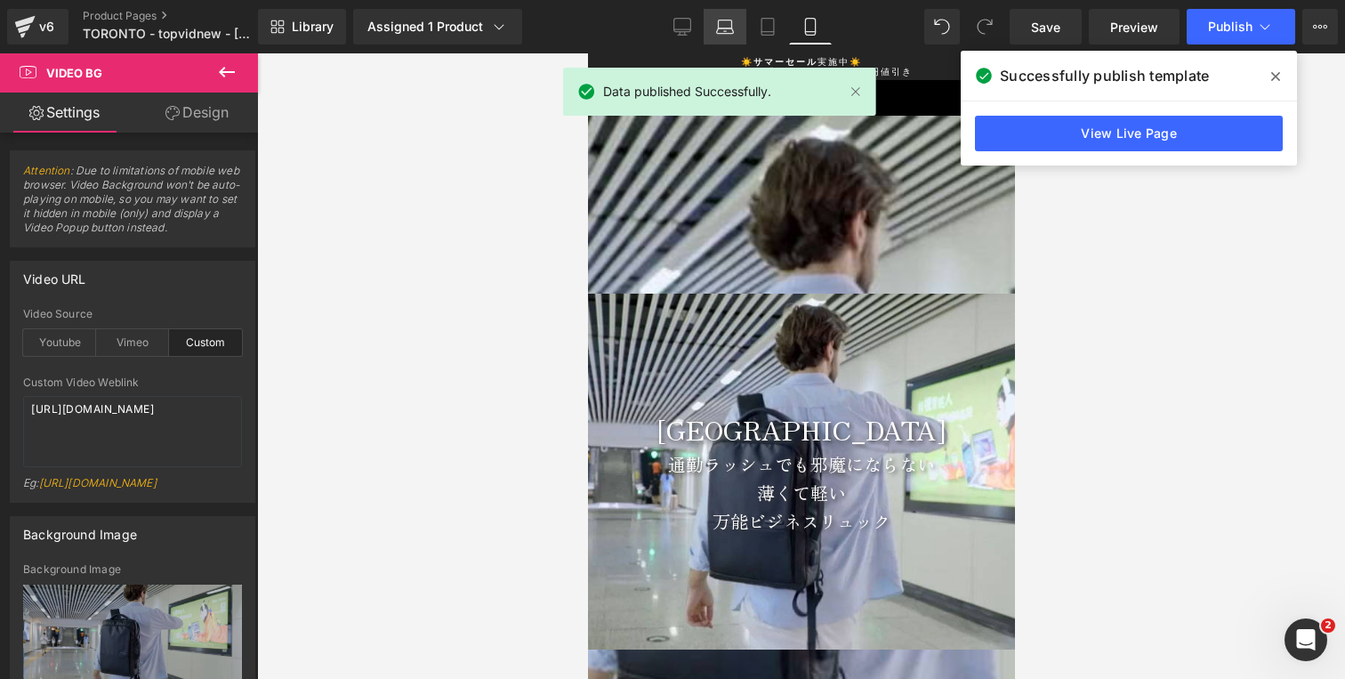
scroll to position [49, 0]
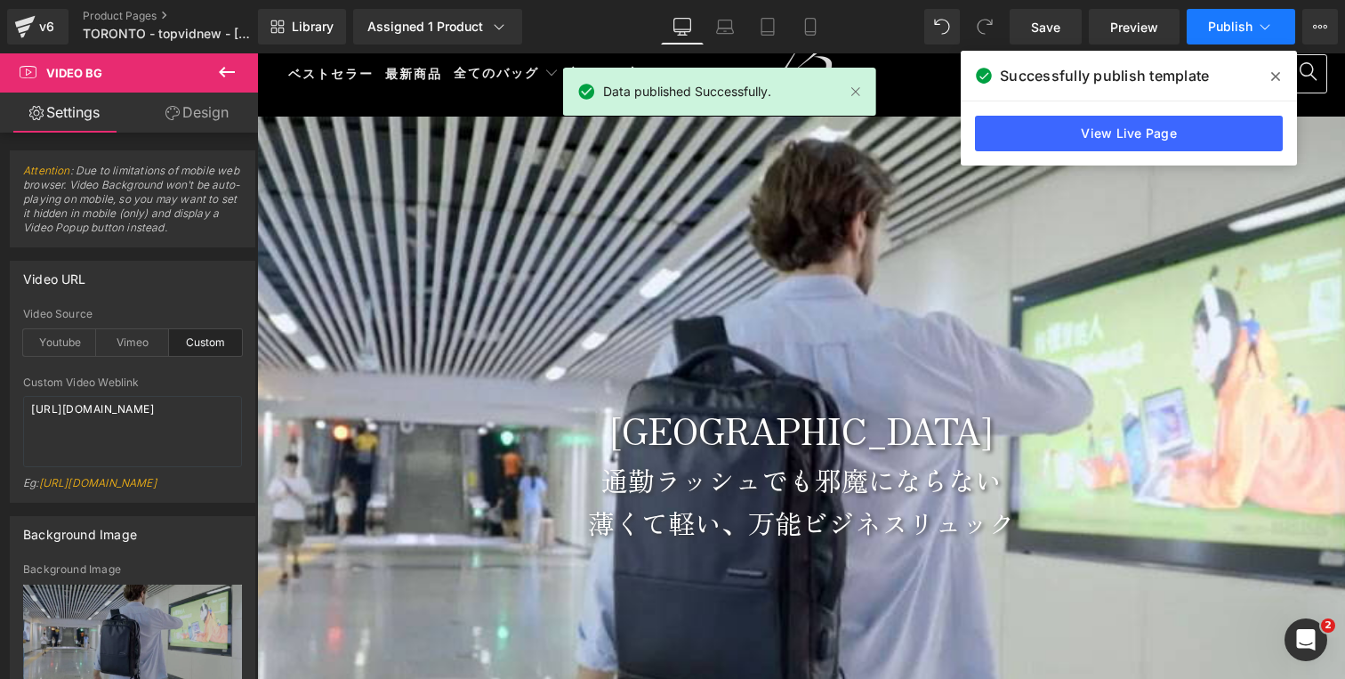
click at [1230, 20] on span "Publish" at bounding box center [1230, 27] width 44 height 14
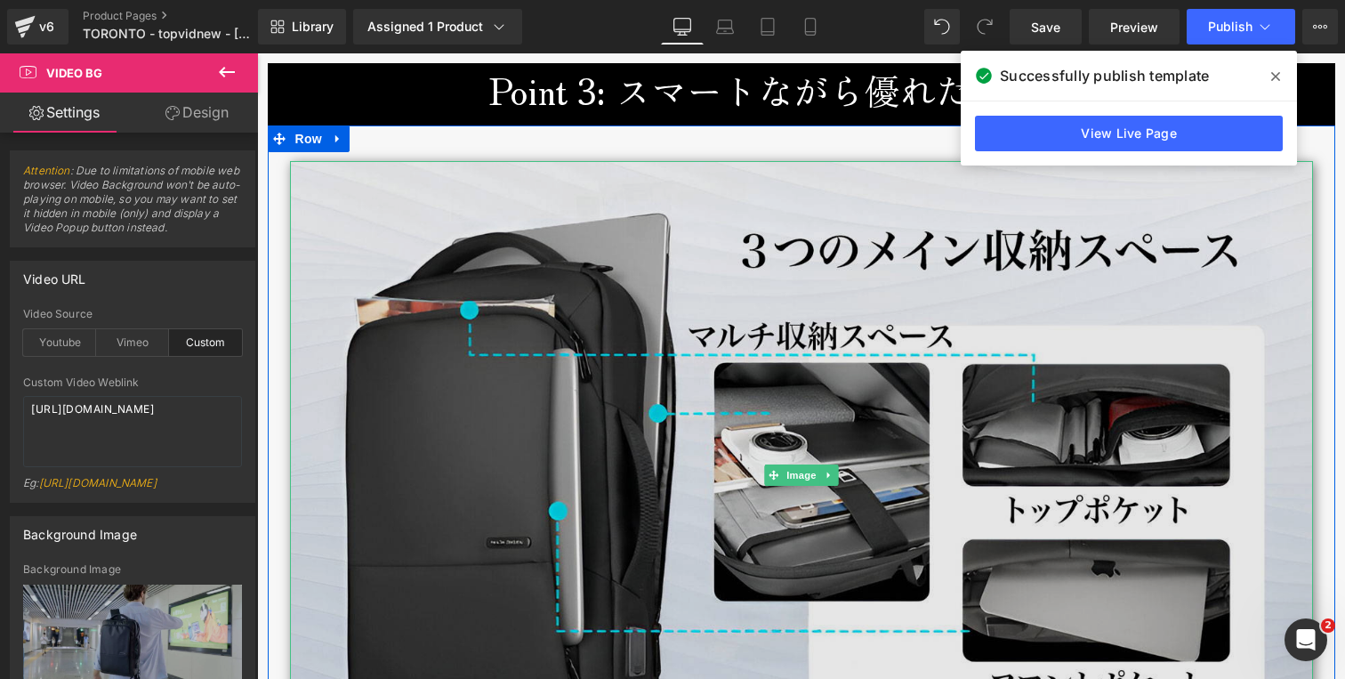
scroll to position [3932, 0]
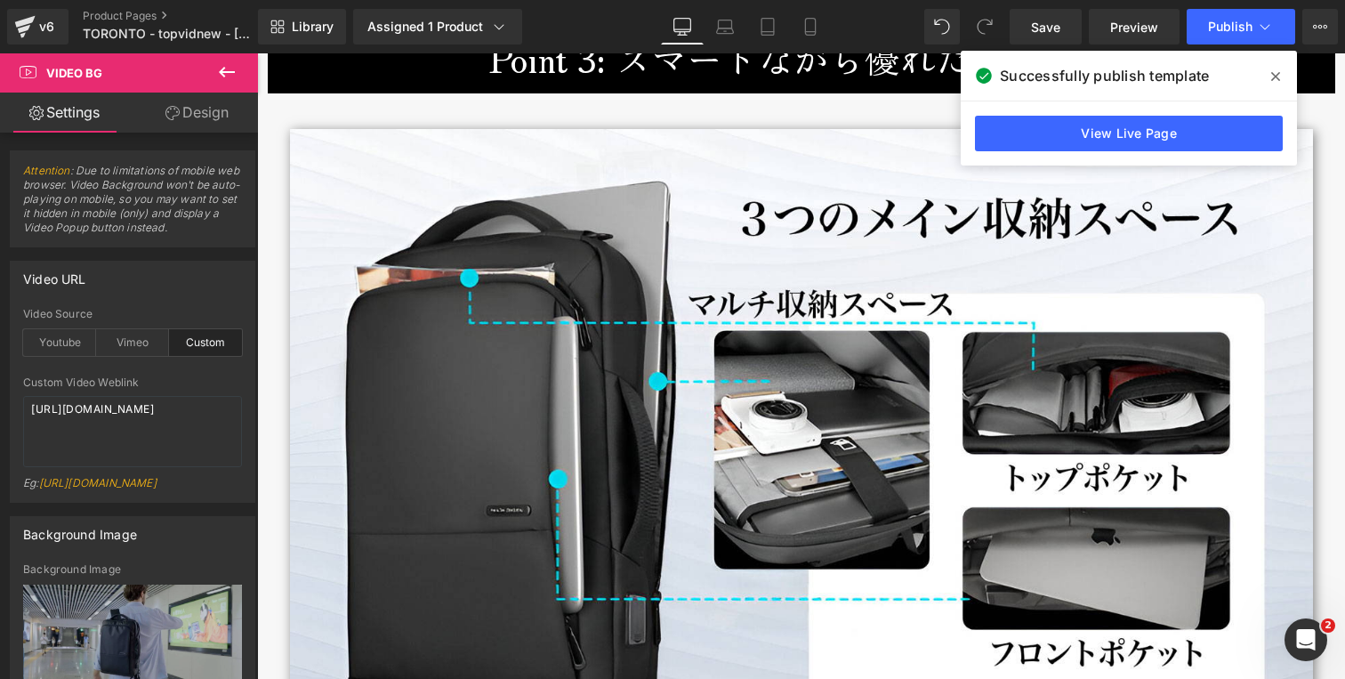
click at [0, 0] on icon at bounding box center [0, 0] width 0 height 0
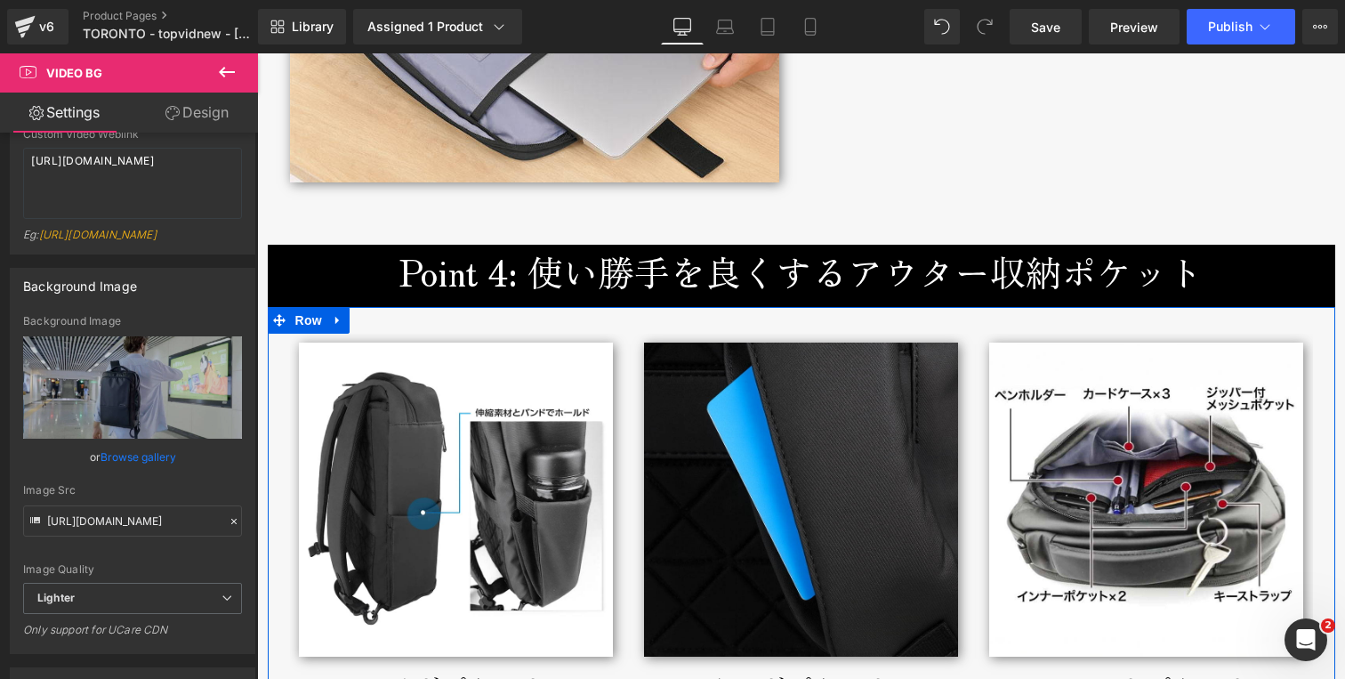
scroll to position [5487, 0]
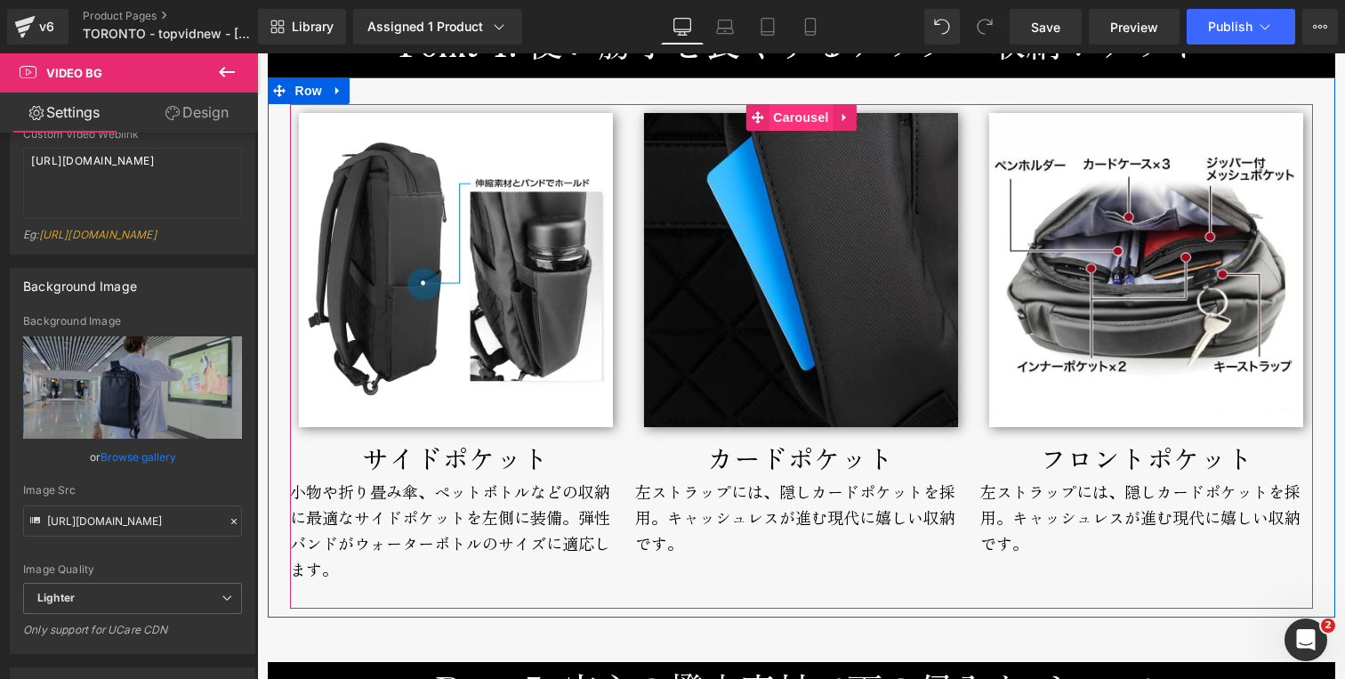
click at [794, 120] on span "Carousel" at bounding box center [801, 117] width 64 height 27
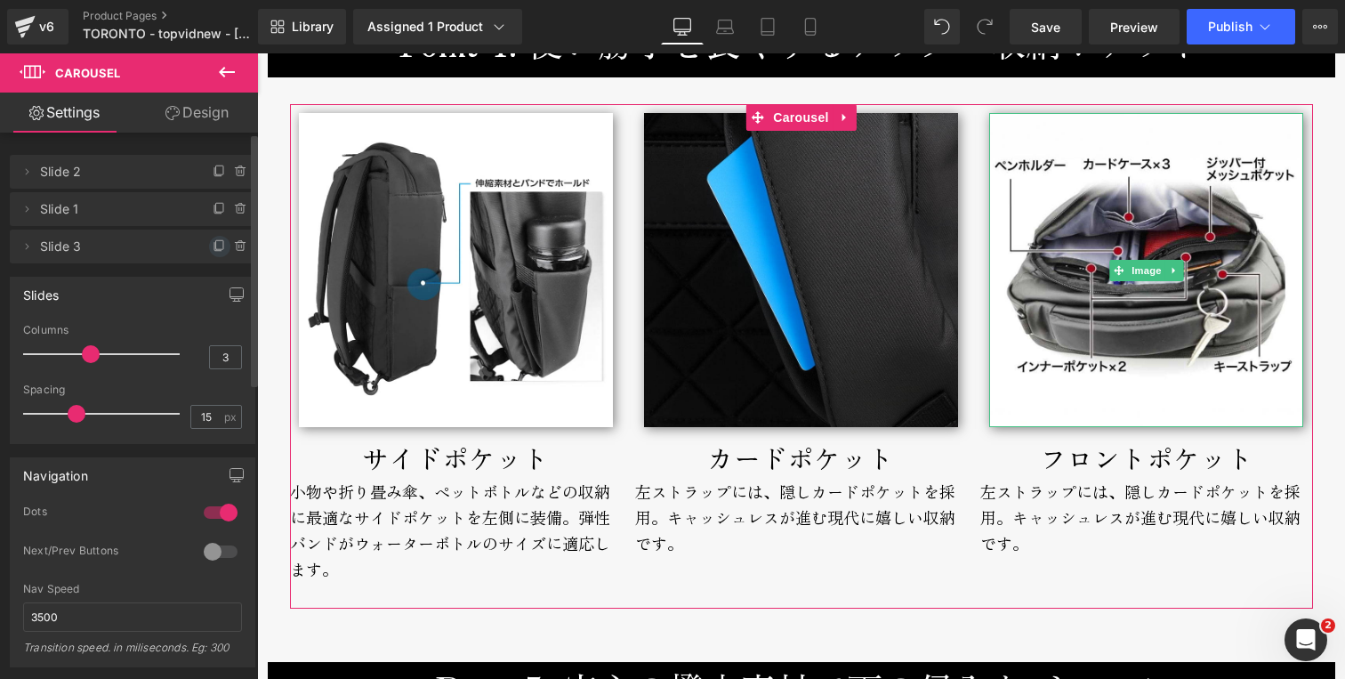
click at [213, 246] on icon at bounding box center [220, 246] width 14 height 14
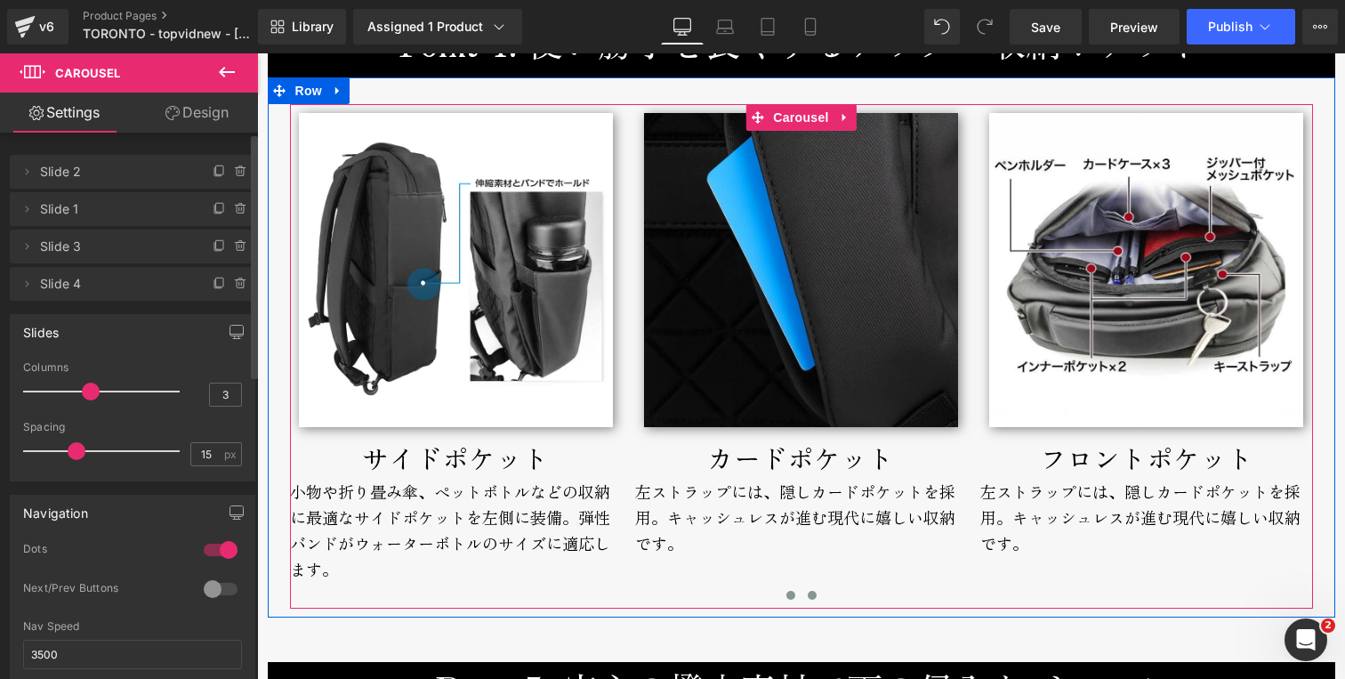
click at [808, 593] on button at bounding box center [812, 595] width 21 height 18
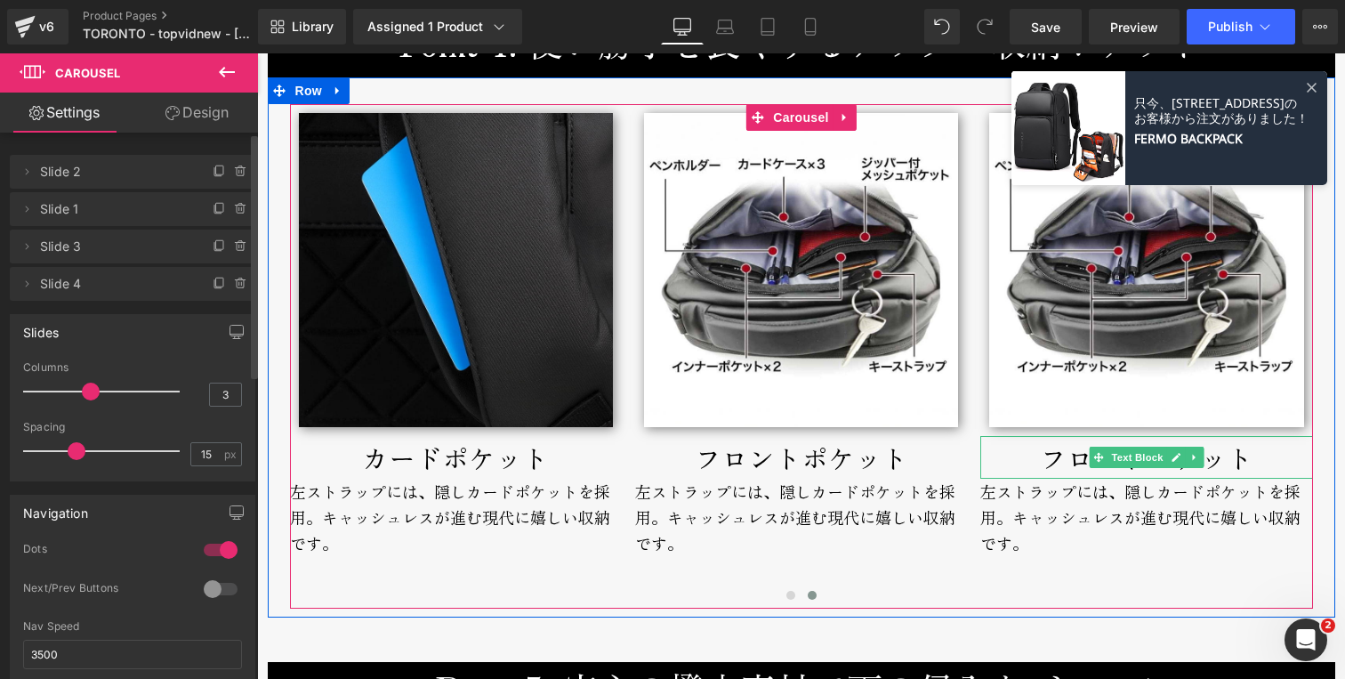
click at [1008, 456] on div "フロントポケット" at bounding box center [1147, 457] width 332 height 43
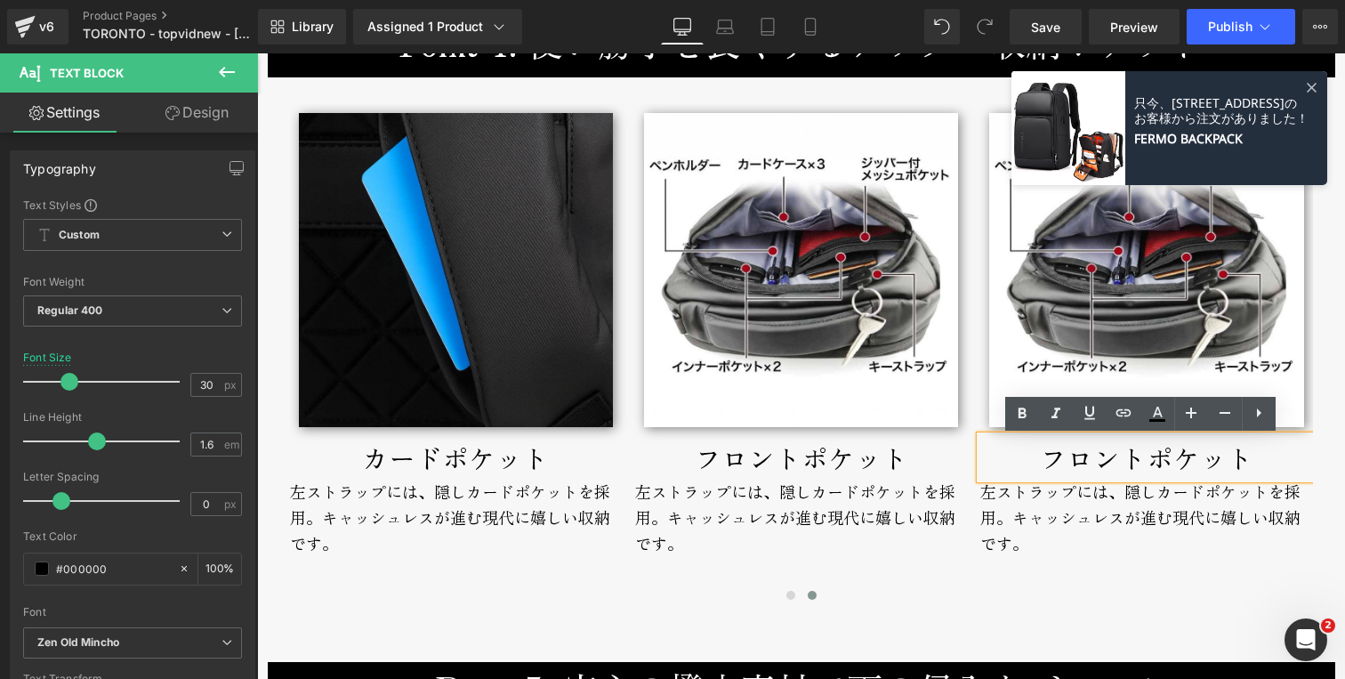
click at [1008, 456] on div "フロントポケット" at bounding box center [1147, 457] width 332 height 43
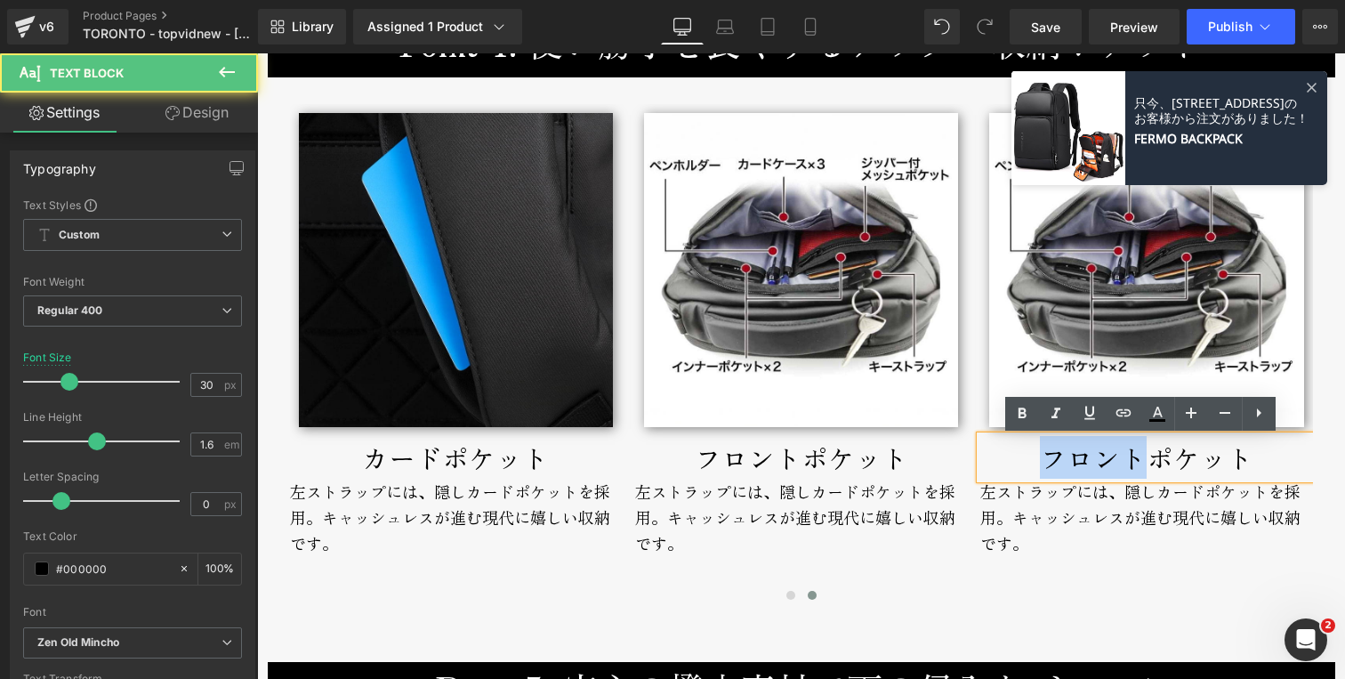
click at [1008, 456] on div "フロントポケット" at bounding box center [1147, 457] width 332 height 43
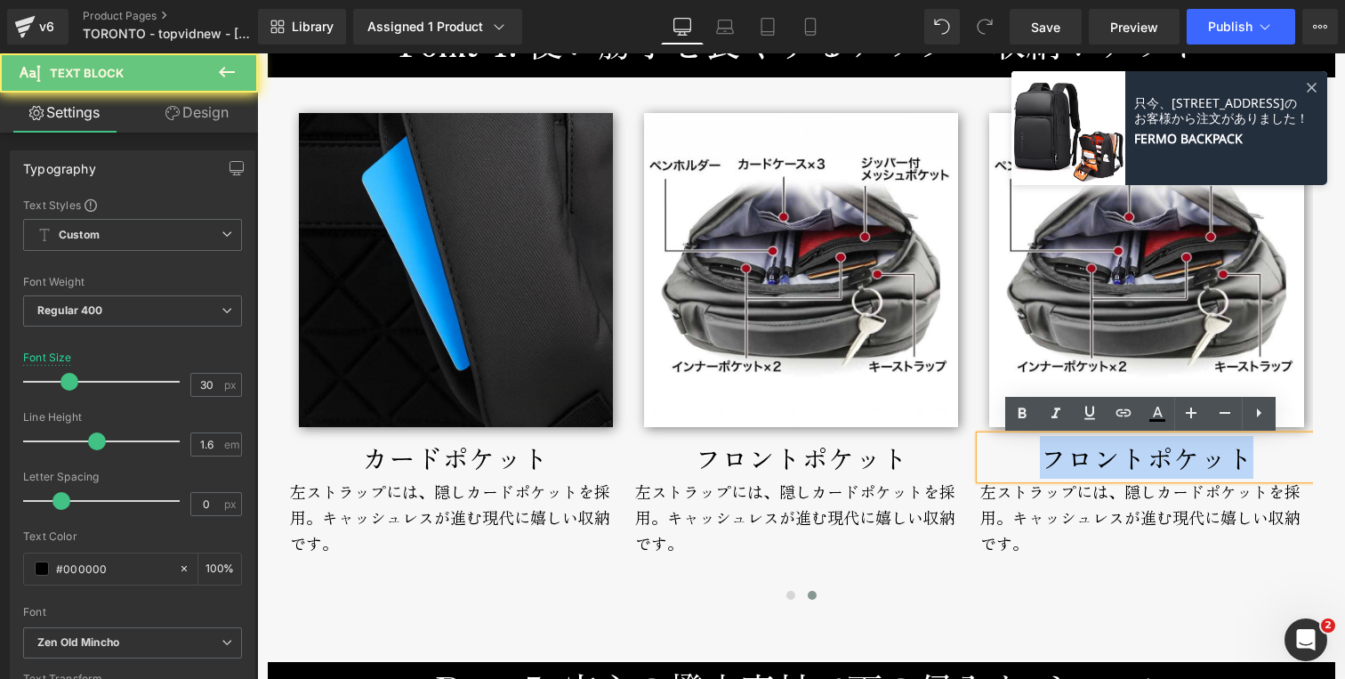
click at [1008, 456] on div "フロントポケット" at bounding box center [1147, 457] width 332 height 43
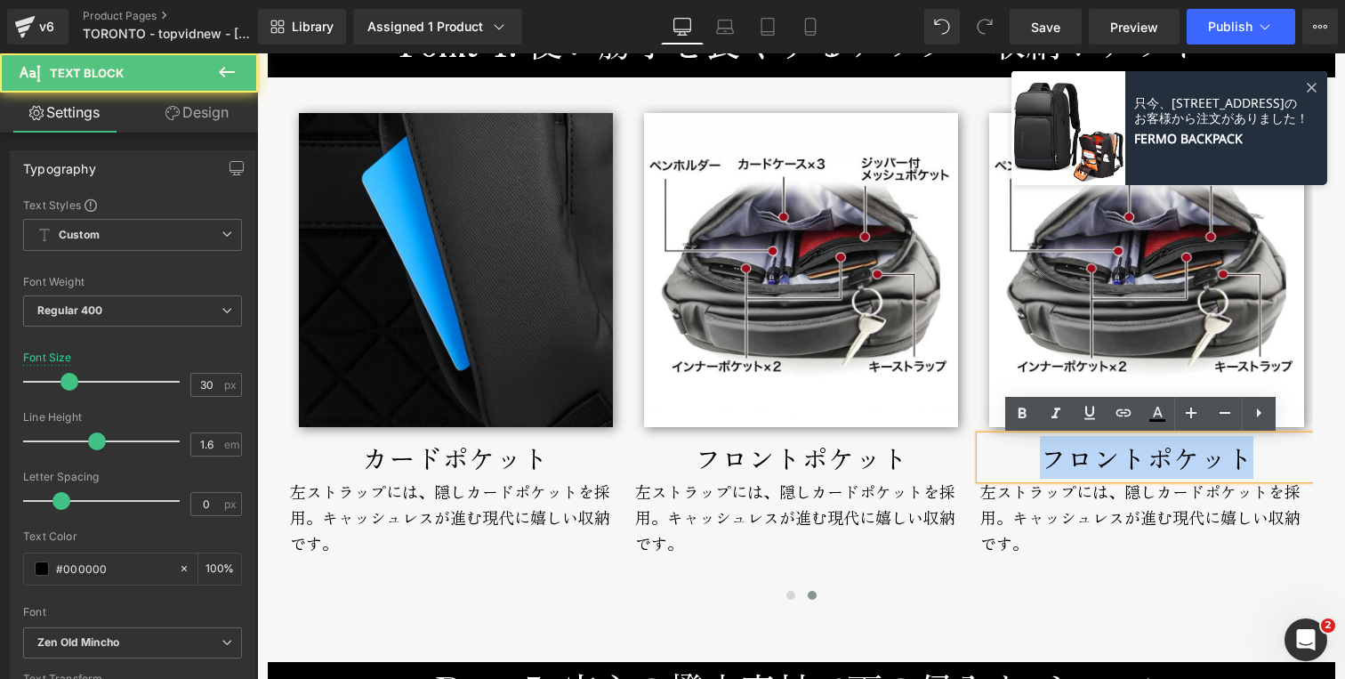
click at [1021, 457] on div "フロントポケット" at bounding box center [1147, 457] width 332 height 43
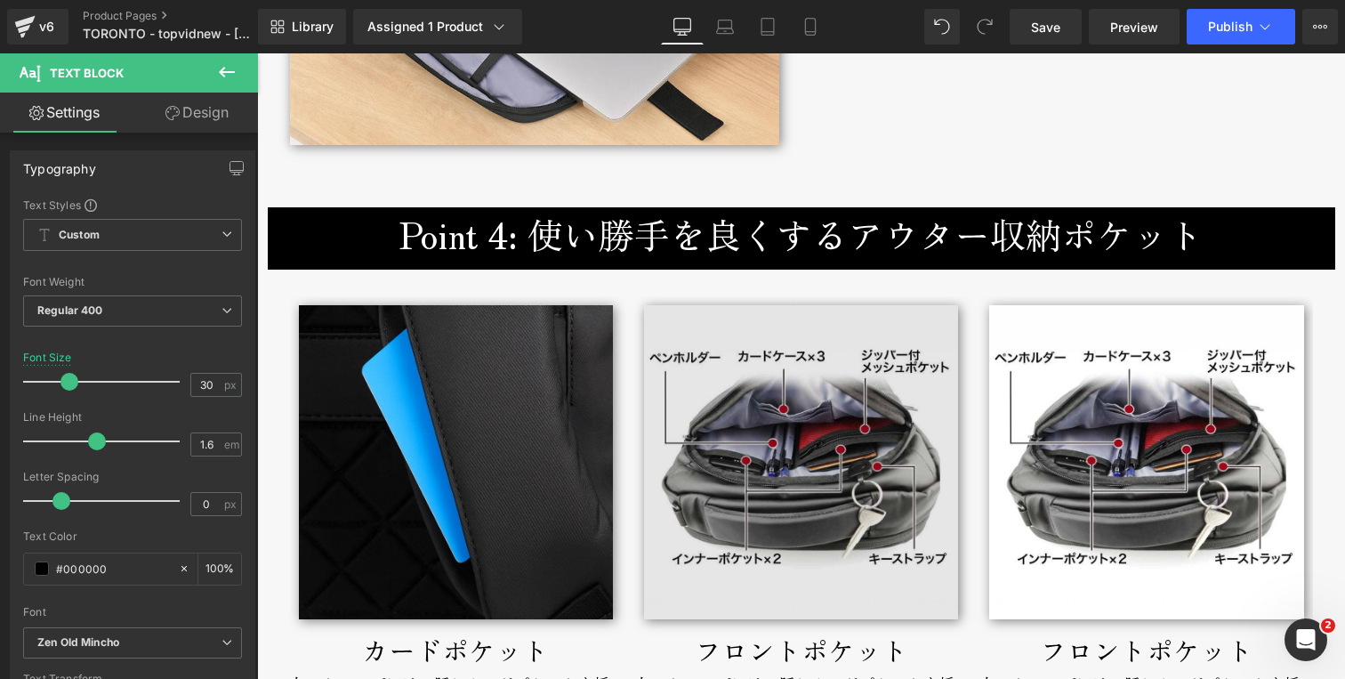
scroll to position [5499, 0]
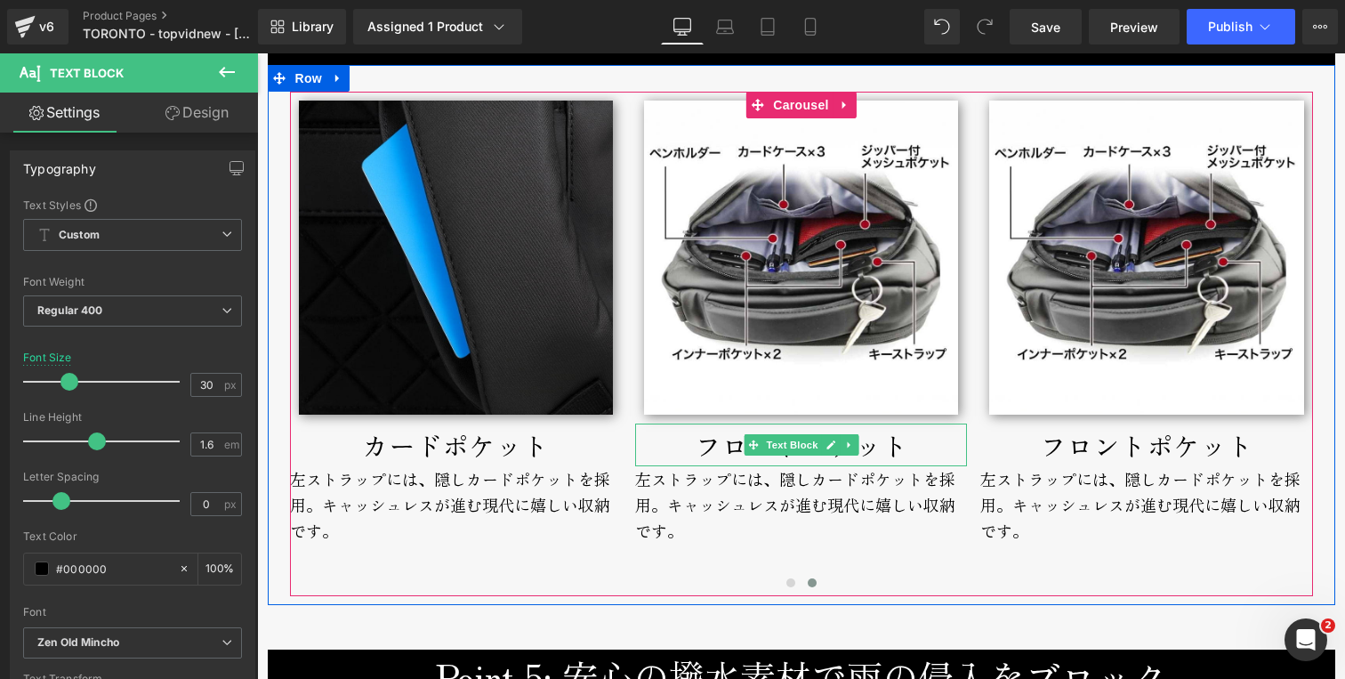
click at [692, 450] on div "フロントポケット" at bounding box center [801, 445] width 332 height 43
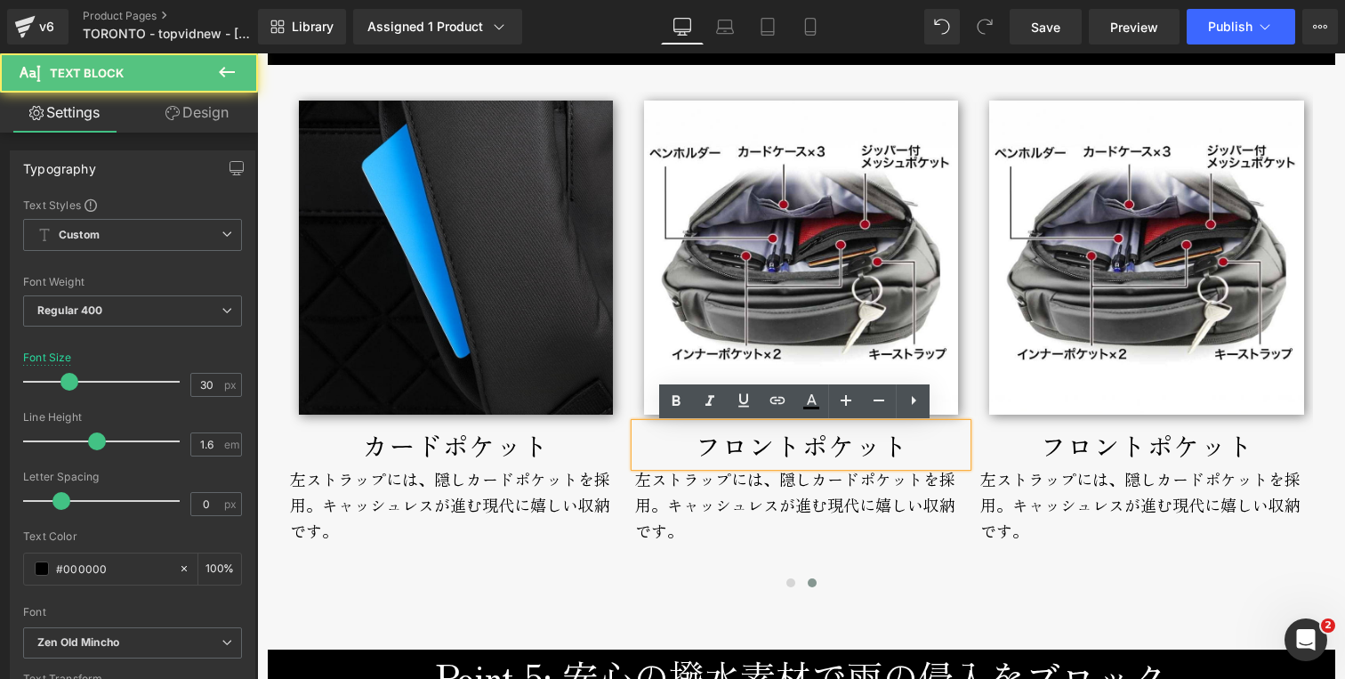
click at [673, 448] on div "フロントポケット" at bounding box center [801, 445] width 332 height 43
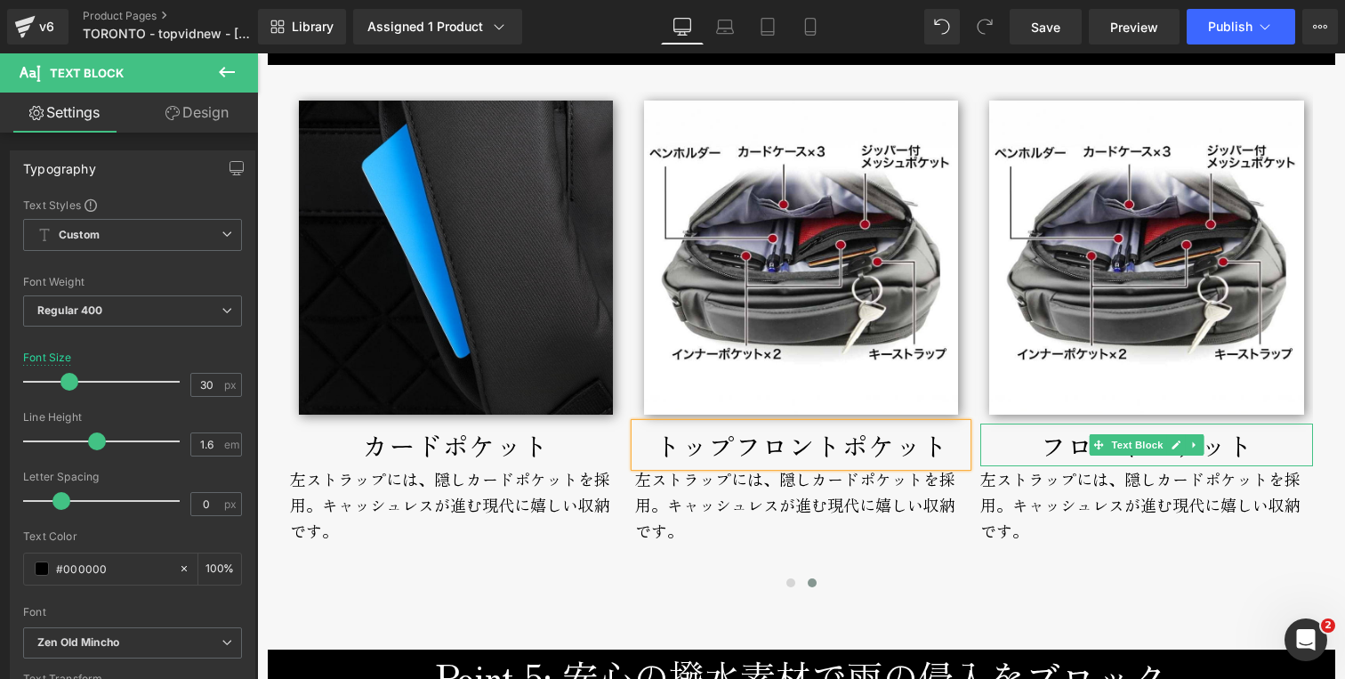
click at [1030, 452] on div "フロントポケット" at bounding box center [1147, 445] width 332 height 43
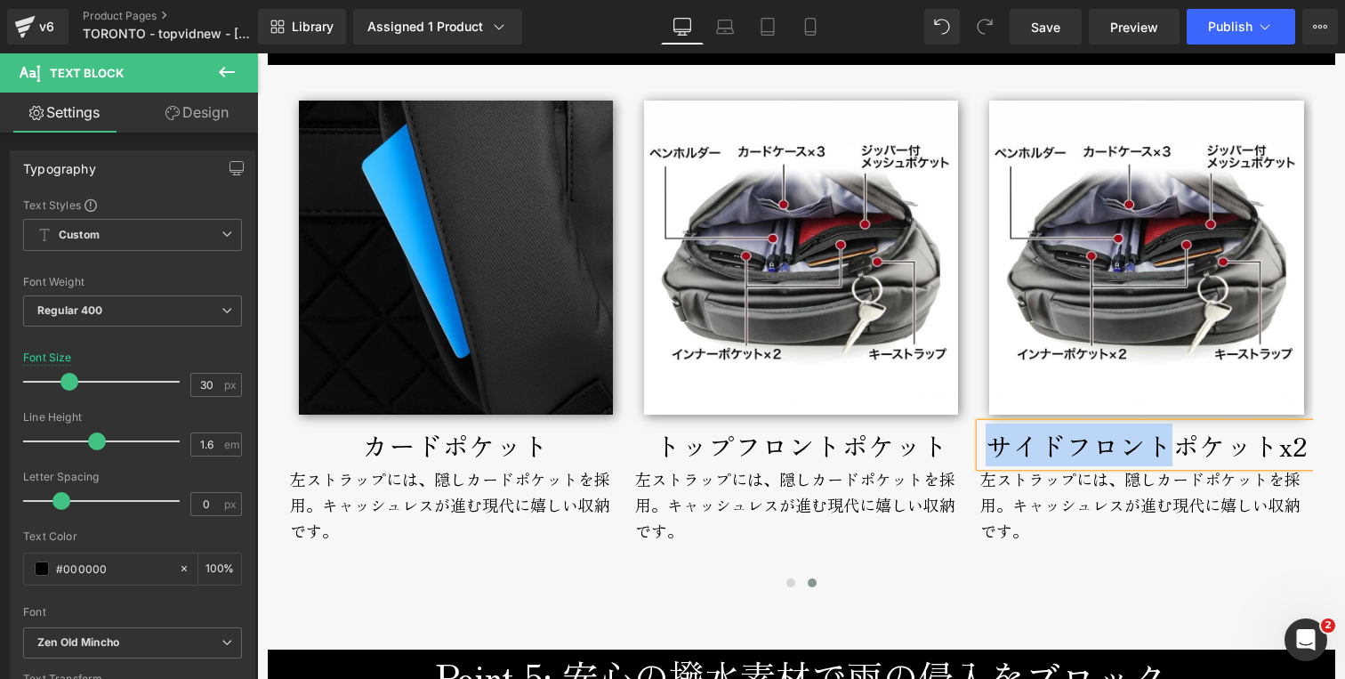
drag, startPoint x: 1171, startPoint y: 452, endPoint x: 982, endPoint y: 442, distance: 189.8
click at [982, 442] on div "サイドフロントポケットx2" at bounding box center [1147, 445] width 332 height 43
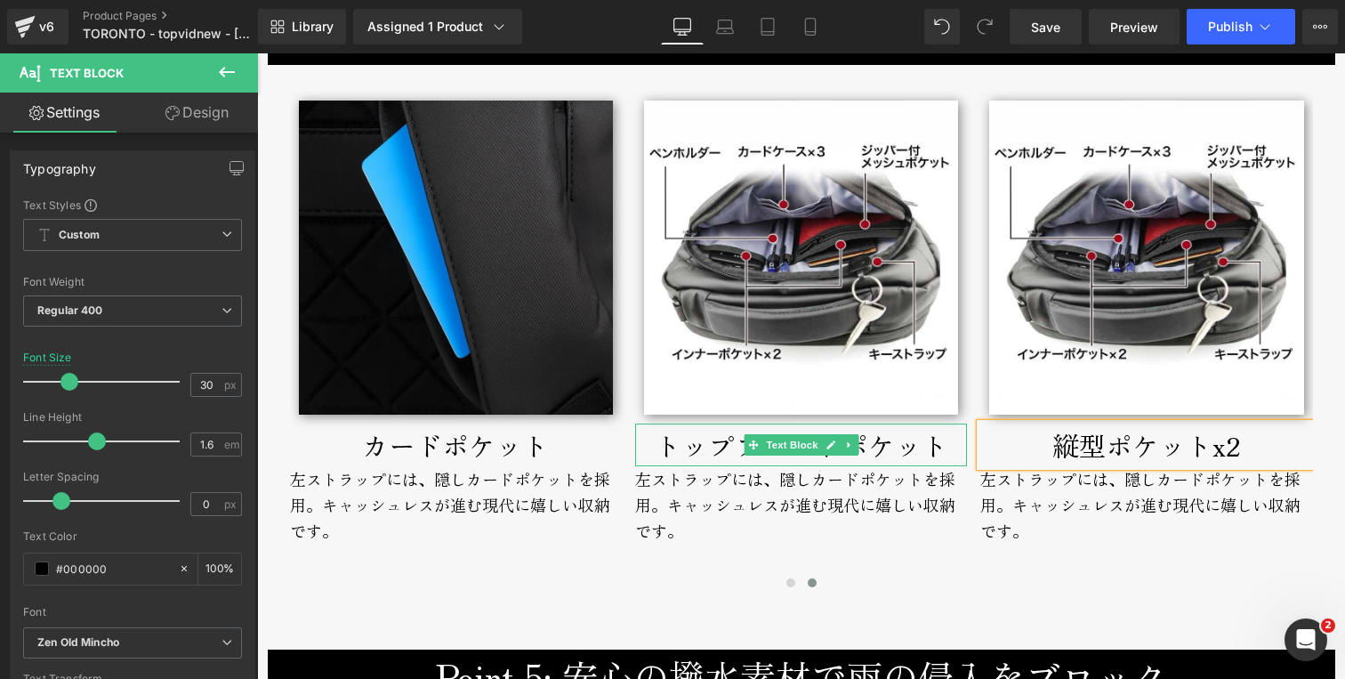
click at [709, 453] on div "トップフロントポケット" at bounding box center [801, 445] width 332 height 43
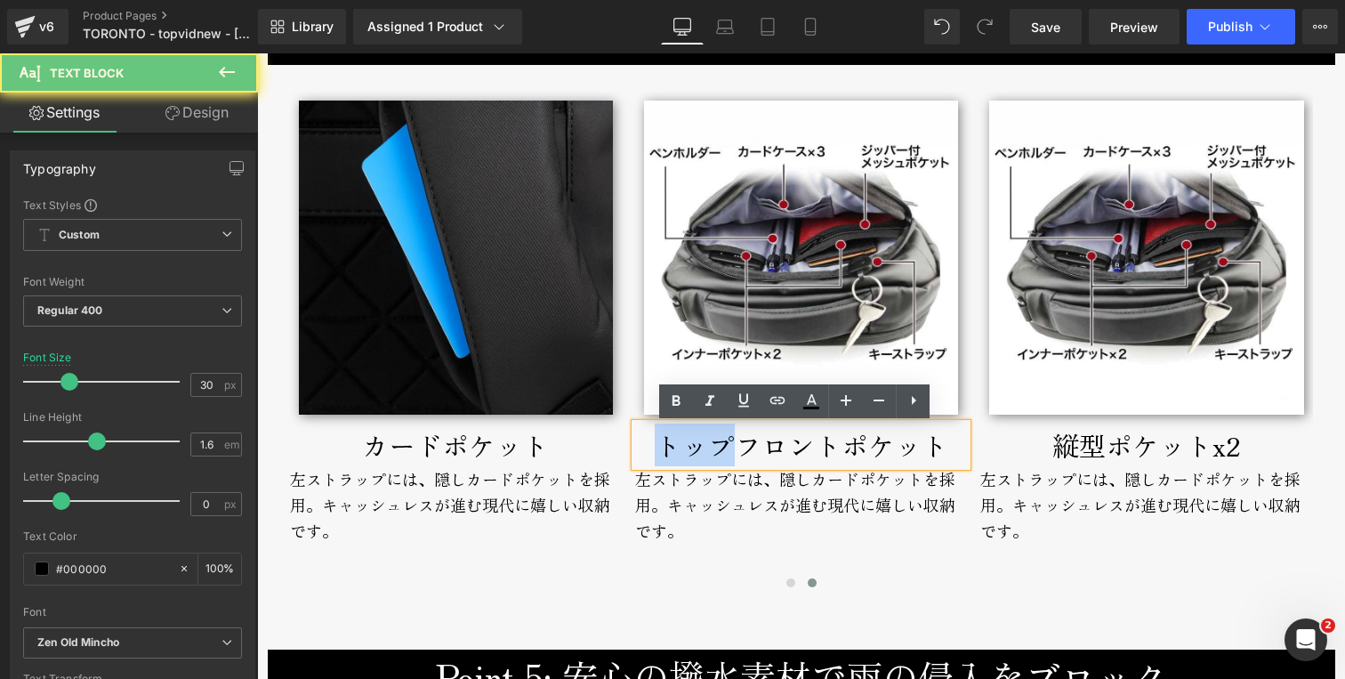
drag, startPoint x: 728, startPoint y: 450, endPoint x: 656, endPoint y: 455, distance: 72.2
click at [656, 455] on div "トップフロントポケット" at bounding box center [801, 445] width 332 height 43
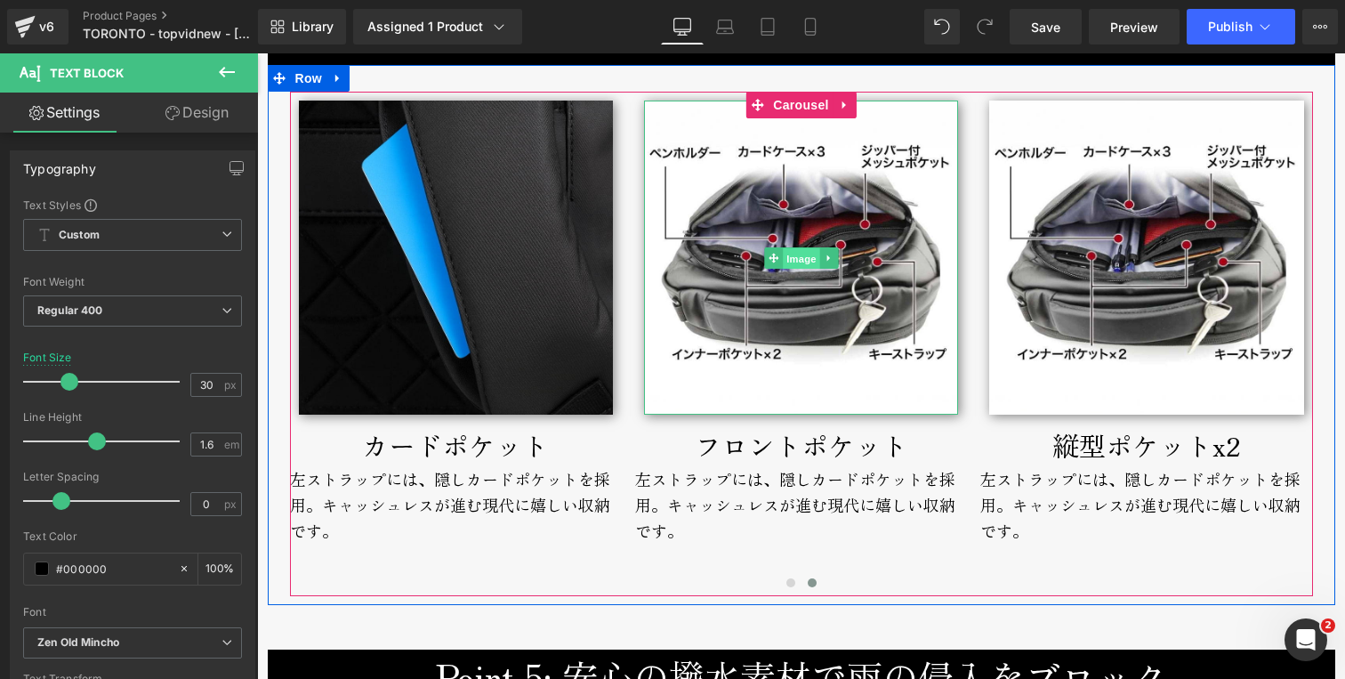
click at [802, 255] on span "Image" at bounding box center [801, 258] width 37 height 21
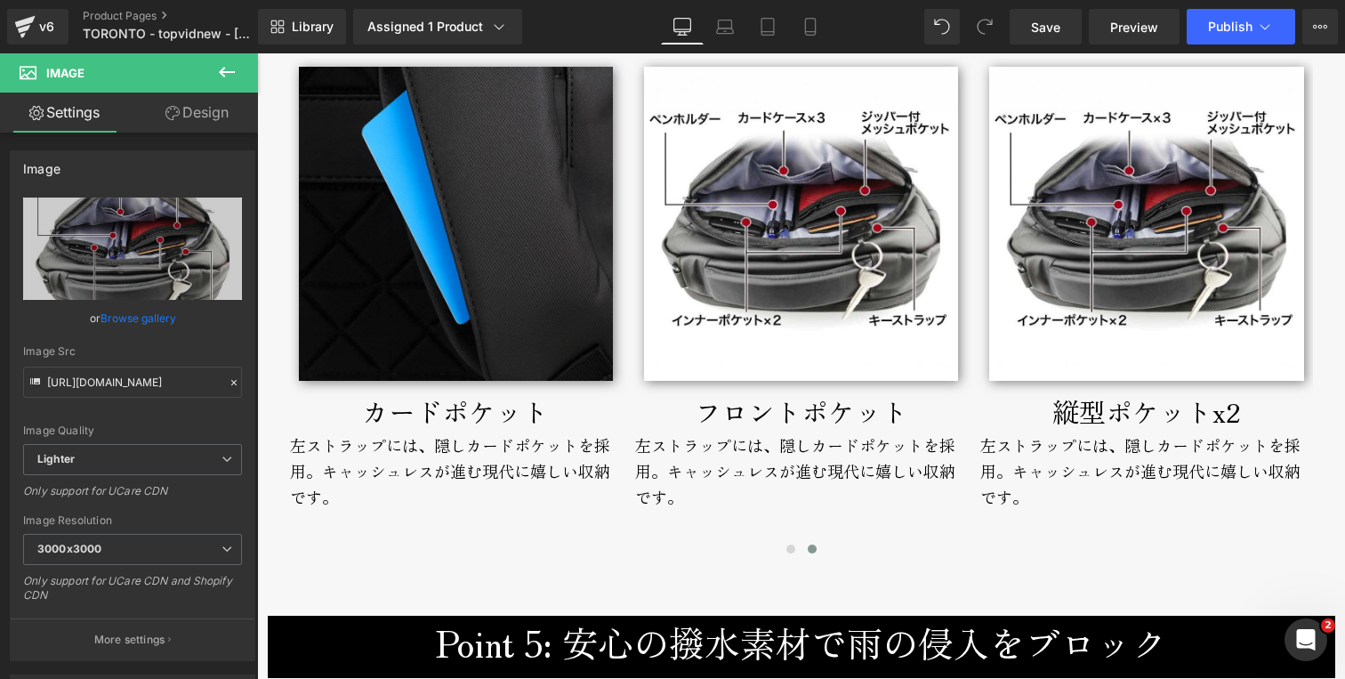
scroll to position [5574, 0]
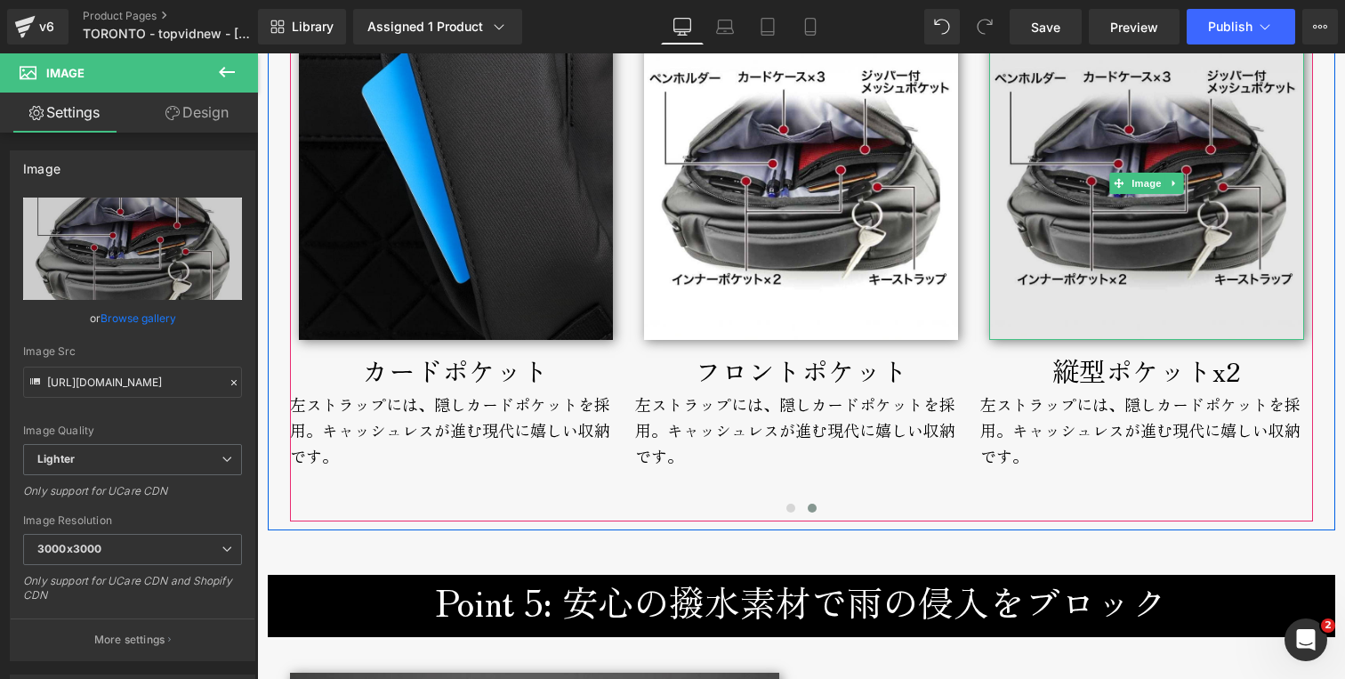
click at [1101, 292] on img at bounding box center [1147, 183] width 314 height 314
click at [1118, 281] on img at bounding box center [1147, 183] width 314 height 314
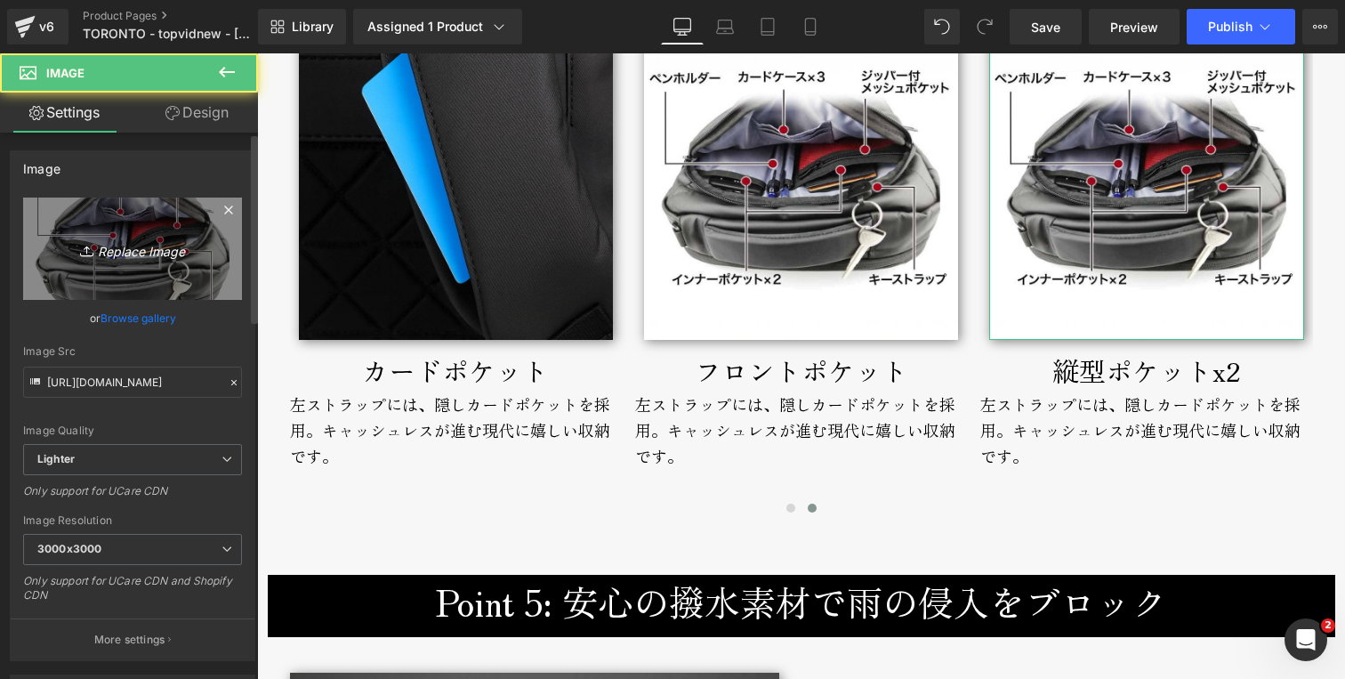
click at [140, 247] on icon "Replace Image" at bounding box center [132, 249] width 142 height 22
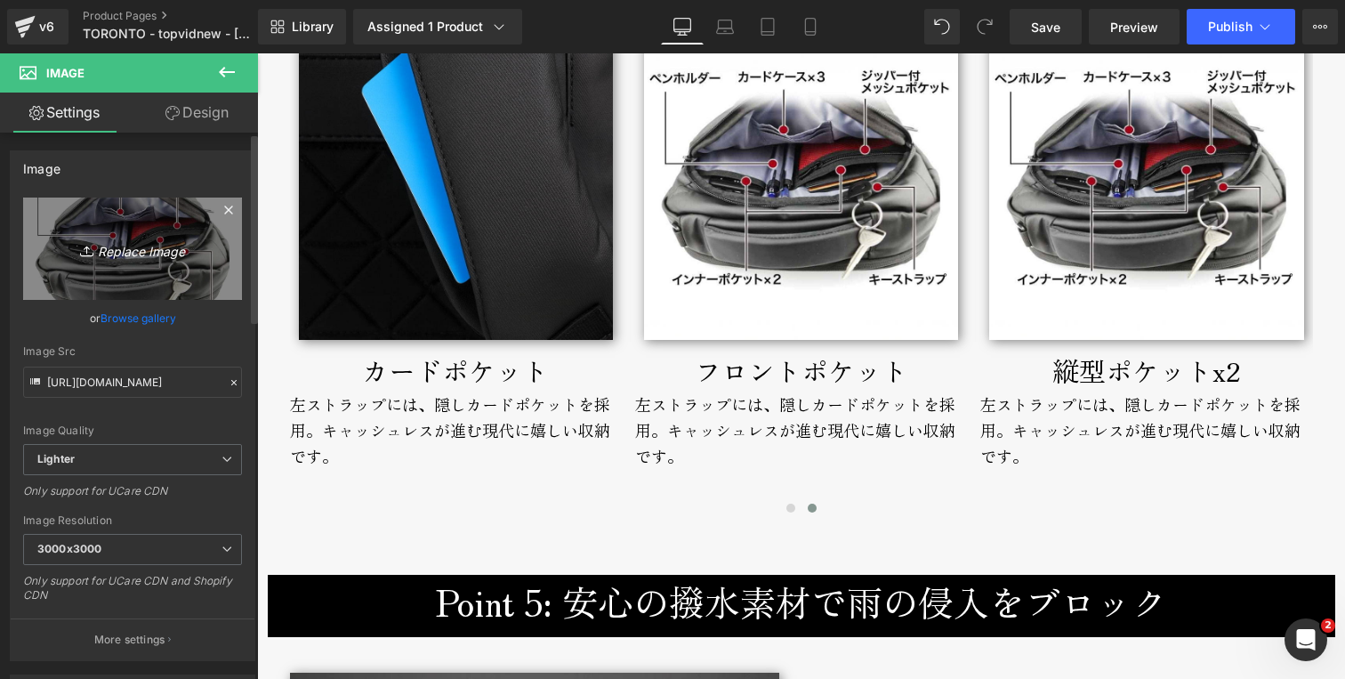
type input "C:\fakepath\toronto-backpack-vertpocket.jpg"
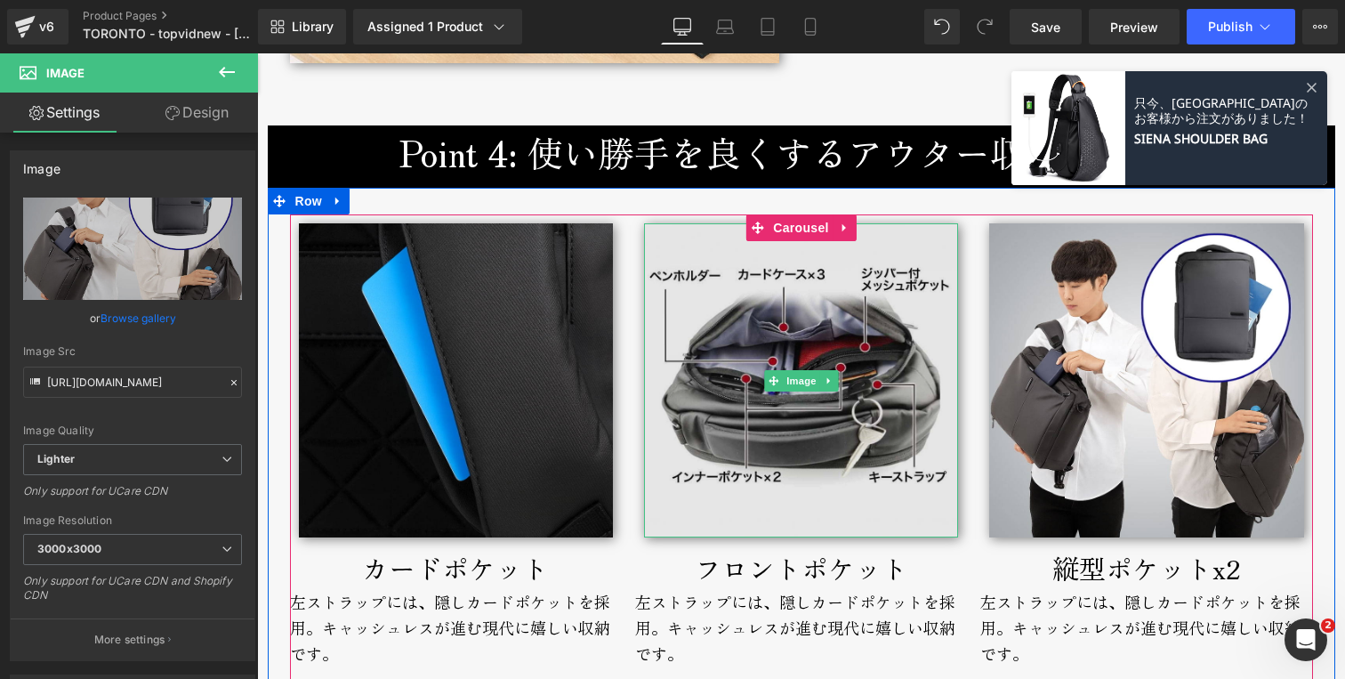
scroll to position [5378, 0]
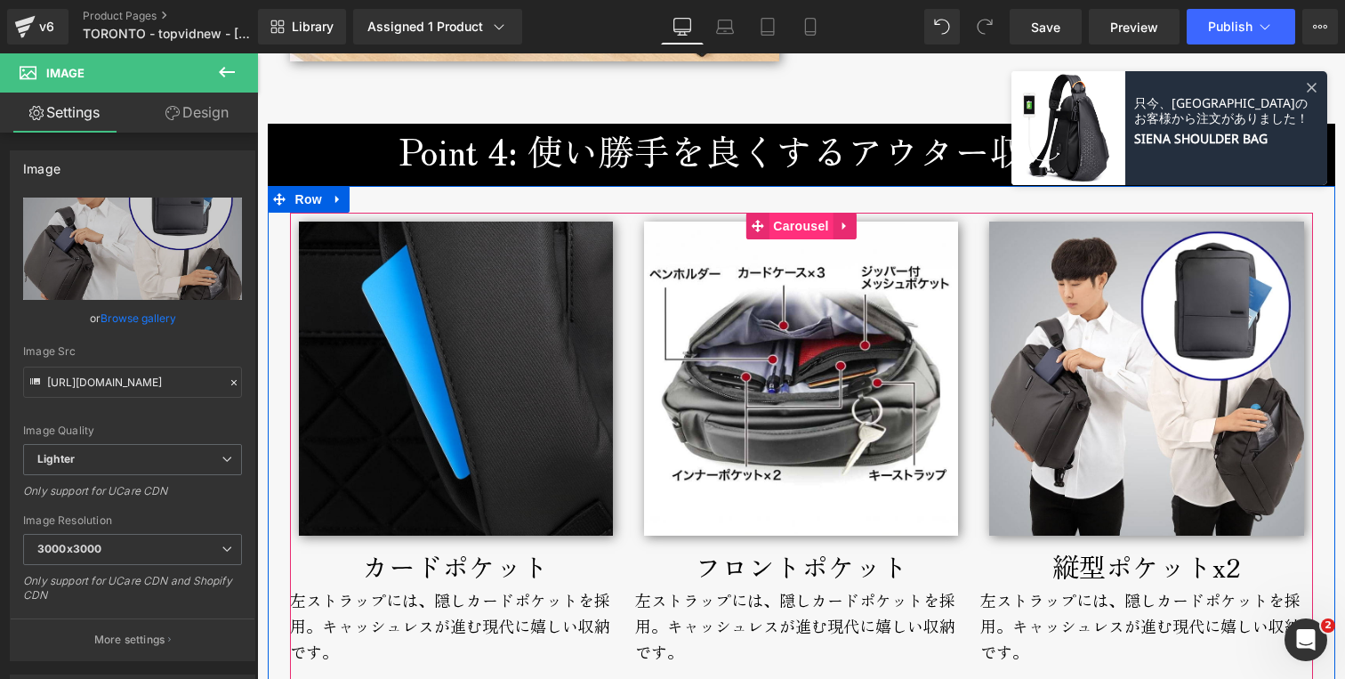
click at [771, 233] on span "Carousel" at bounding box center [801, 226] width 64 height 27
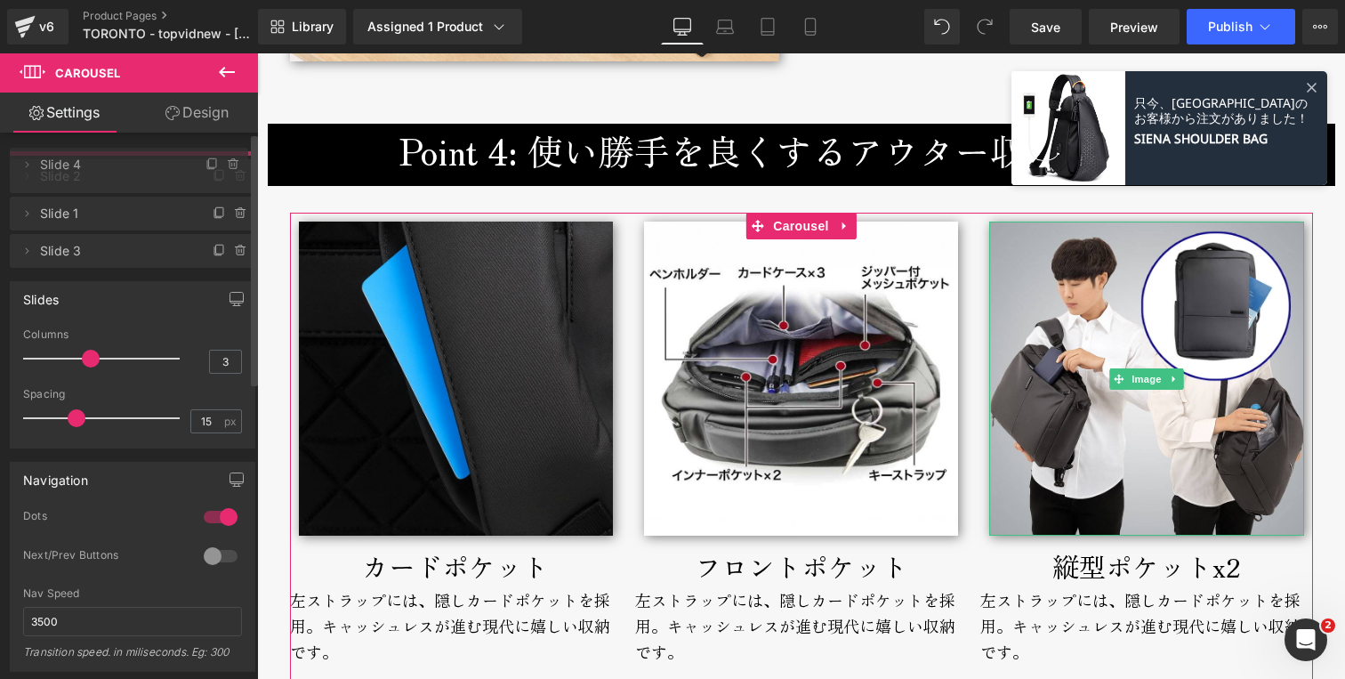
drag, startPoint x: 72, startPoint y: 286, endPoint x: 87, endPoint y: 166, distance: 120.2
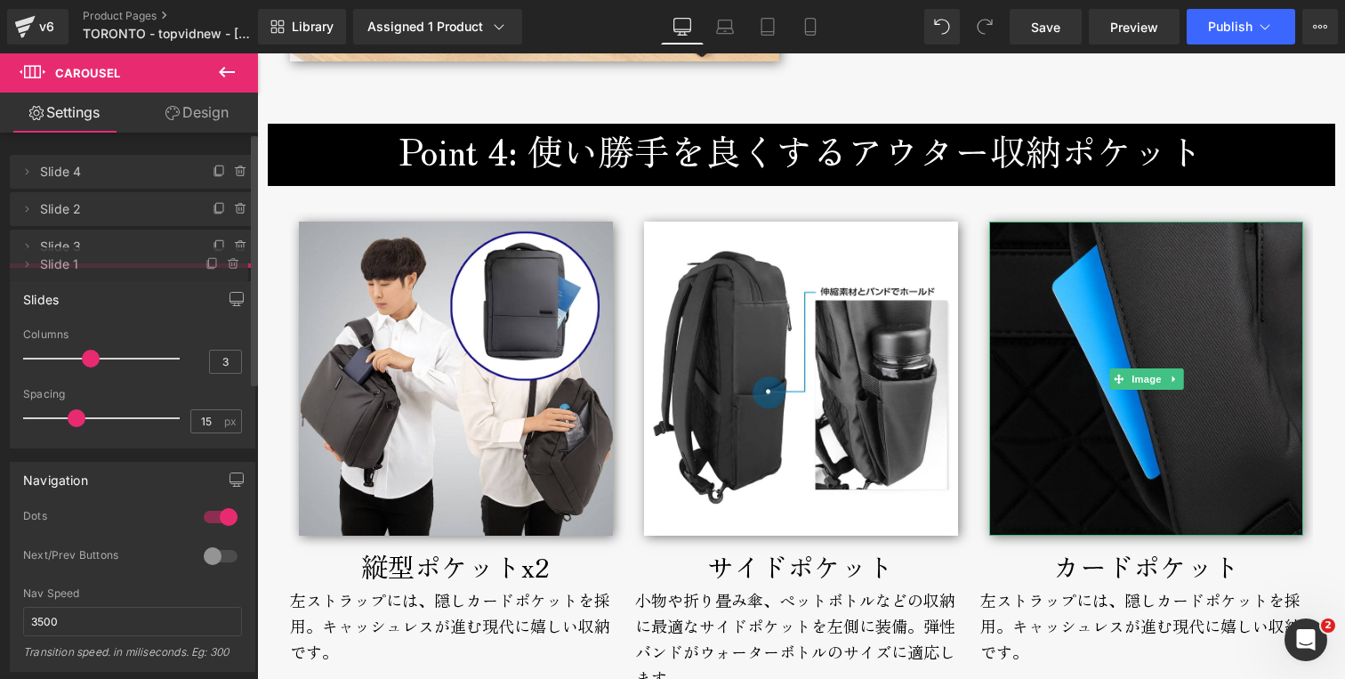
drag, startPoint x: 67, startPoint y: 246, endPoint x: 77, endPoint y: 263, distance: 20.0
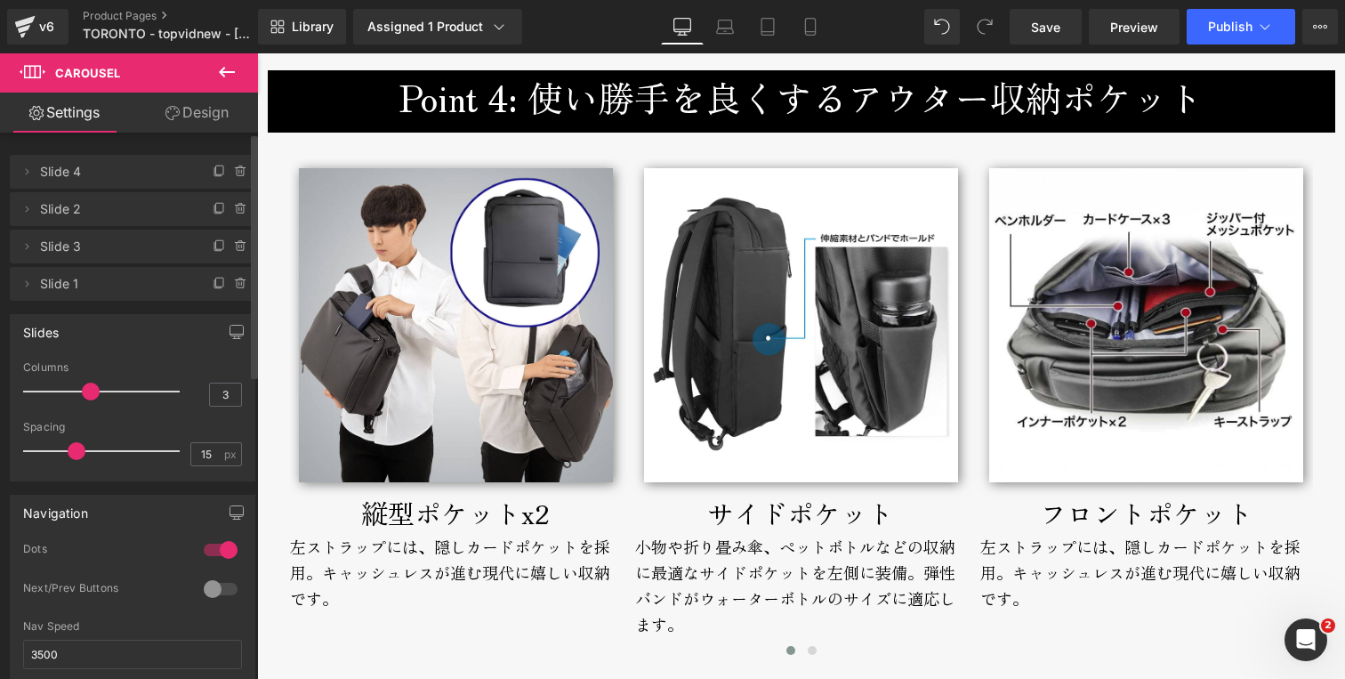
scroll to position [5432, 0]
click at [1217, 34] on button "Publish" at bounding box center [1241, 27] width 109 height 36
click at [1041, 29] on span "Save" at bounding box center [1045, 27] width 29 height 19
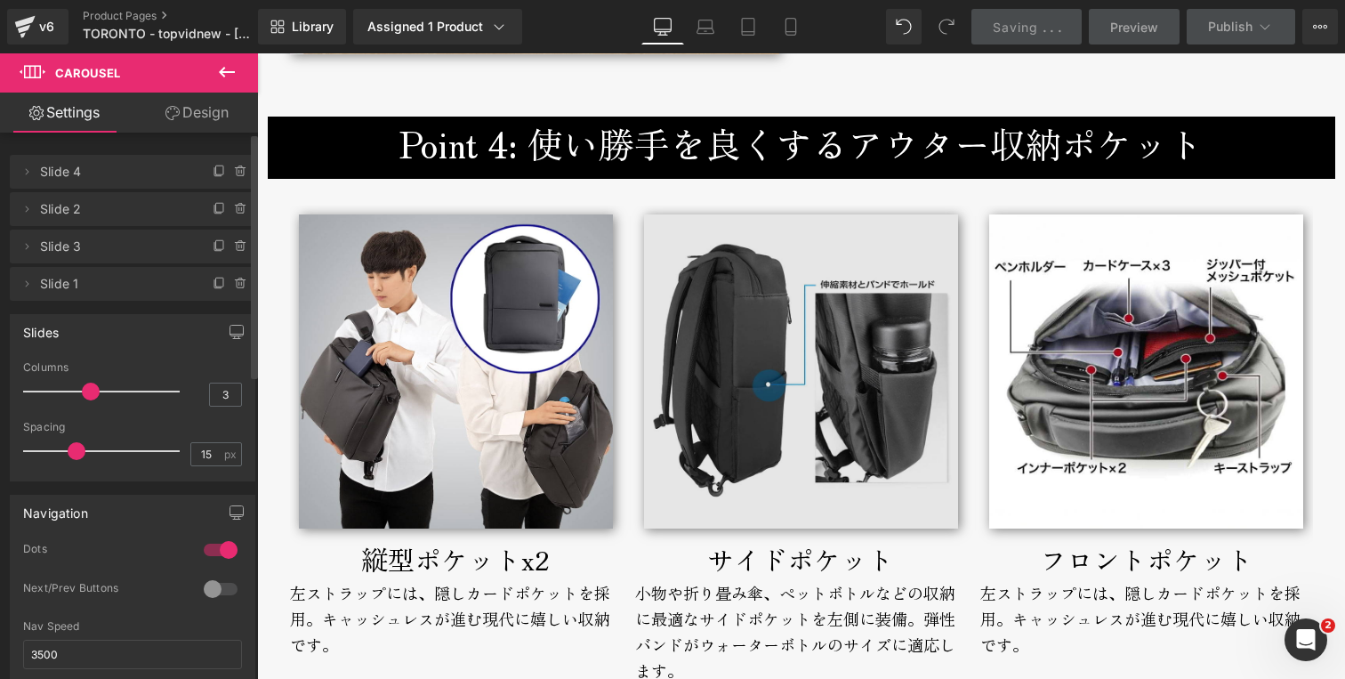
scroll to position [5496, 0]
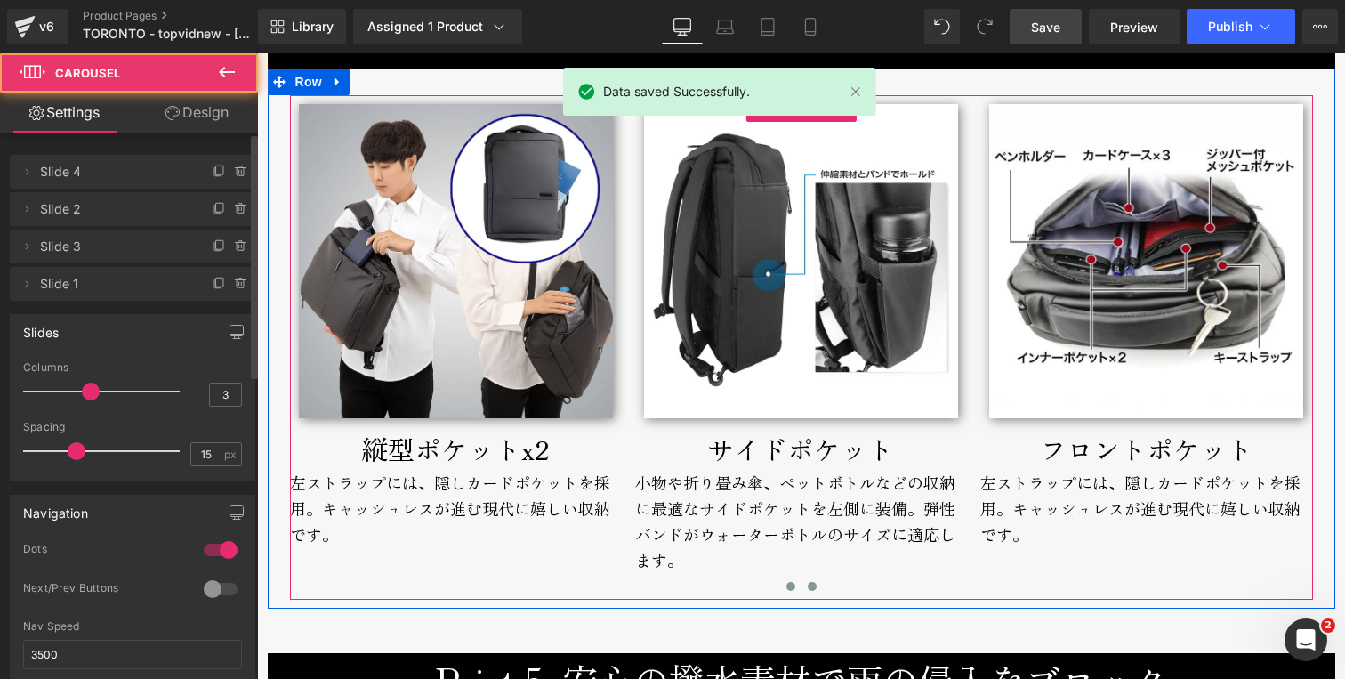
click at [808, 586] on span at bounding box center [812, 586] width 9 height 9
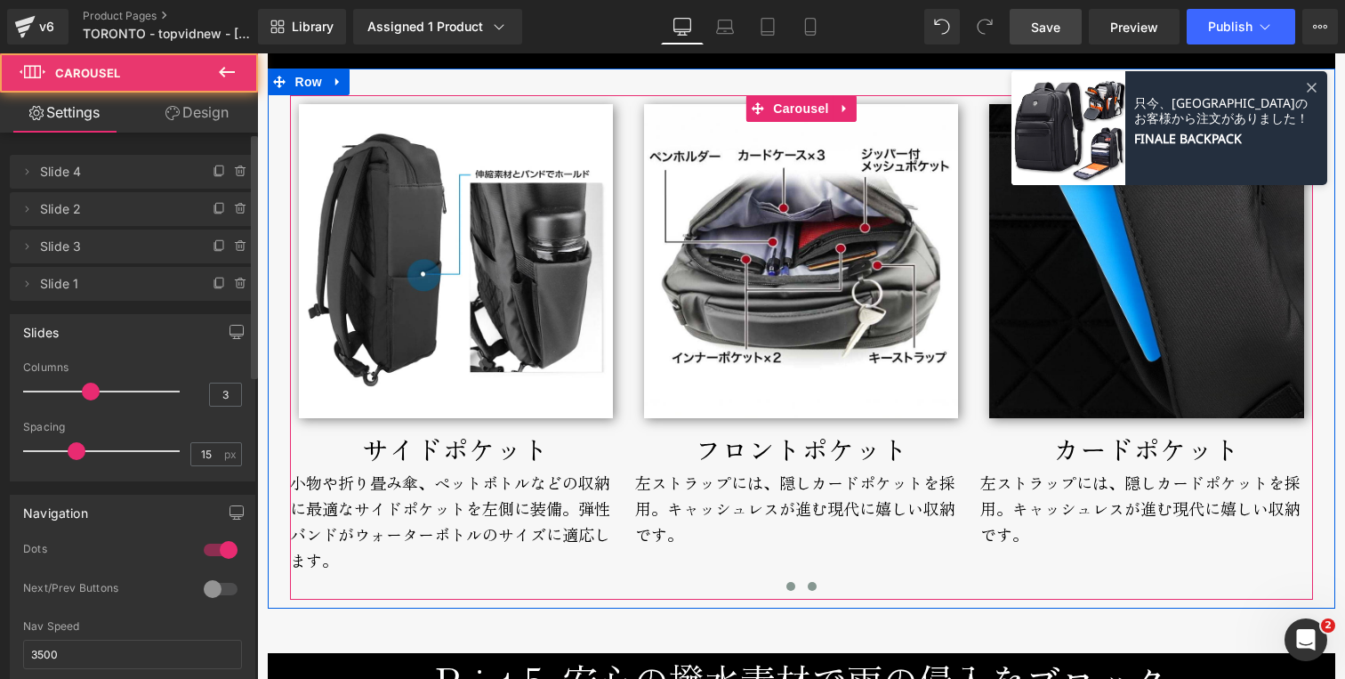
click at [787, 589] on span at bounding box center [791, 586] width 9 height 9
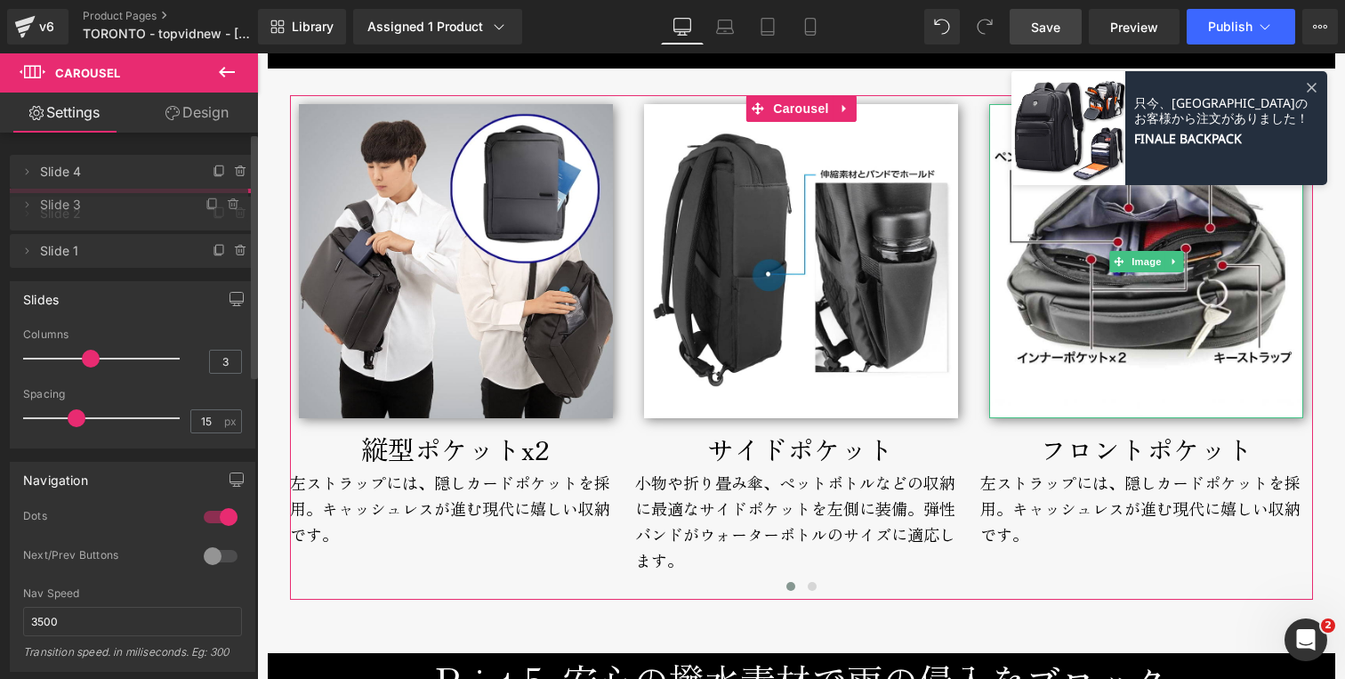
drag, startPoint x: 62, startPoint y: 249, endPoint x: 65, endPoint y: 206, distance: 43.7
